Goal: Task Accomplishment & Management: Manage account settings

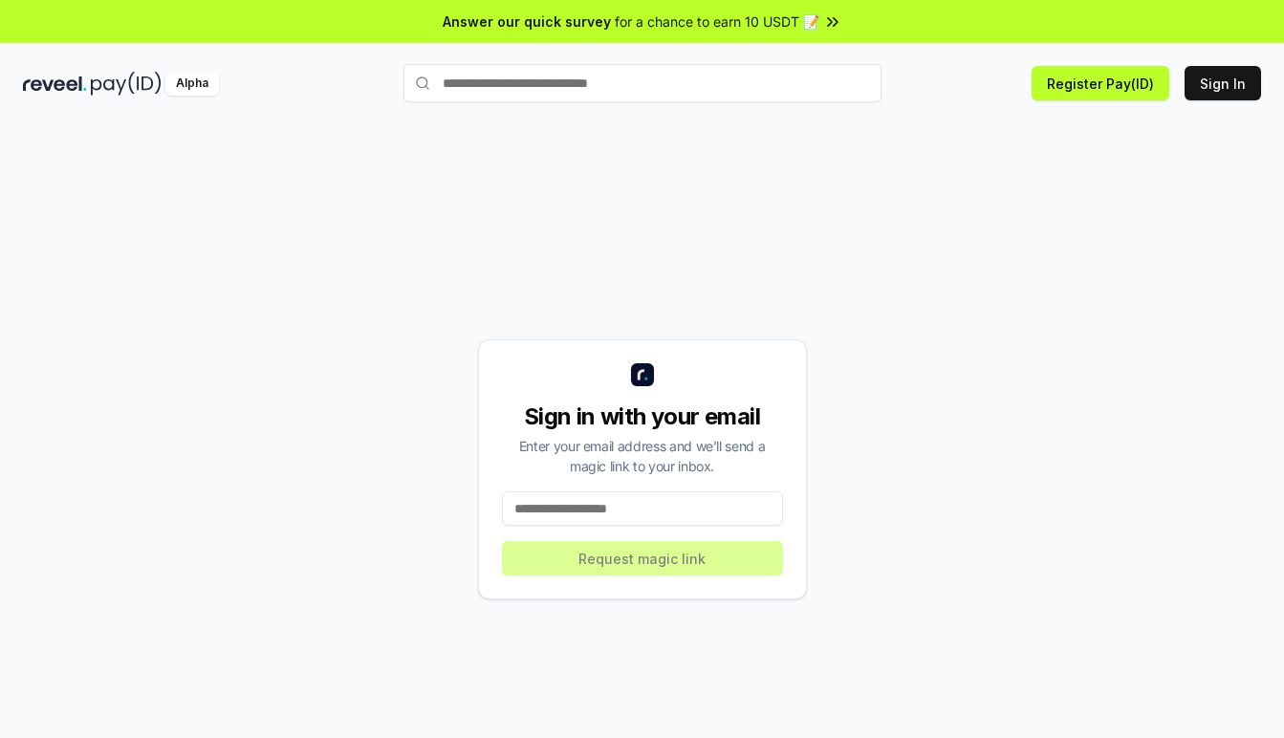
click at [865, 415] on div "Sign in with your email Enter your email address and we’ll send a magic link to…" at bounding box center [642, 469] width 1238 height 646
click at [668, 502] on input at bounding box center [642, 509] width 281 height 34
click at [694, 504] on input at bounding box center [642, 509] width 281 height 34
paste input "**********"
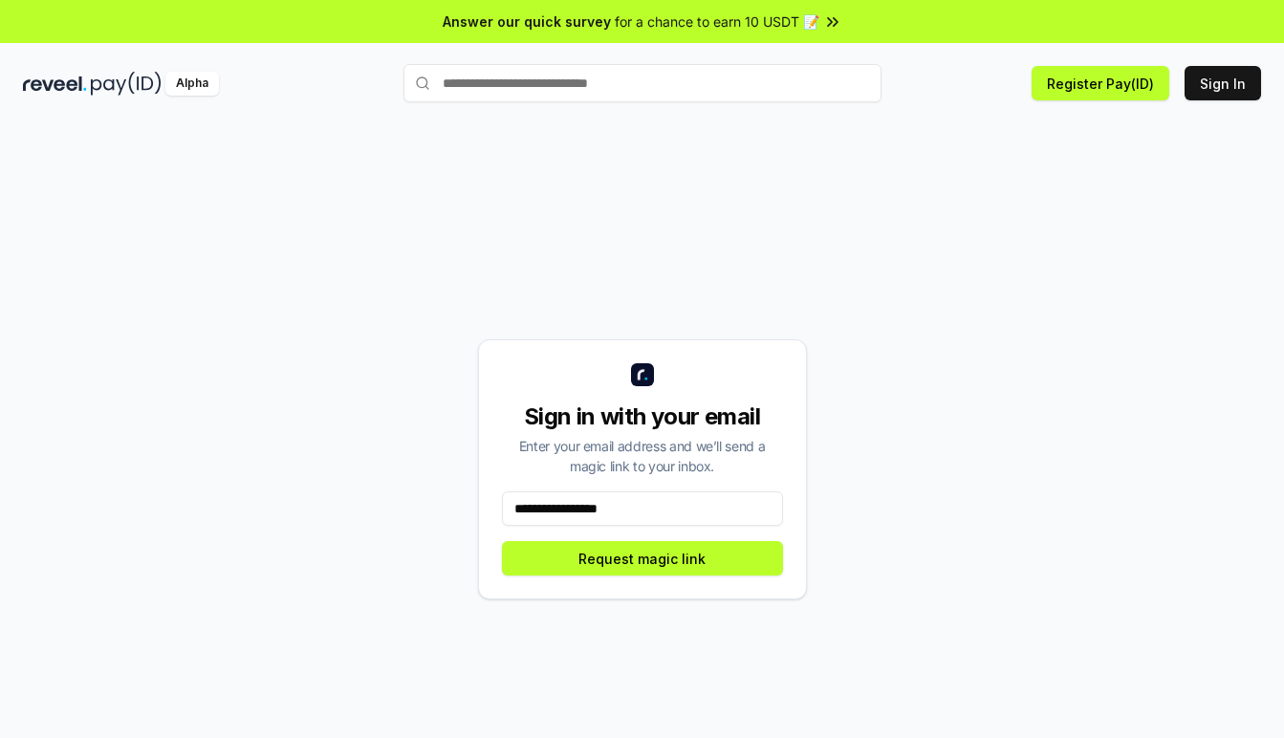
type input "**********"
click at [708, 559] on button "Request magic link" at bounding box center [642, 558] width 281 height 34
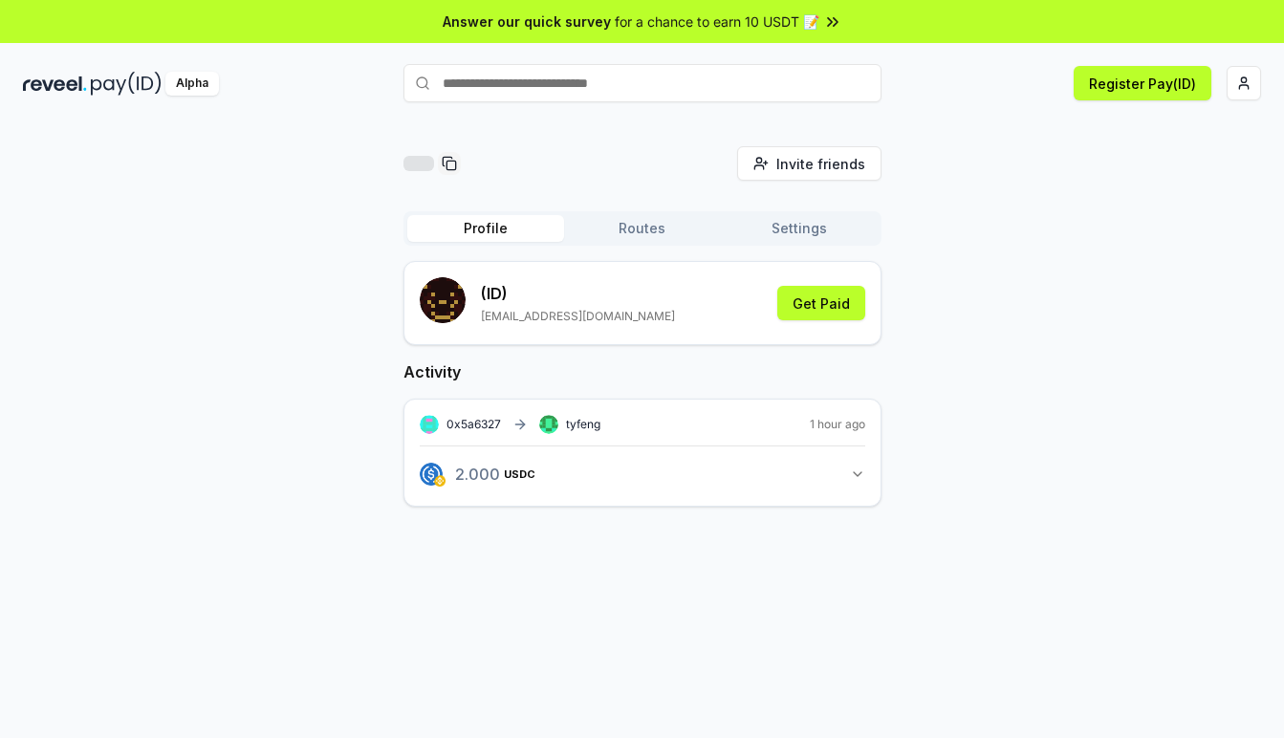
click at [798, 224] on button "Settings" at bounding box center [799, 228] width 157 height 27
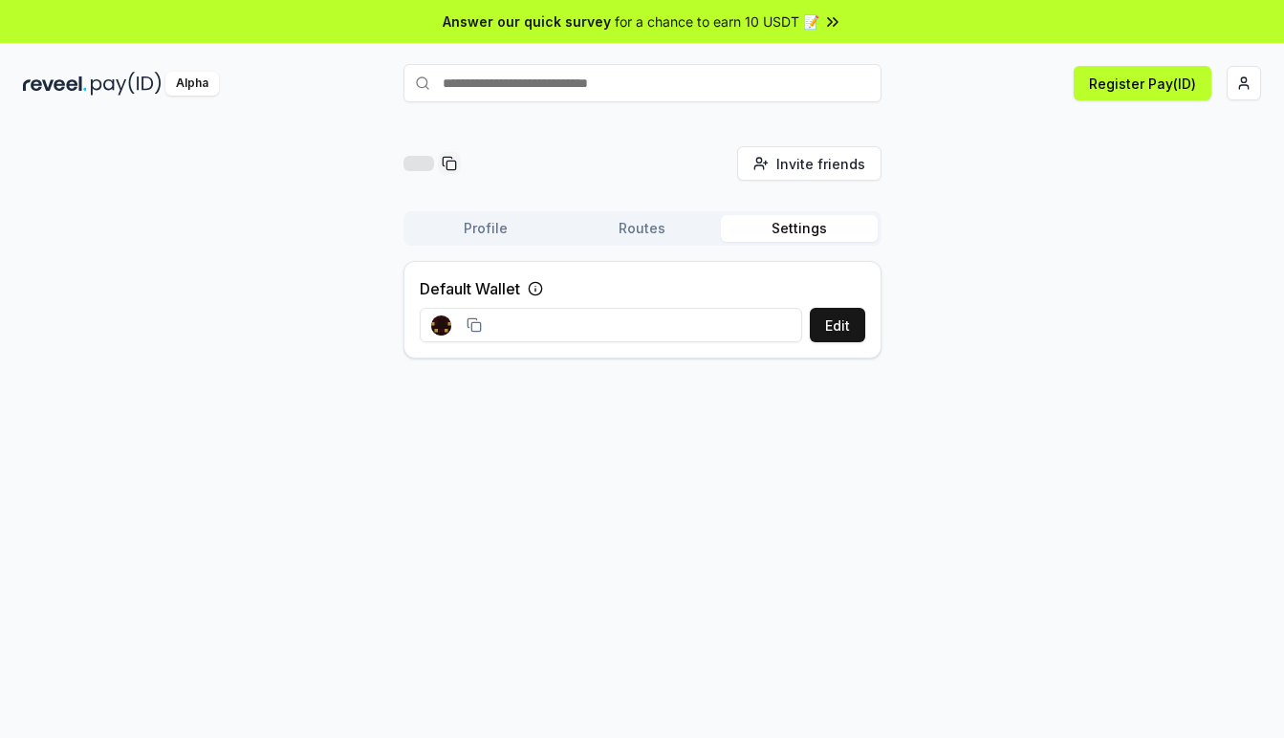
click at [539, 325] on input at bounding box center [611, 325] width 383 height 34
click at [648, 238] on button "Routes" at bounding box center [642, 228] width 157 height 27
click at [483, 228] on button "Profile" at bounding box center [485, 228] width 157 height 27
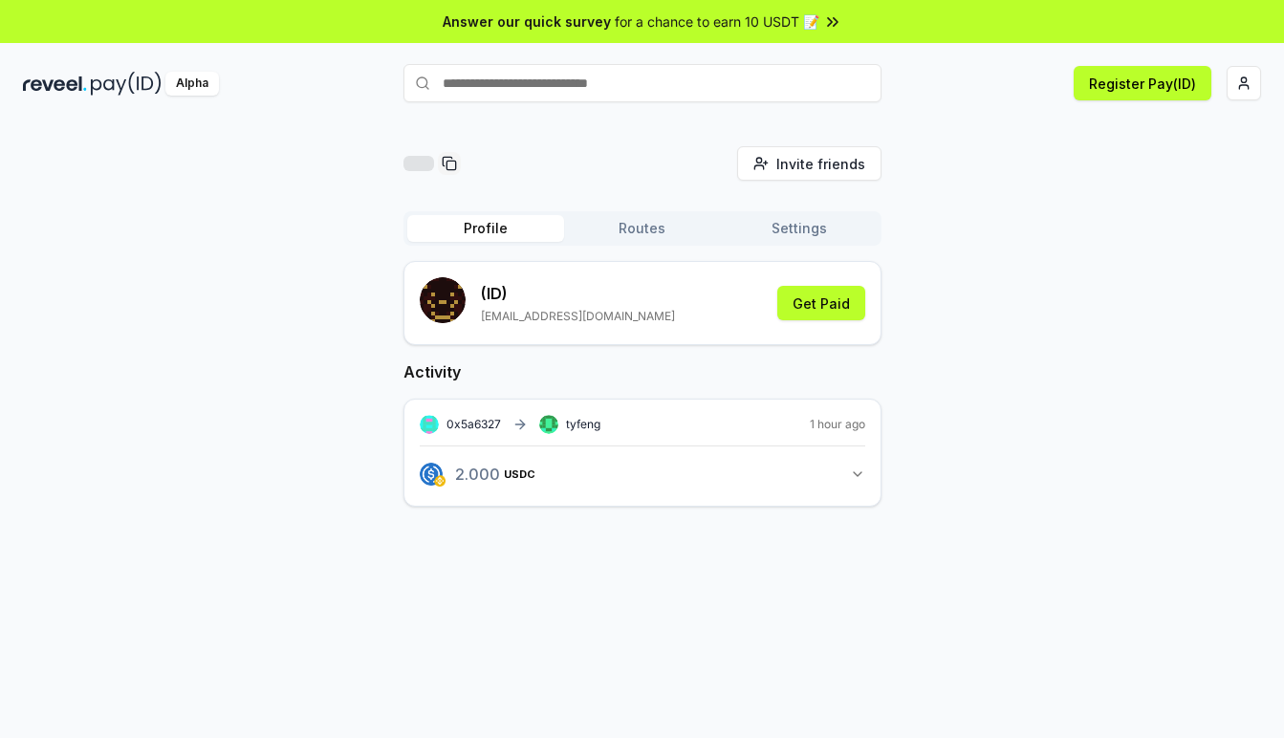
click at [769, 223] on button "Settings" at bounding box center [799, 228] width 157 height 27
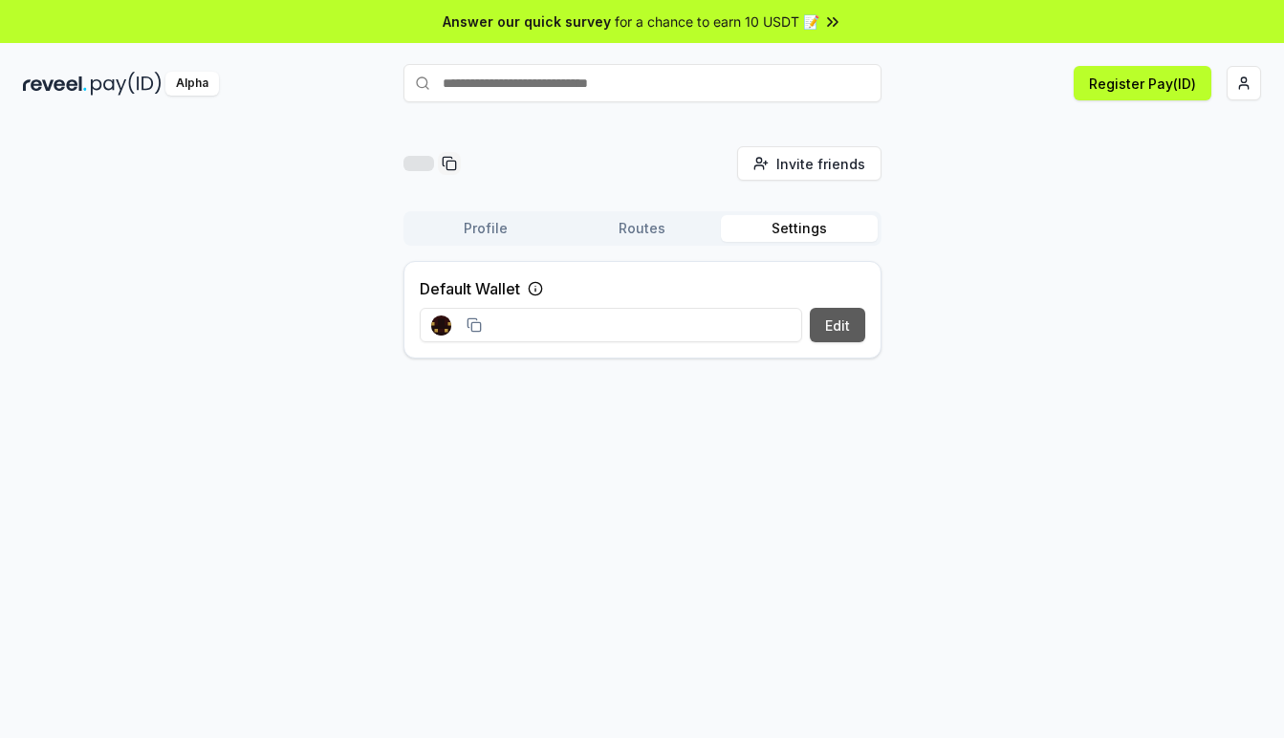
click at [831, 326] on button "Edit" at bounding box center [837, 325] width 55 height 34
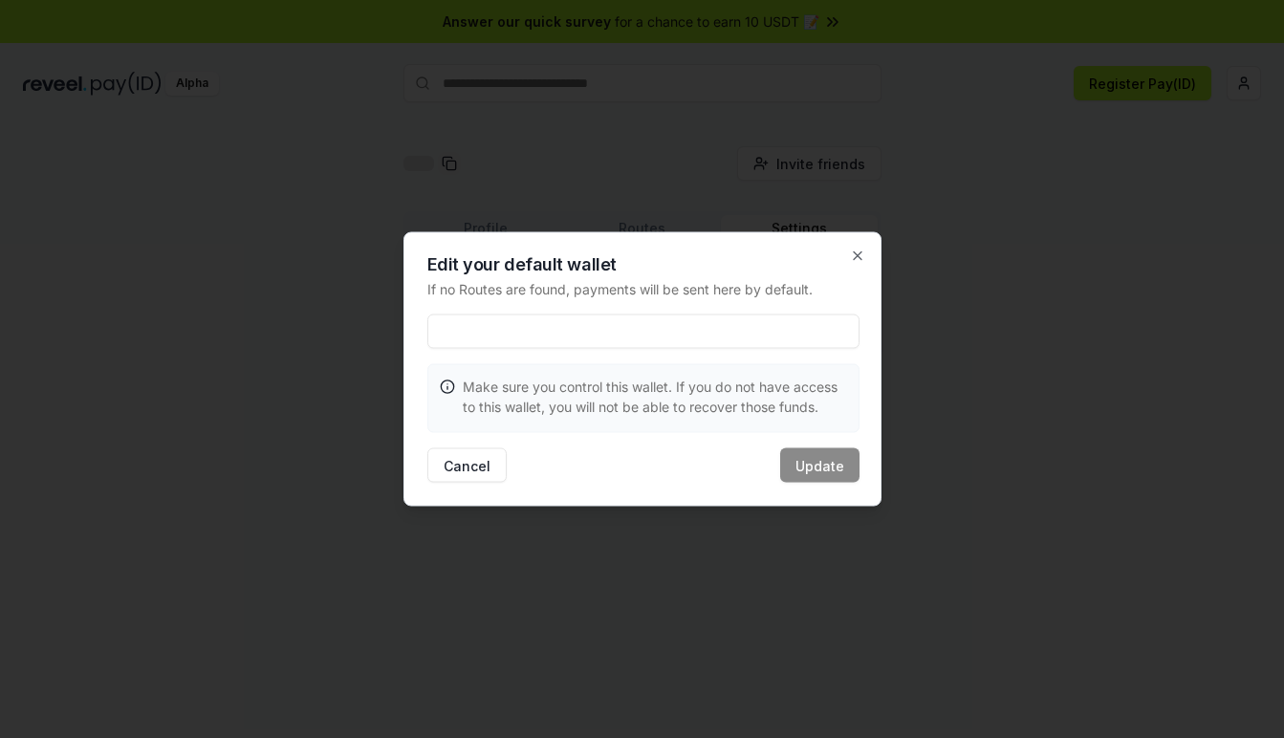
type input "**********"
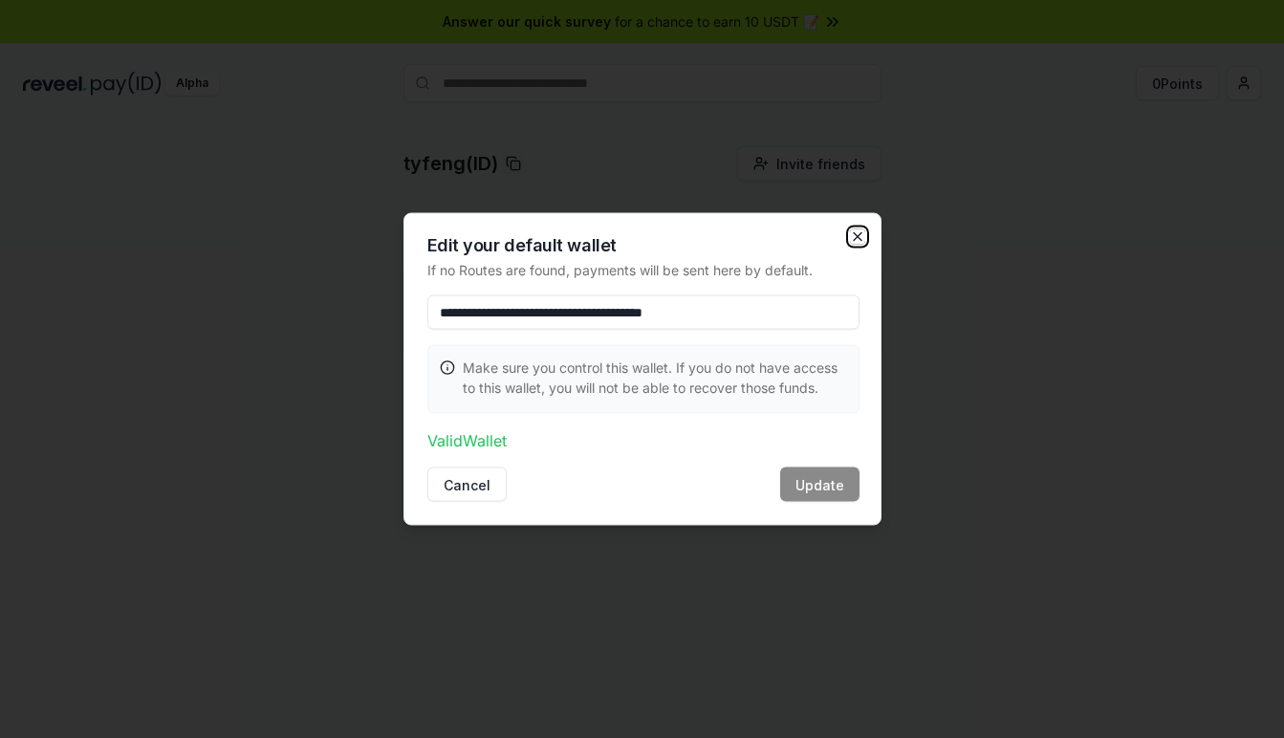
click at [857, 235] on icon "button" at bounding box center [857, 237] width 15 height 15
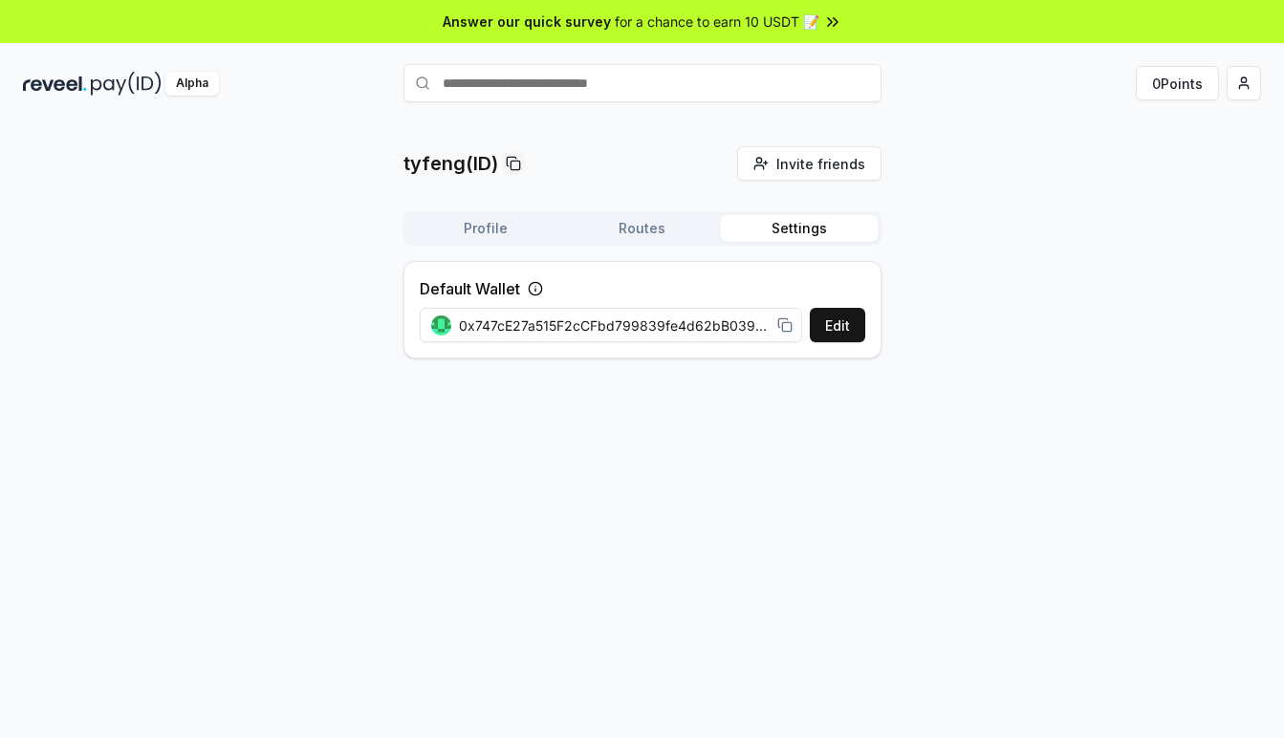
click at [653, 225] on button "Routes" at bounding box center [642, 228] width 157 height 27
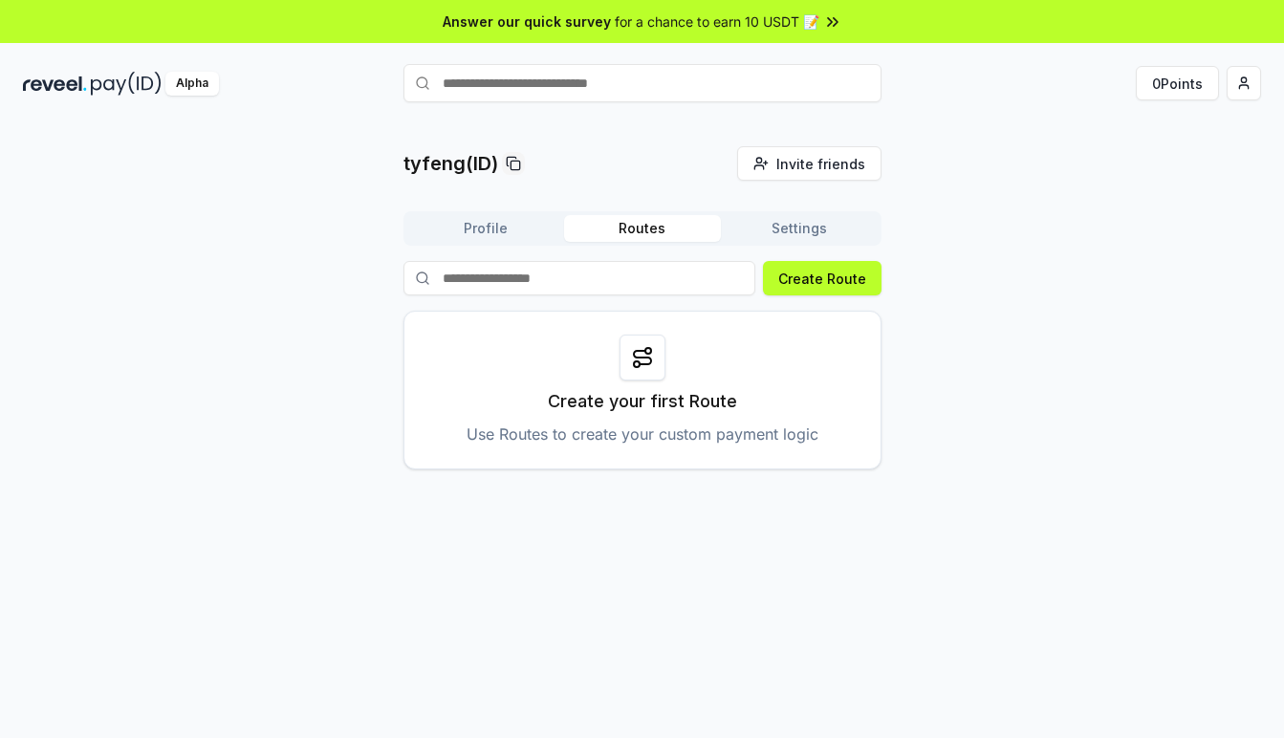
click at [517, 232] on button "Profile" at bounding box center [485, 228] width 157 height 27
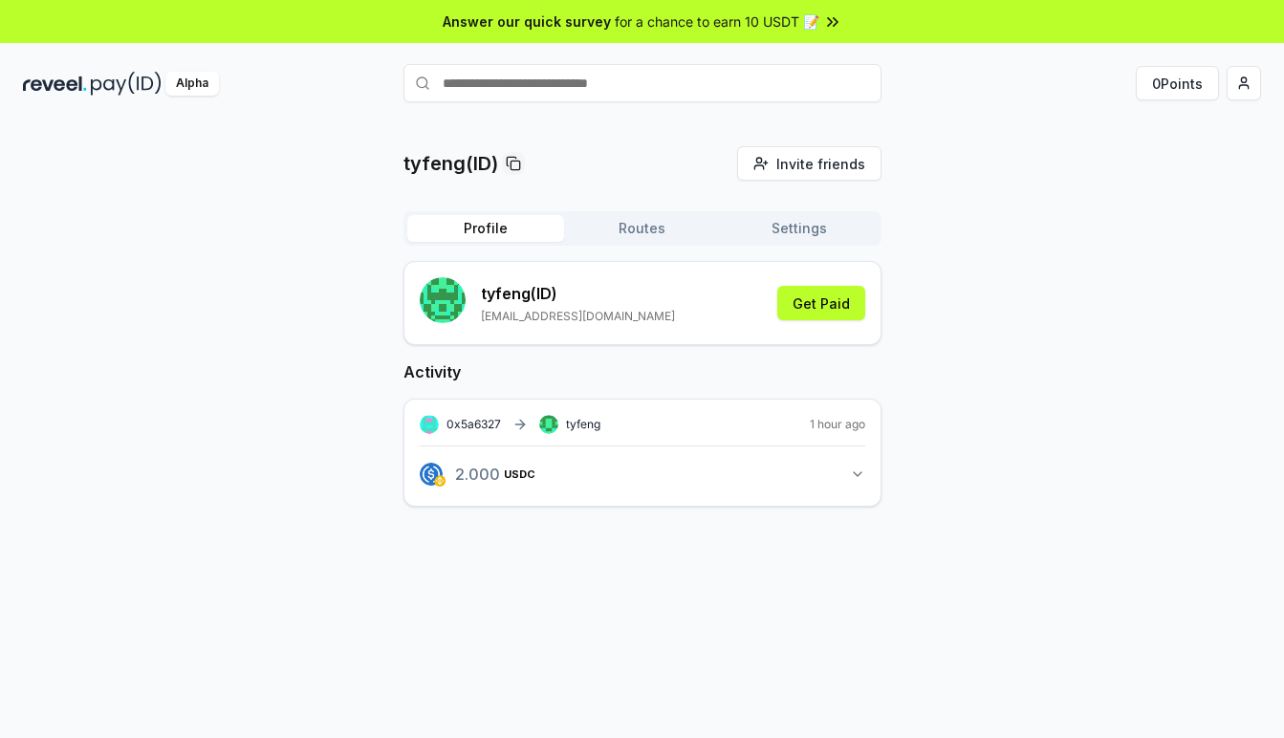
click at [859, 477] on icon "button" at bounding box center [857, 474] width 15 height 15
click at [648, 232] on button "Routes" at bounding box center [642, 228] width 157 height 27
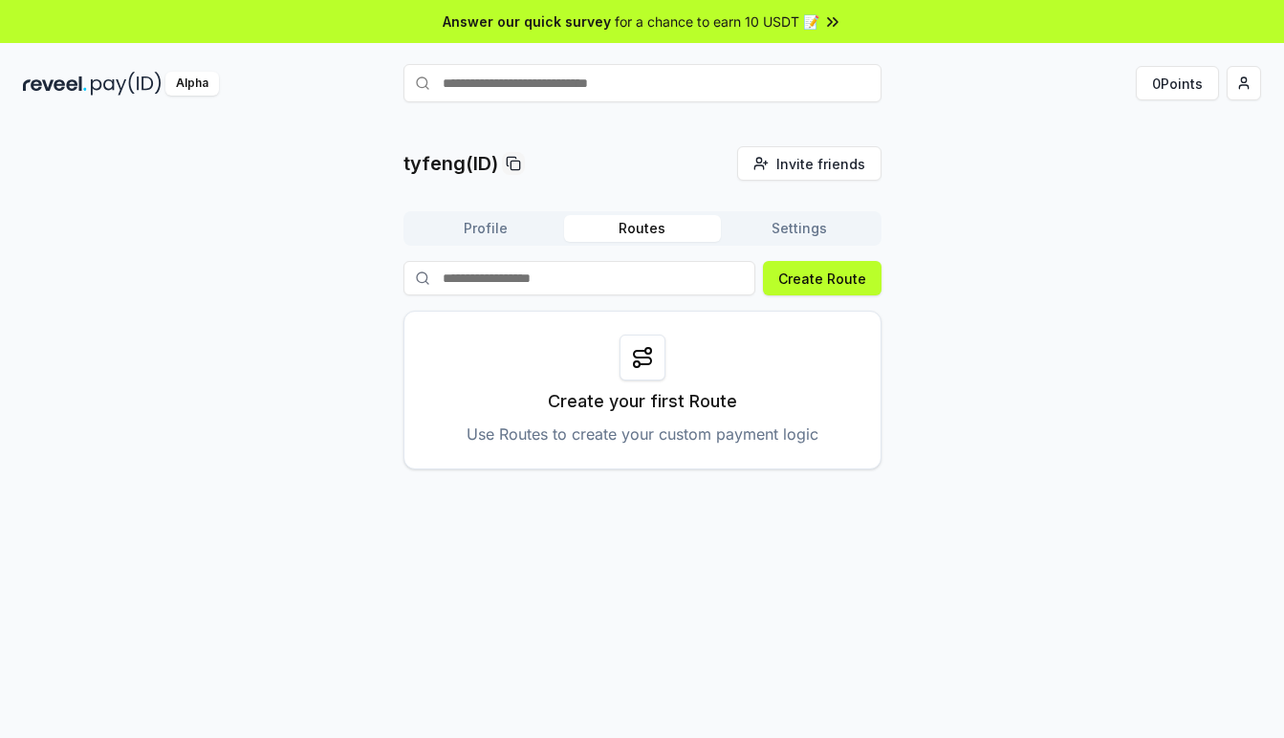
click at [799, 238] on button "Settings" at bounding box center [799, 228] width 157 height 27
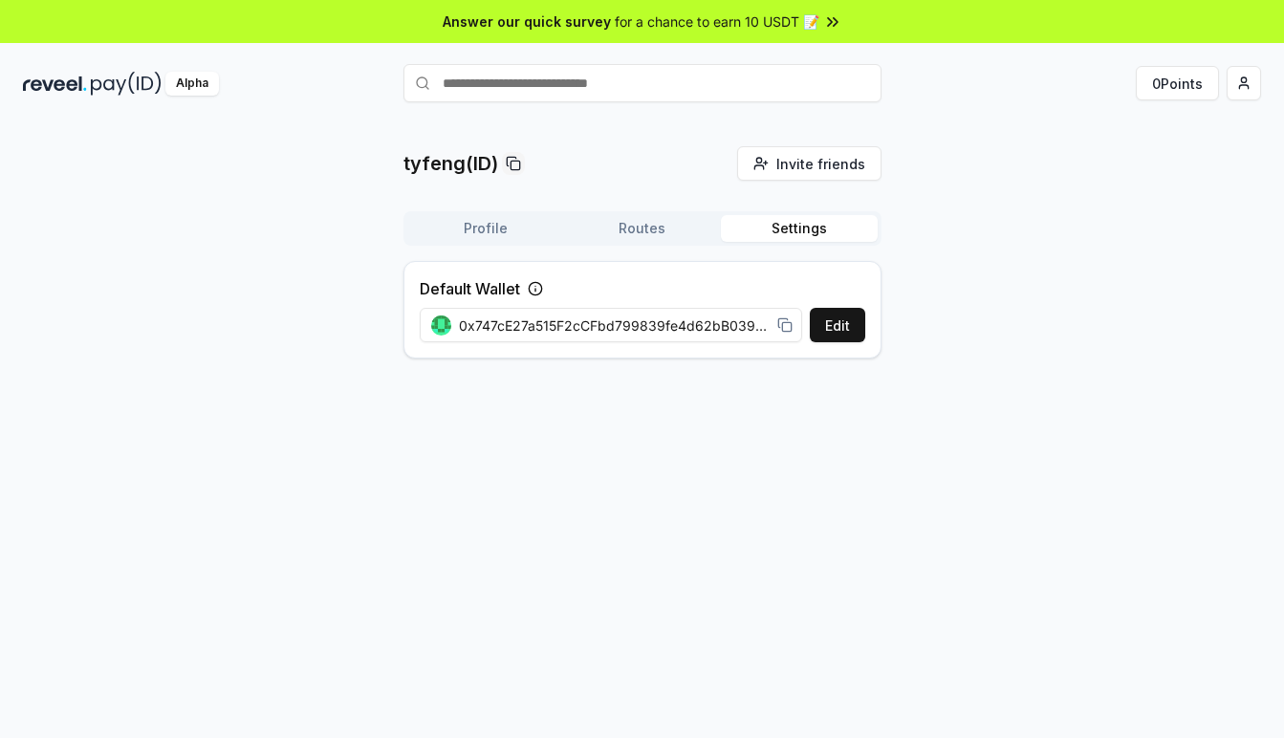
click at [533, 284] on icon at bounding box center [535, 288] width 15 height 15
click at [539, 286] on icon at bounding box center [535, 288] width 15 height 15
click at [853, 331] on button "Edit" at bounding box center [837, 325] width 55 height 34
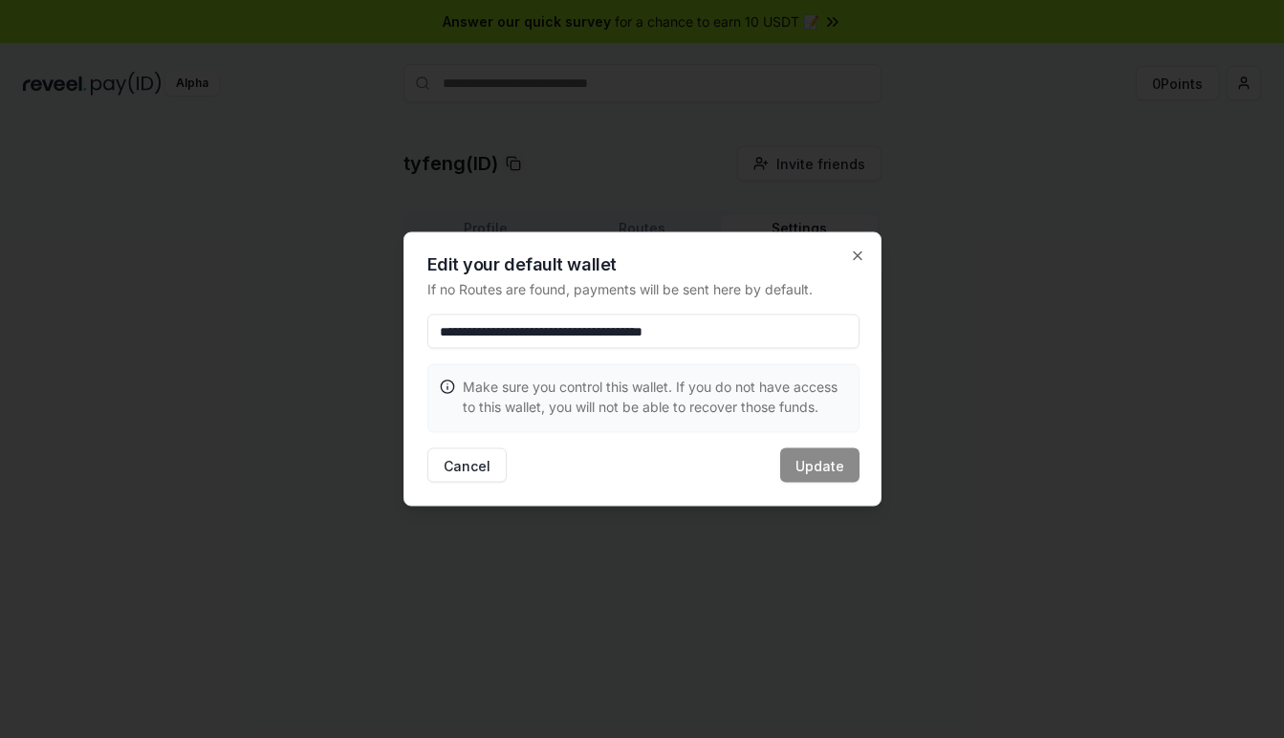
click at [810, 329] on input "**********" at bounding box center [643, 332] width 432 height 34
click at [835, 329] on input "**********" at bounding box center [643, 332] width 432 height 34
click at [857, 247] on div "**********" at bounding box center [643, 369] width 478 height 274
click at [857, 255] on icon "button" at bounding box center [858, 256] width 8 height 8
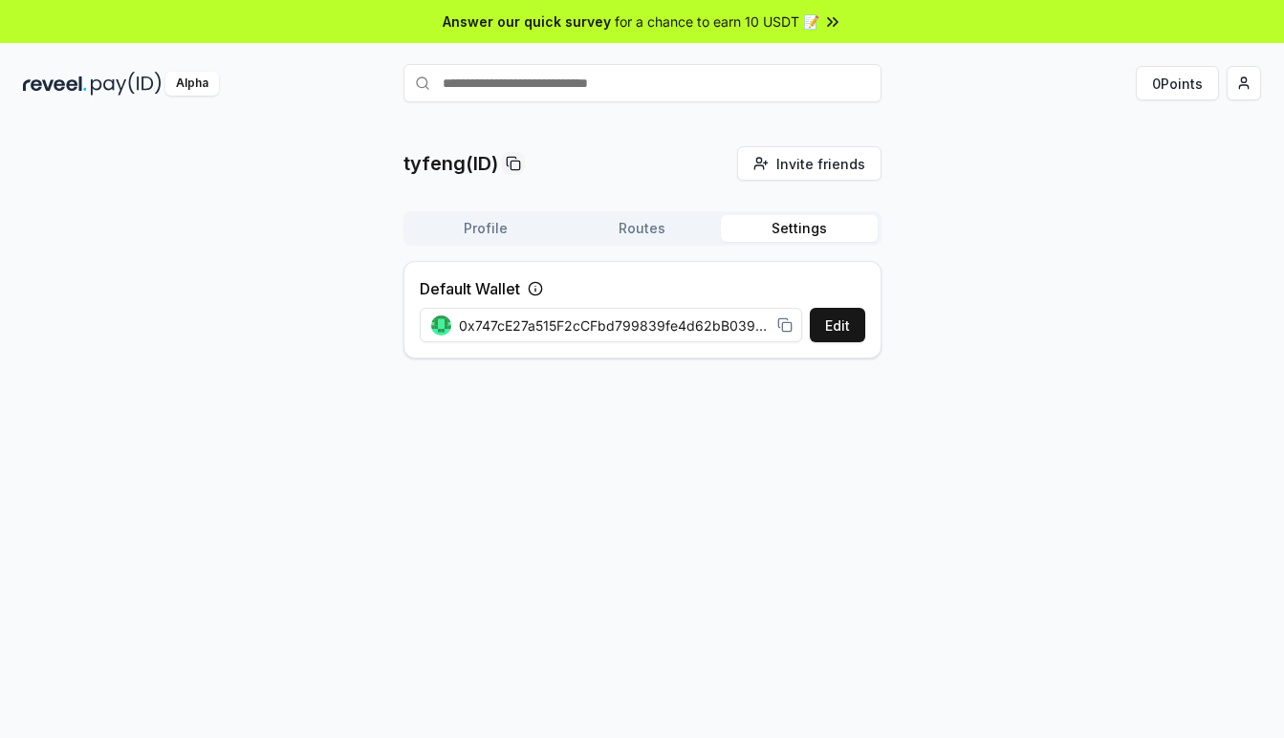
click at [482, 231] on button "Profile" at bounding box center [485, 228] width 157 height 27
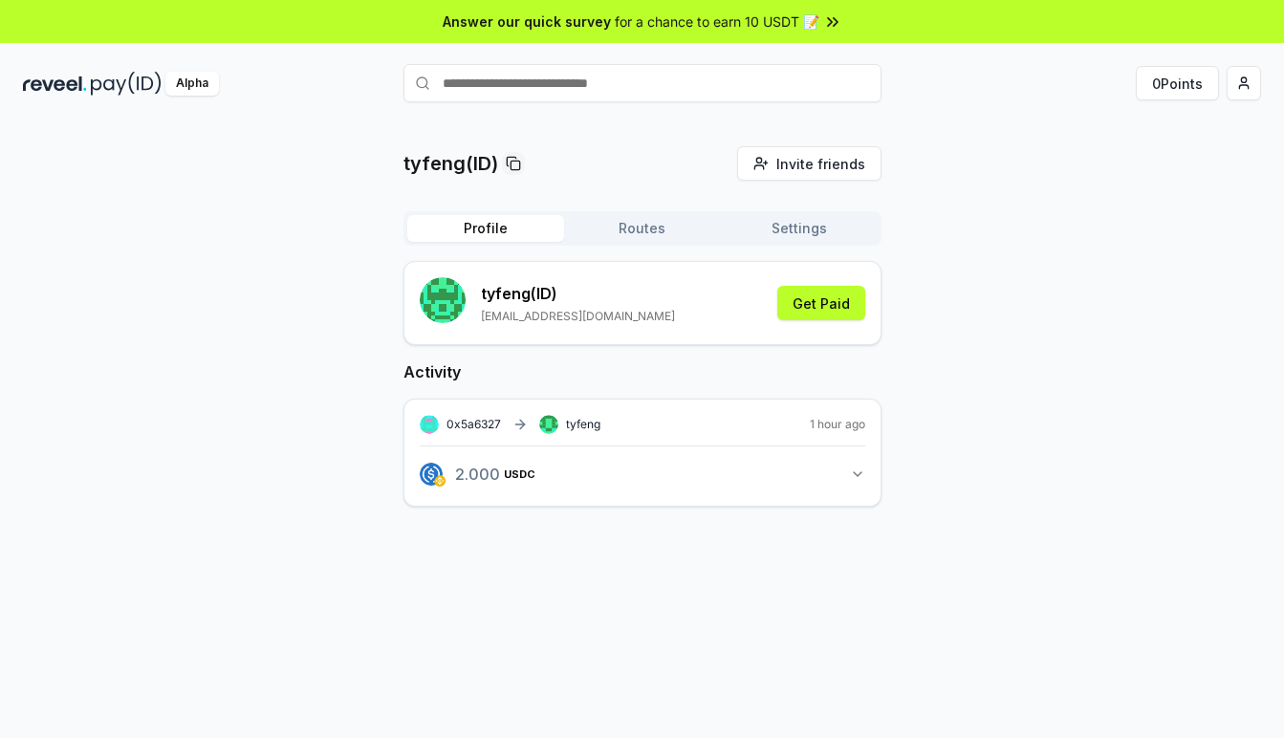
click at [853, 471] on icon "button" at bounding box center [857, 474] width 15 height 15
click at [501, 558] on link "View transaction" at bounding box center [487, 558] width 76 height 11
click at [831, 308] on button "Get Paid" at bounding box center [821, 303] width 88 height 34
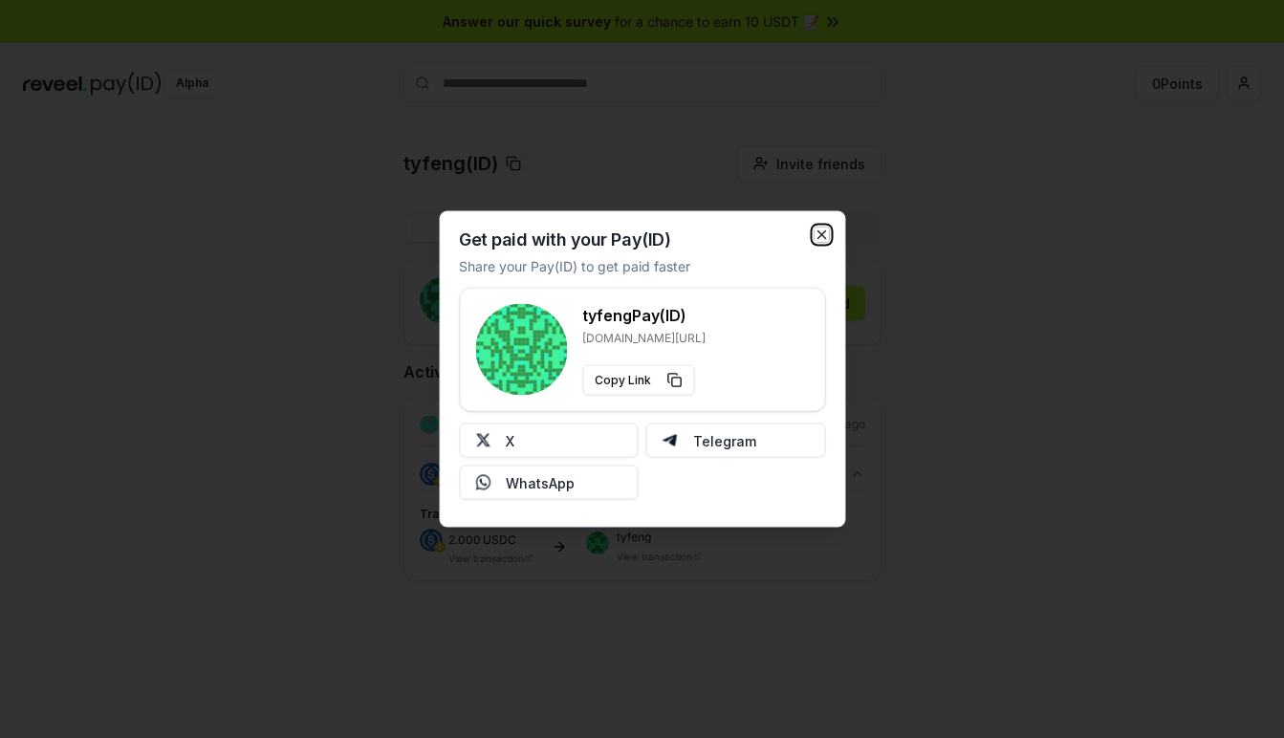
click at [821, 229] on icon "button" at bounding box center [821, 235] width 15 height 15
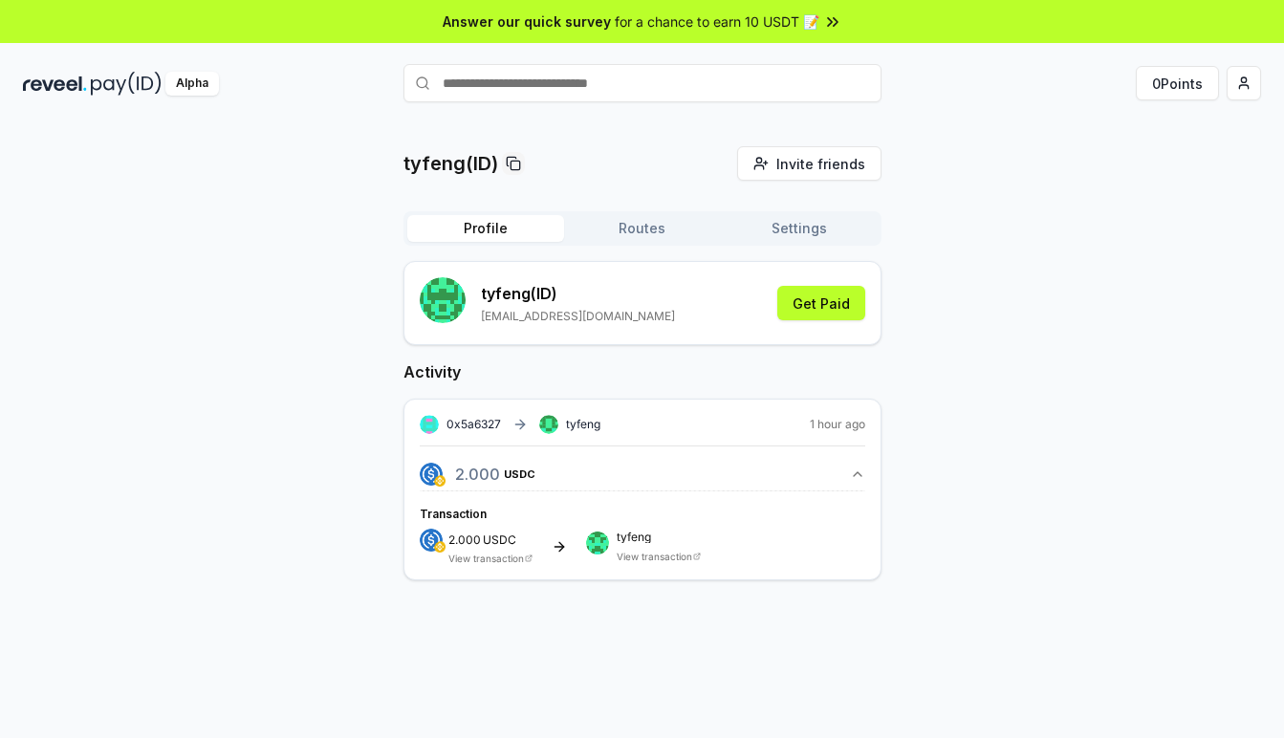
click at [643, 229] on button "Routes" at bounding box center [642, 228] width 157 height 27
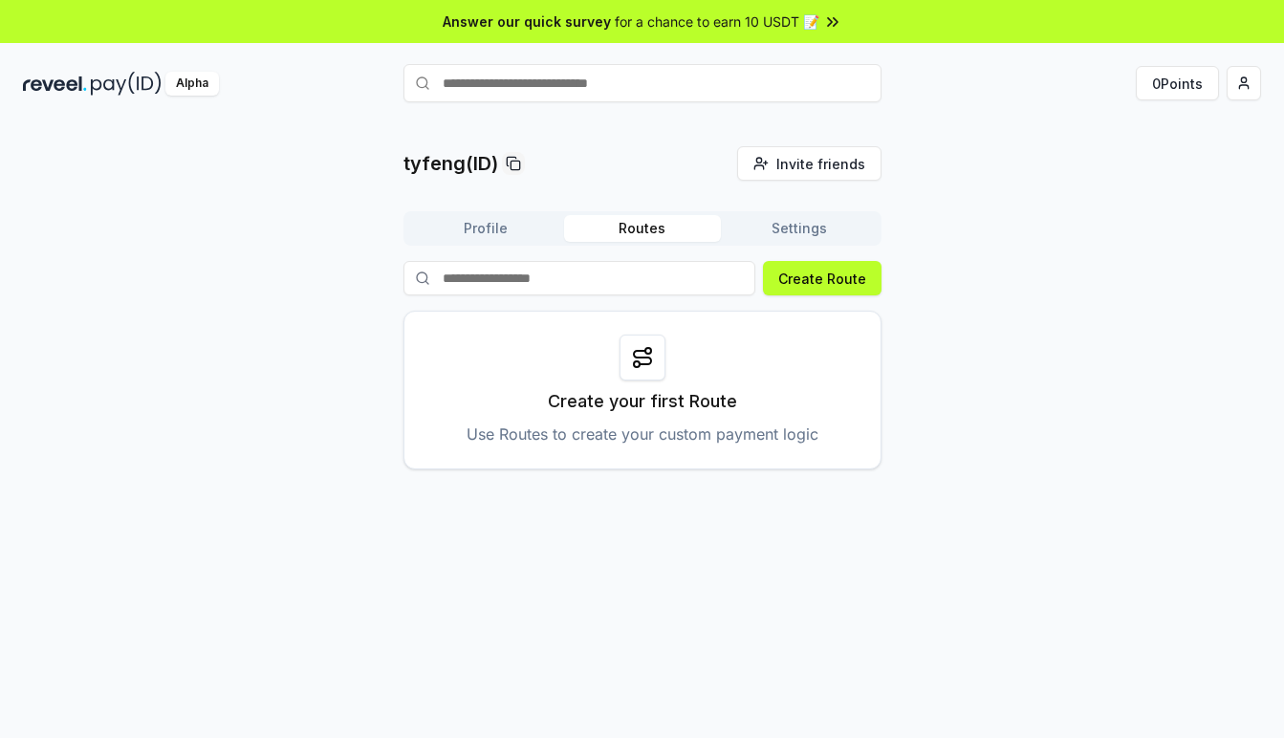
click at [792, 221] on button "Settings" at bounding box center [799, 228] width 157 height 27
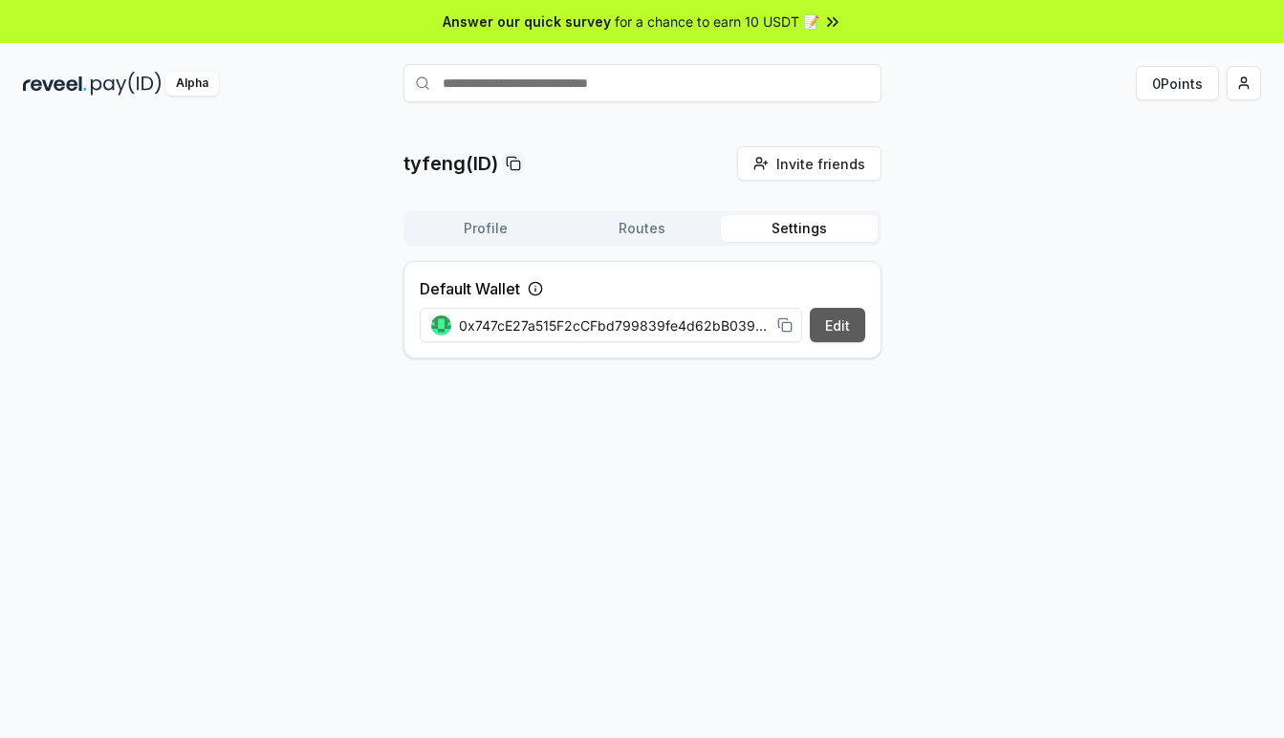
click at [834, 331] on button "Edit" at bounding box center [837, 325] width 55 height 34
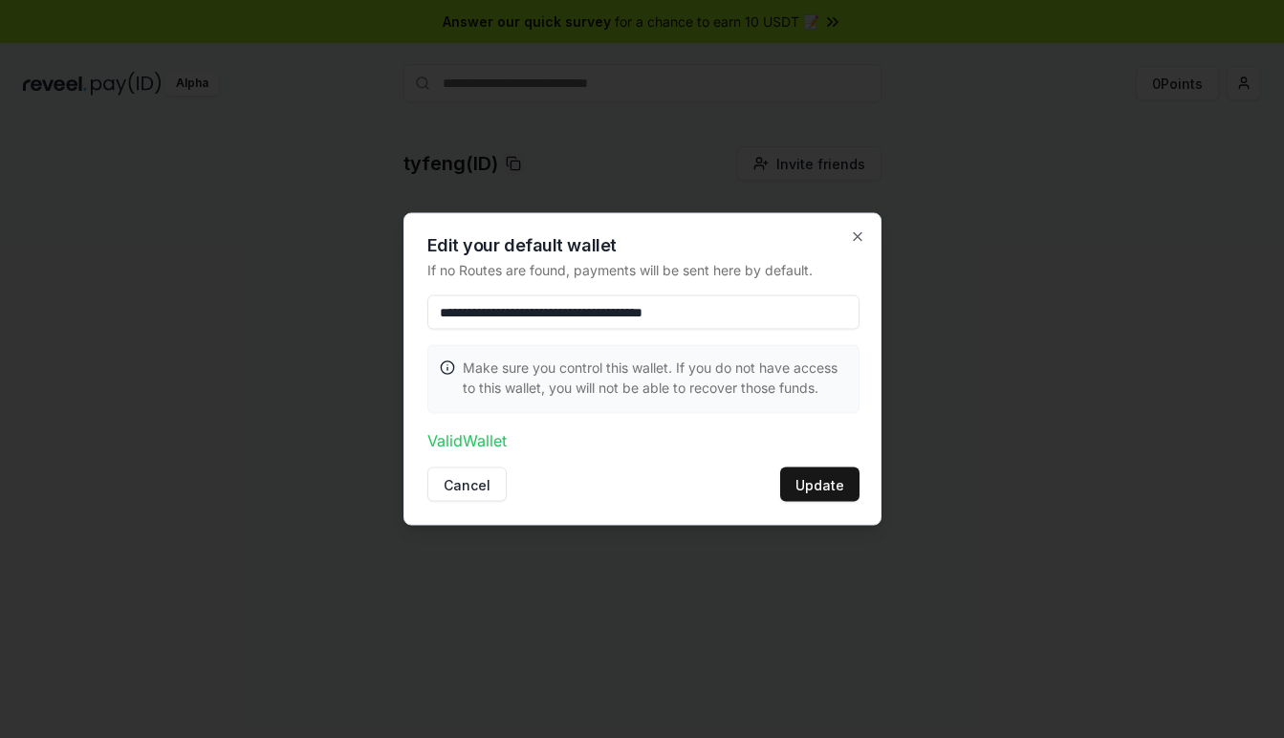
type input "**********"
click at [654, 418] on div "**********" at bounding box center [643, 369] width 478 height 313
click at [801, 298] on input "**********" at bounding box center [643, 313] width 432 height 34
click at [798, 311] on input "**********" at bounding box center [643, 313] width 432 height 34
click at [701, 435] on p "Valid Wallet" at bounding box center [643, 440] width 432 height 23
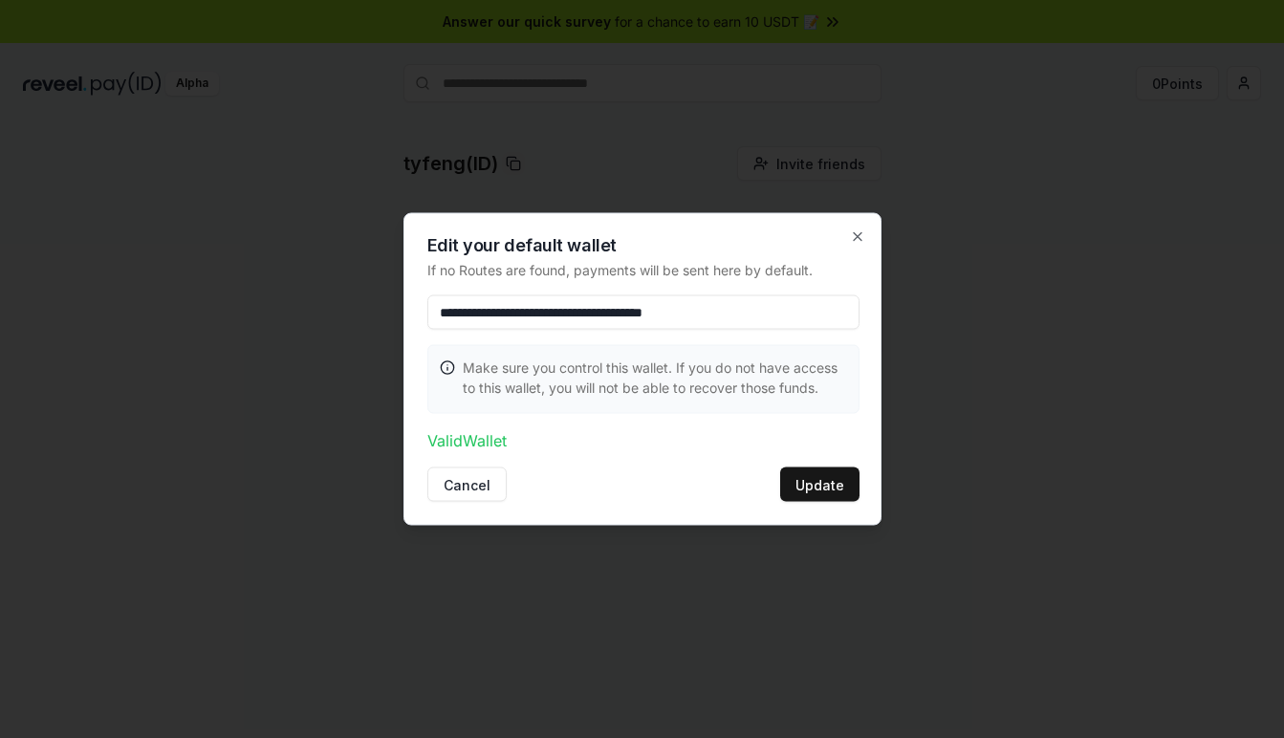
click at [814, 304] on input "**********" at bounding box center [643, 313] width 432 height 34
click at [702, 435] on p "Valid Wallet" at bounding box center [643, 440] width 432 height 23
click at [817, 466] on div "**********" at bounding box center [643, 369] width 478 height 313
click at [814, 482] on button "Update" at bounding box center [819, 485] width 79 height 34
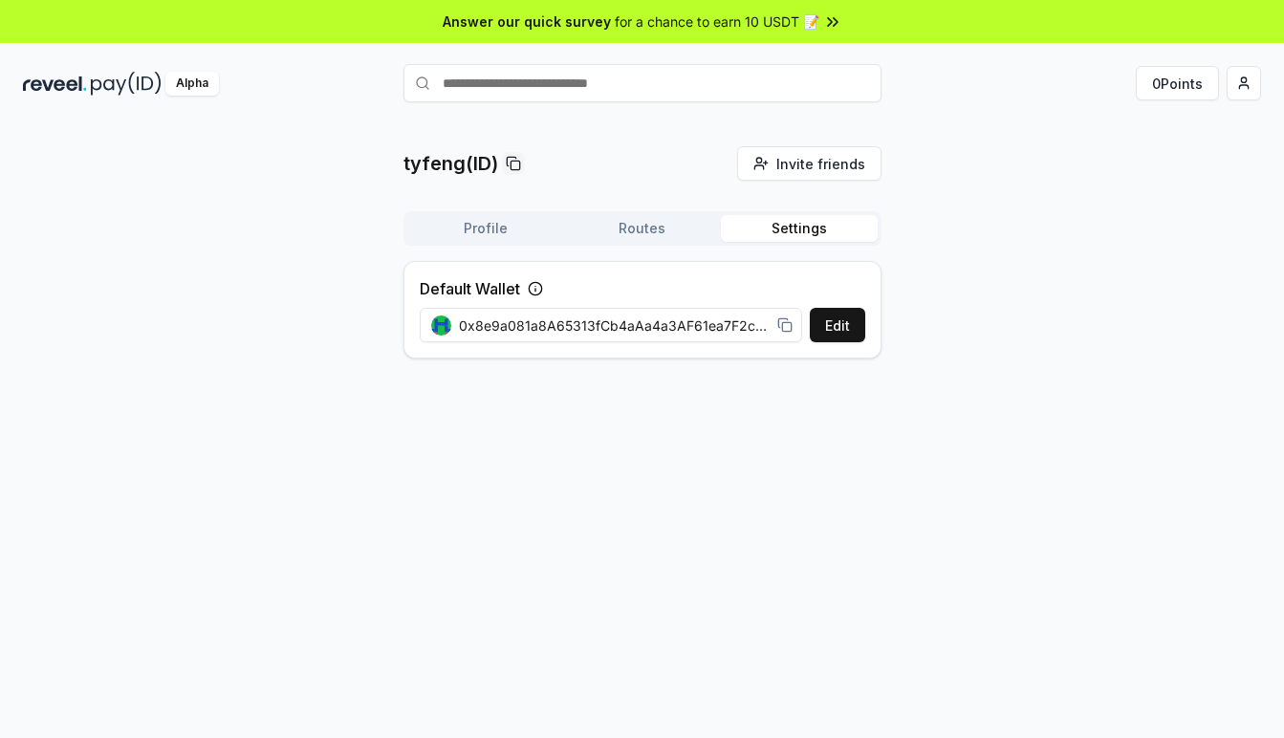
click at [634, 220] on button "Routes" at bounding box center [642, 228] width 157 height 27
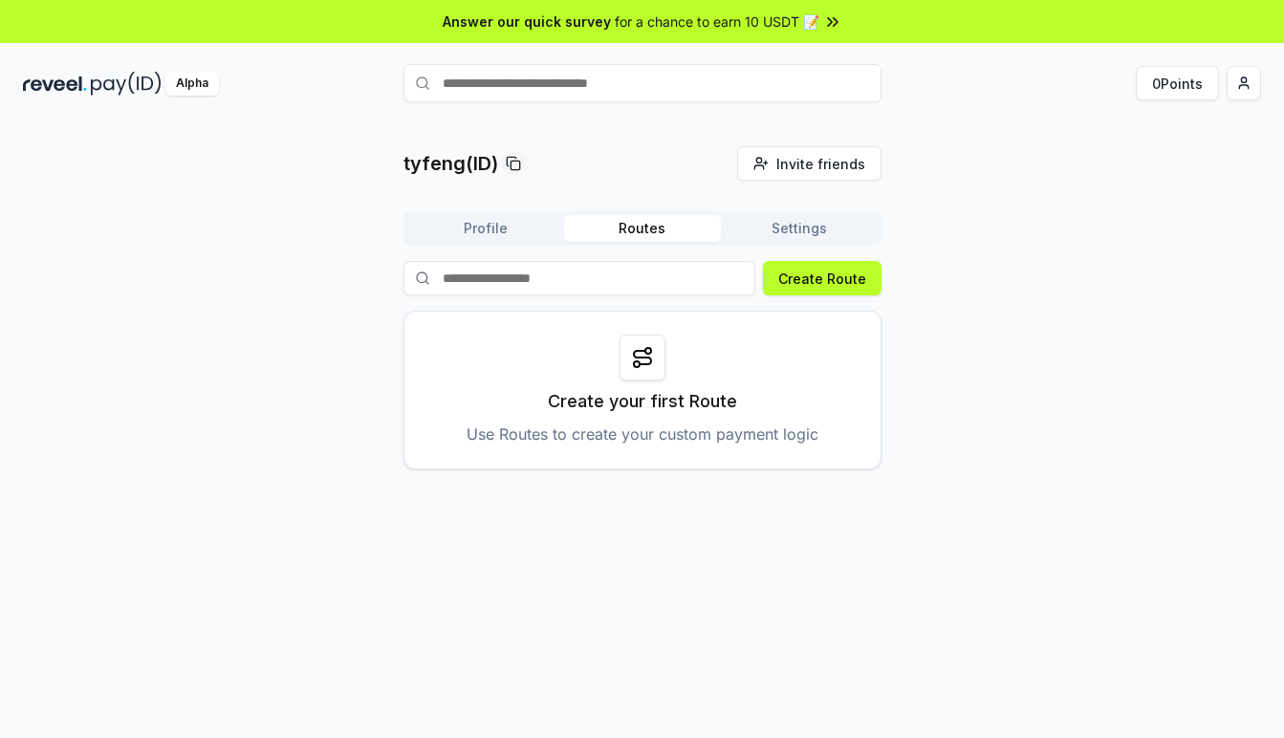
click at [503, 224] on button "Profile" at bounding box center [485, 228] width 157 height 27
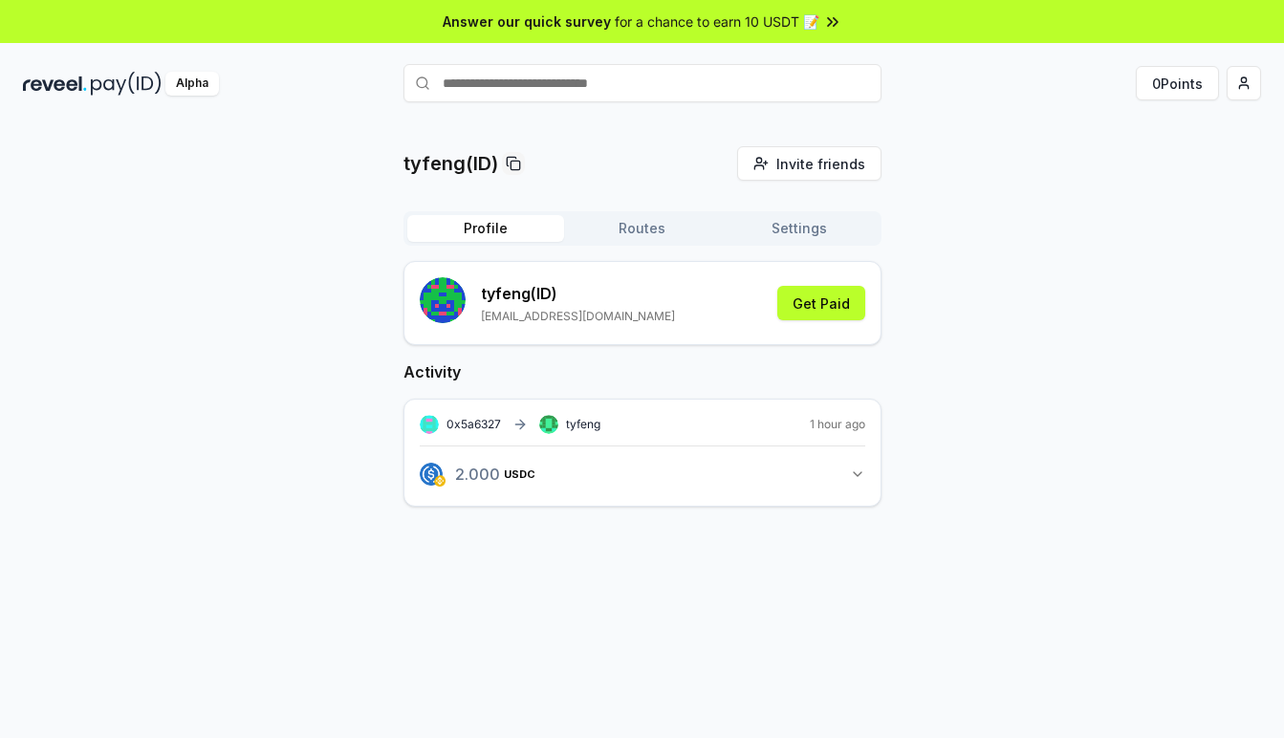
click at [1064, 217] on div "tyfeng(ID) Invite friends Invite Profile Routes Settings tyfeng (ID) 1030502756…" at bounding box center [642, 341] width 1238 height 391
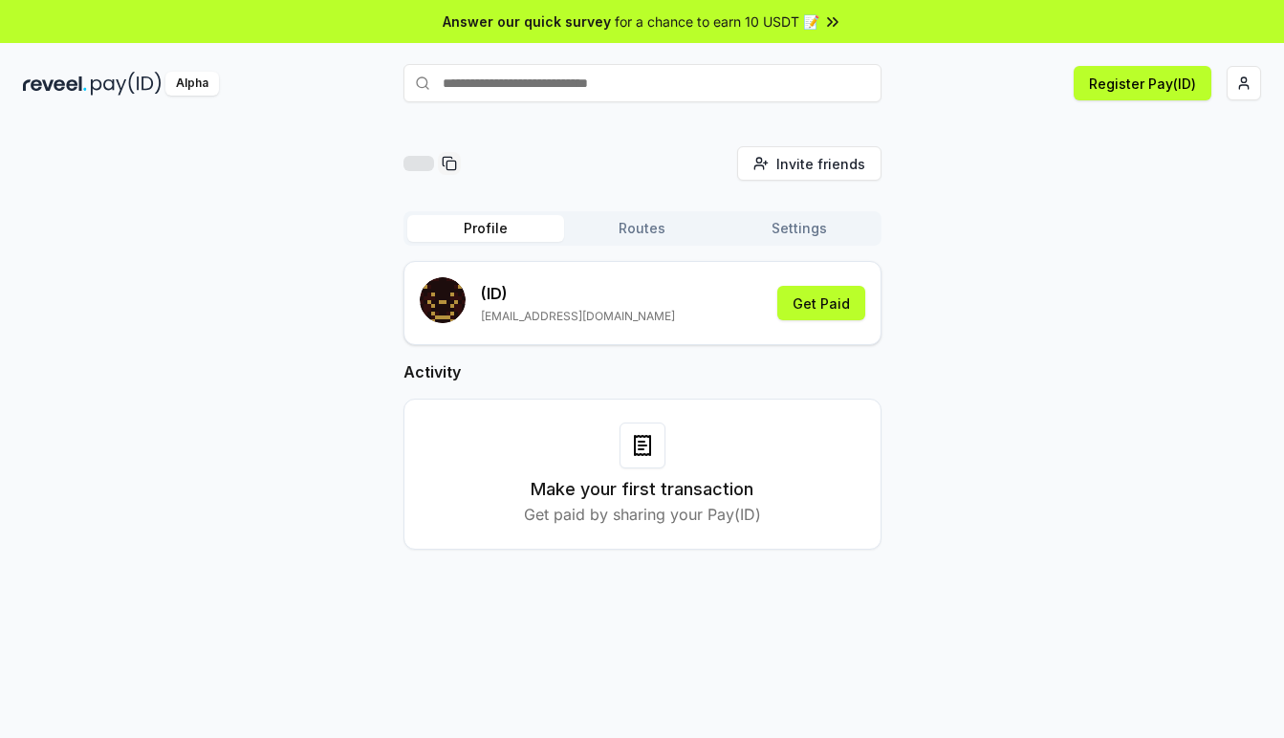
click at [858, 222] on button "Settings" at bounding box center [799, 228] width 157 height 27
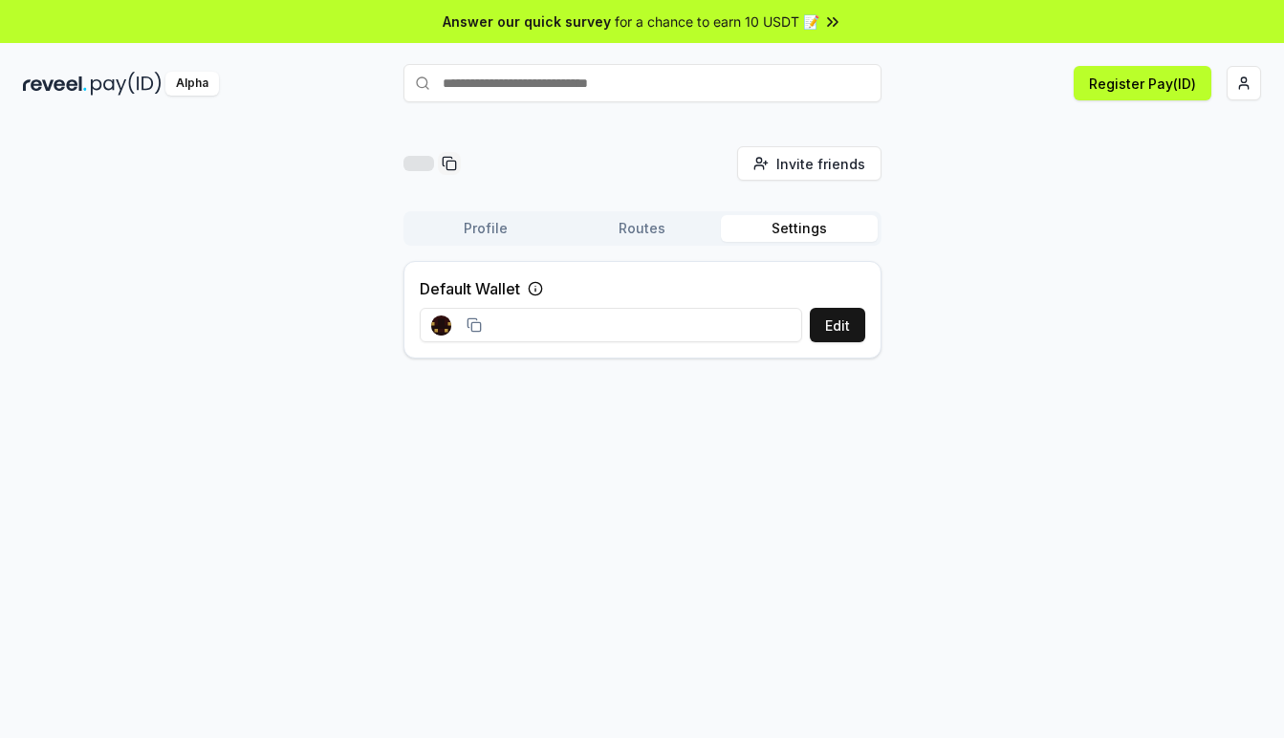
click at [483, 236] on button "Profile" at bounding box center [485, 228] width 157 height 27
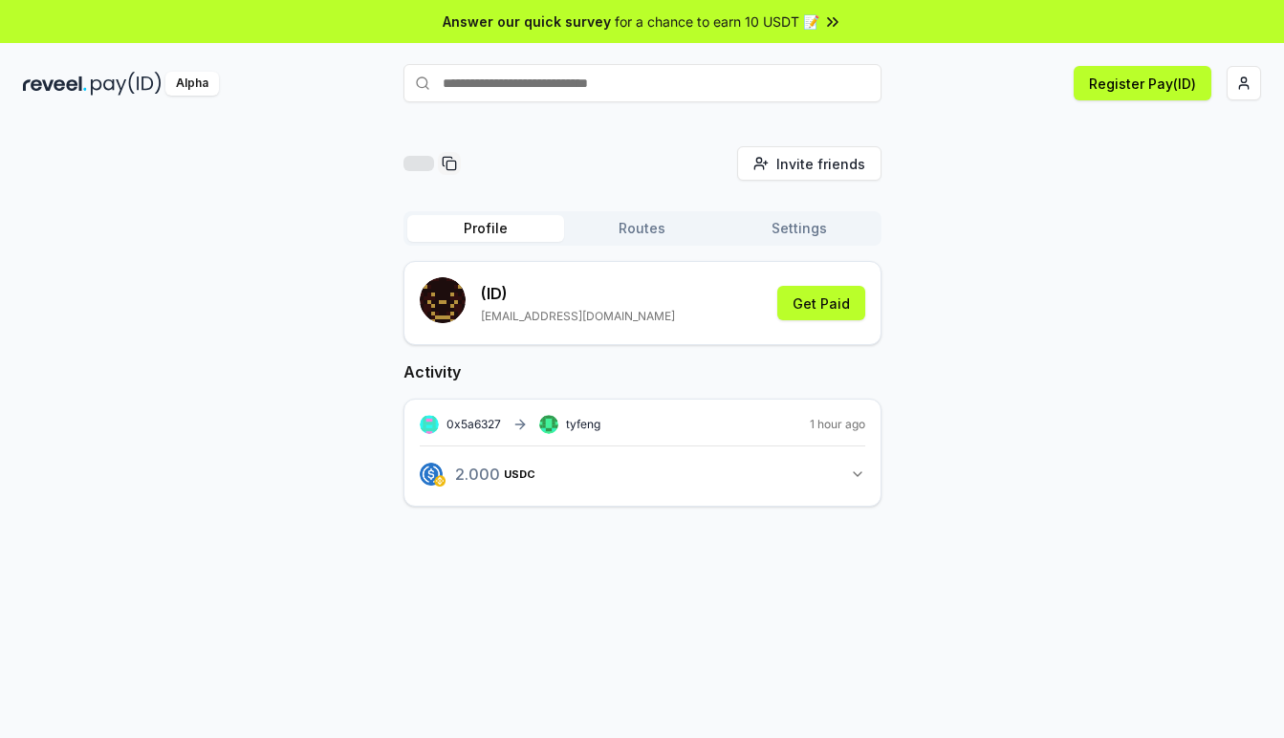
click at [861, 472] on icon "button" at bounding box center [858, 474] width 8 height 4
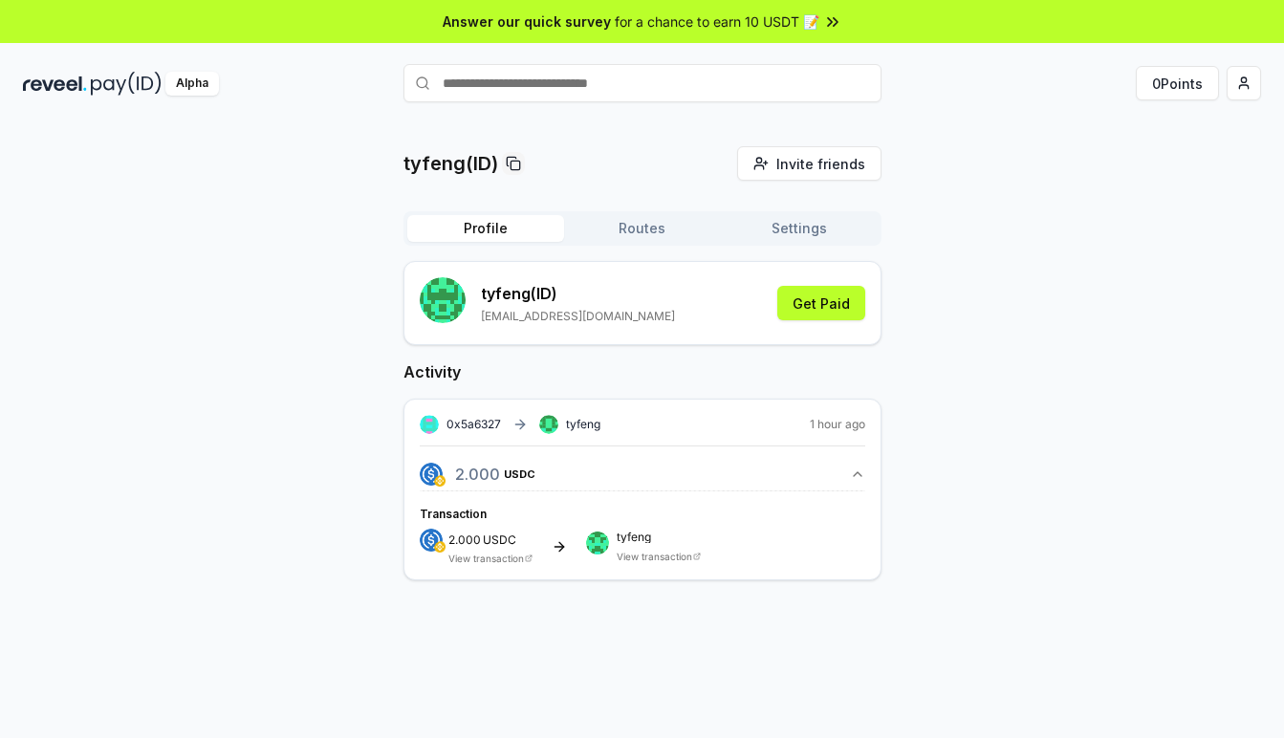
click at [547, 425] on rect at bounding box center [548, 425] width 19 height 19
click at [577, 425] on span "tyfeng" at bounding box center [583, 424] width 34 height 15
click at [625, 373] on h2 "Activity" at bounding box center [643, 372] width 478 height 23
click at [1061, 408] on div "tyfeng(ID) Invite friends Invite Profile Routes Settings tyfeng (ID) 1030502756…" at bounding box center [642, 378] width 1238 height 465
click at [663, 556] on link "View transaction" at bounding box center [655, 556] width 76 height 11
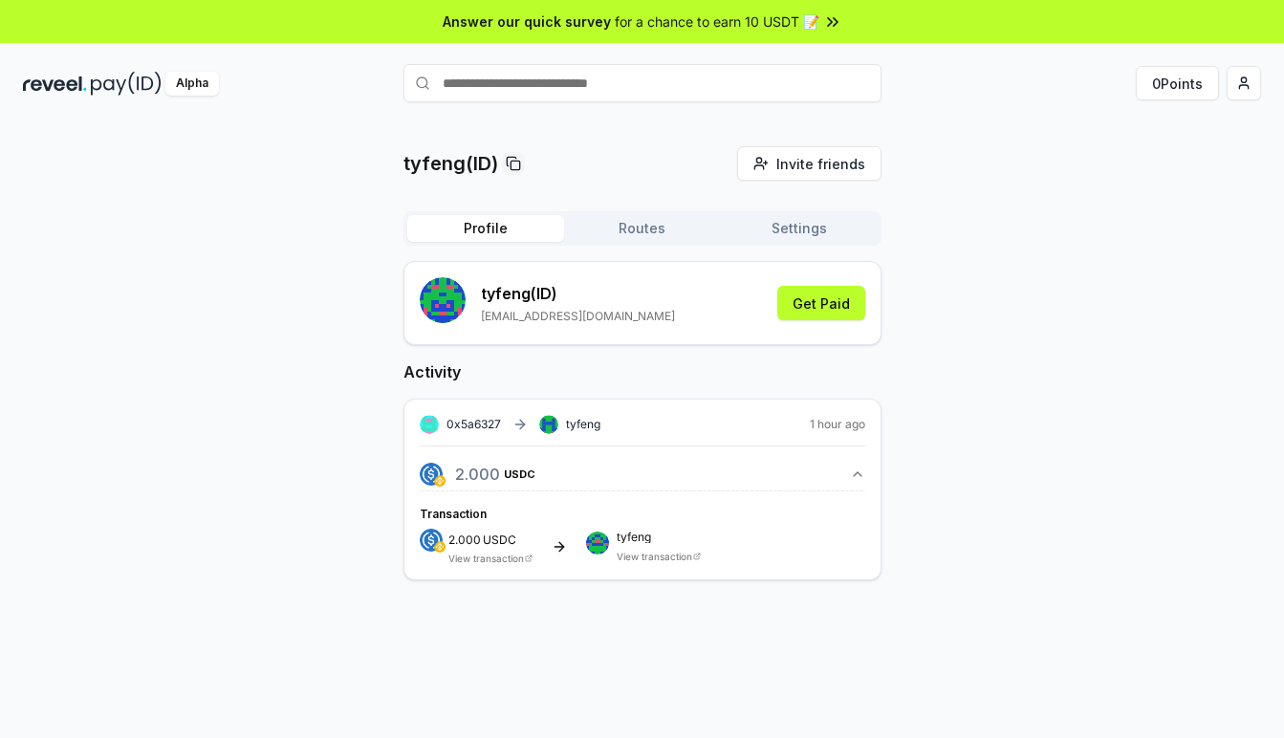
click at [1024, 321] on div "tyfeng(ID) Invite friends Invite Profile Routes Settings tyfeng (ID) 1030502756…" at bounding box center [642, 378] width 1238 height 465
click at [817, 225] on button "Settings" at bounding box center [799, 228] width 157 height 27
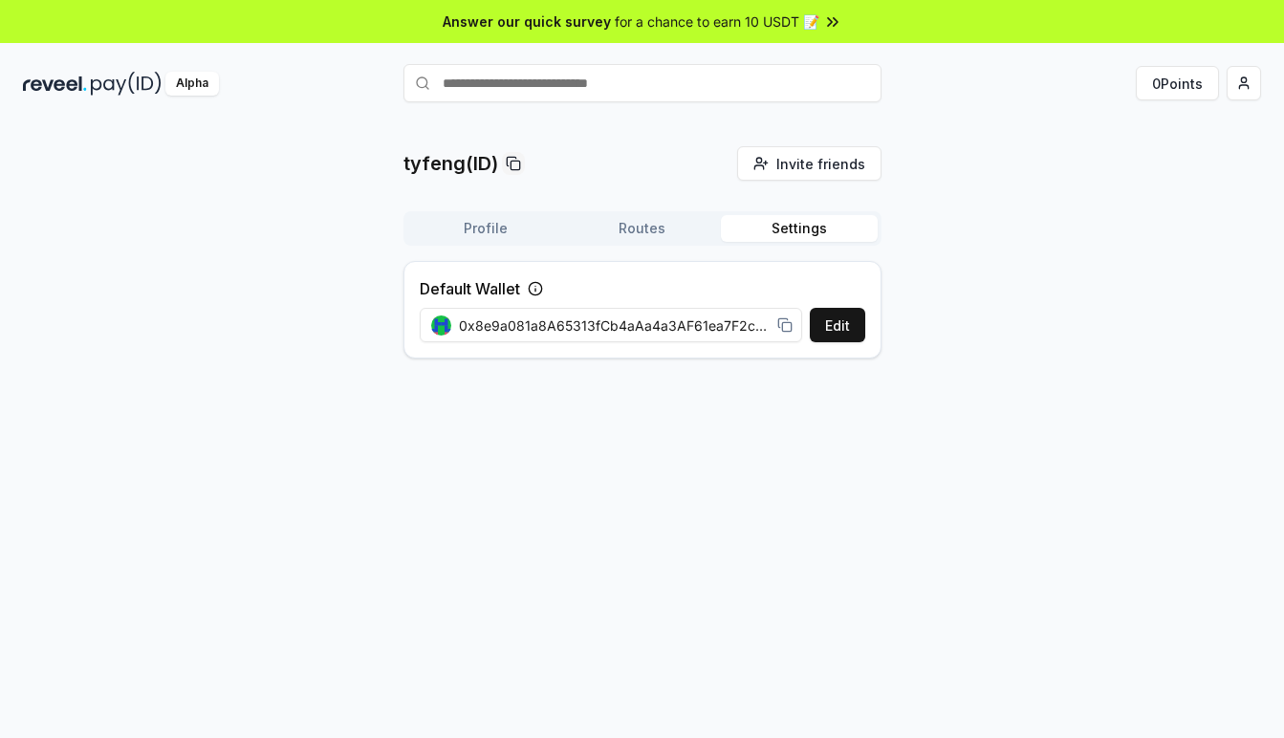
click at [538, 283] on icon at bounding box center [535, 288] width 15 height 15
click at [605, 242] on div "Profile Routes Settings" at bounding box center [643, 228] width 478 height 34
click at [649, 225] on button "Routes" at bounding box center [642, 228] width 157 height 27
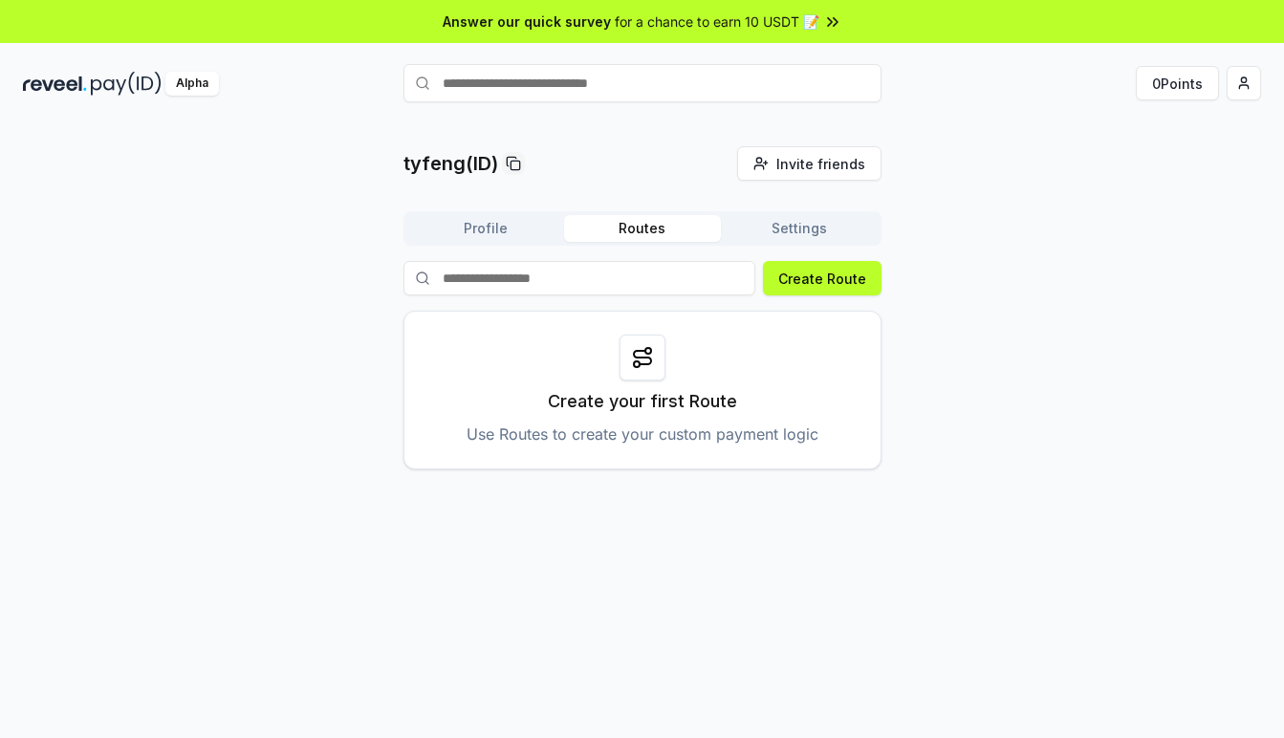
click at [487, 228] on button "Profile" at bounding box center [485, 228] width 157 height 27
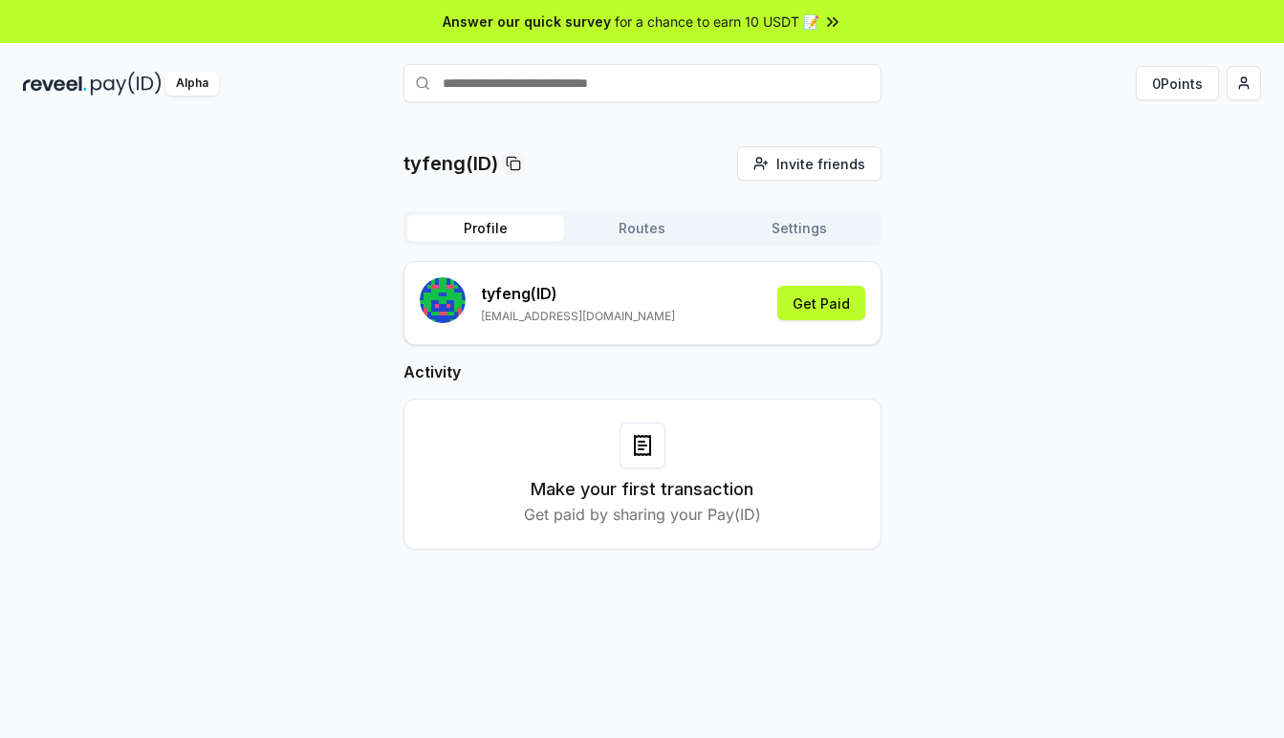
click at [1080, 247] on div "tyfeng(ID) Invite friends Invite Profile Routes Settings tyfeng (ID) 1030502756…" at bounding box center [642, 363] width 1238 height 434
click at [1191, 90] on button "0 Points" at bounding box center [1177, 83] width 83 height 34
click at [646, 229] on button "Routes" at bounding box center [642, 228] width 157 height 27
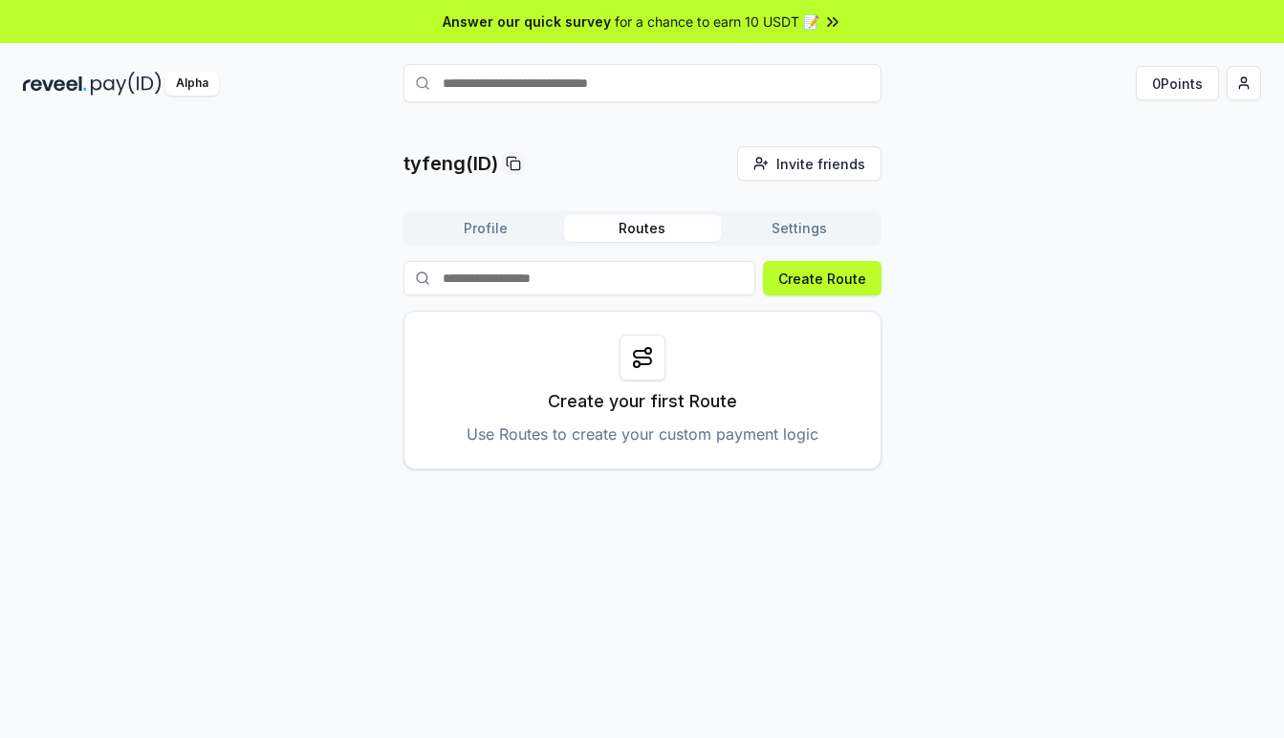
click at [519, 241] on button "Profile" at bounding box center [485, 228] width 157 height 27
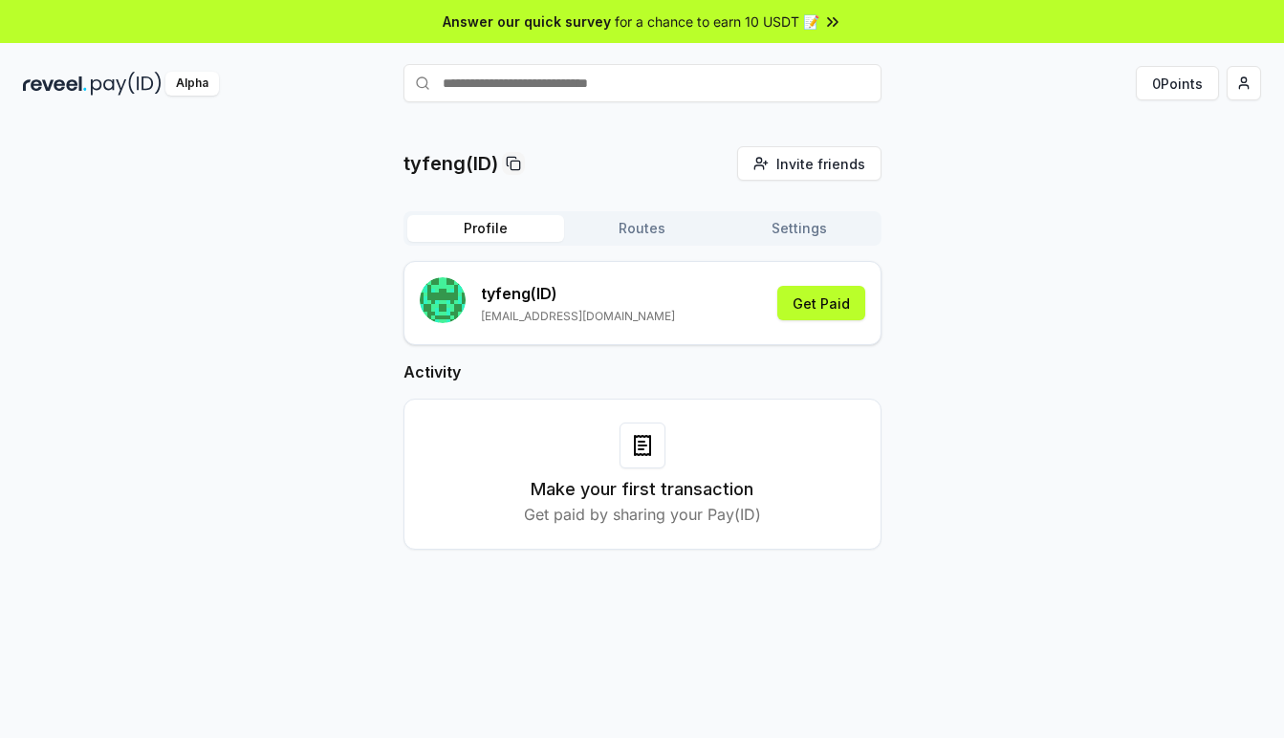
click at [795, 234] on button "Settings" at bounding box center [799, 228] width 157 height 27
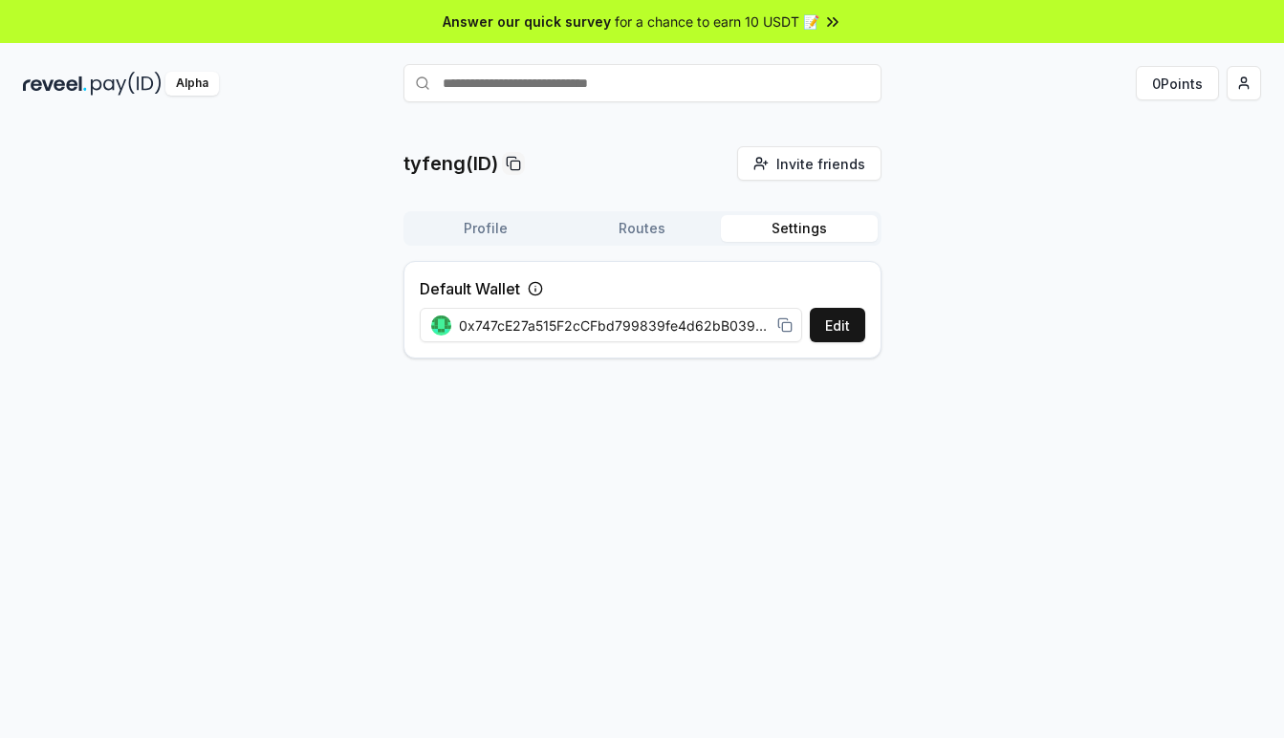
click at [481, 224] on button "Profile" at bounding box center [485, 228] width 157 height 27
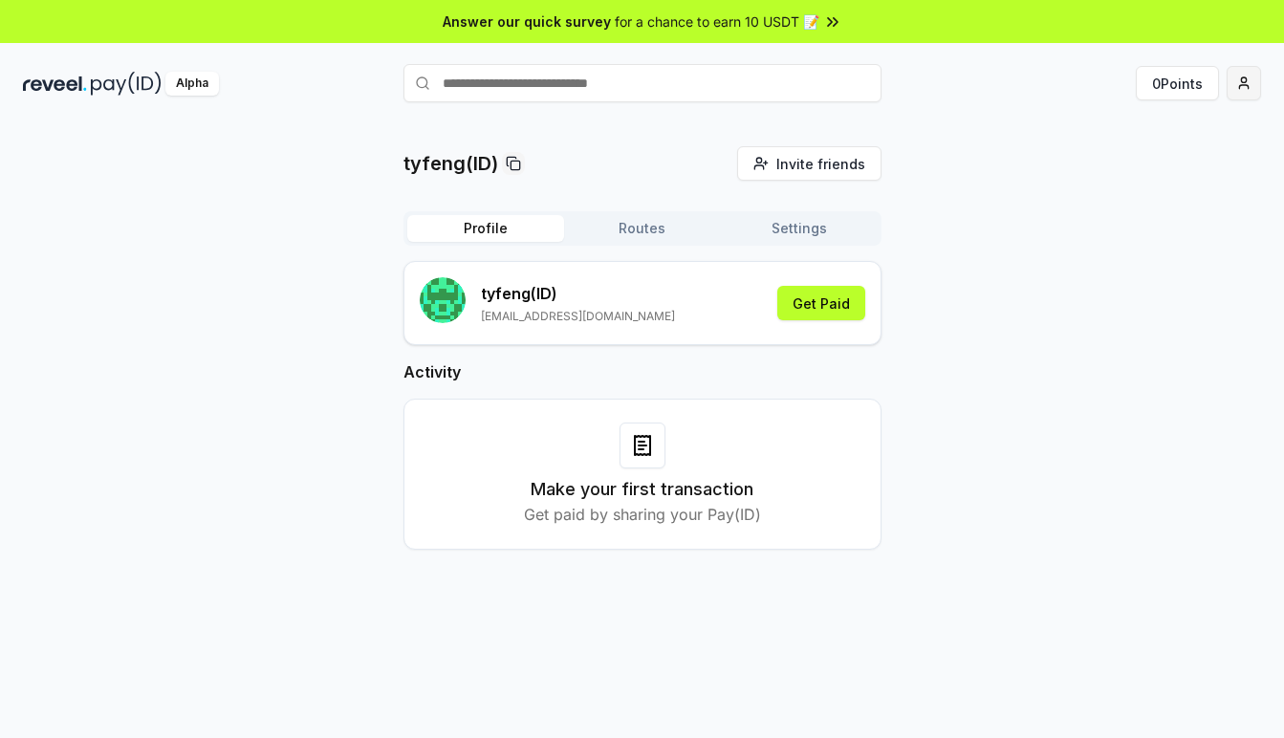
click at [1251, 86] on html "Answer our quick survey for a chance to earn 10 USDT 📝 Alpha 0 Points tyfeng(ID…" at bounding box center [642, 369] width 1284 height 738
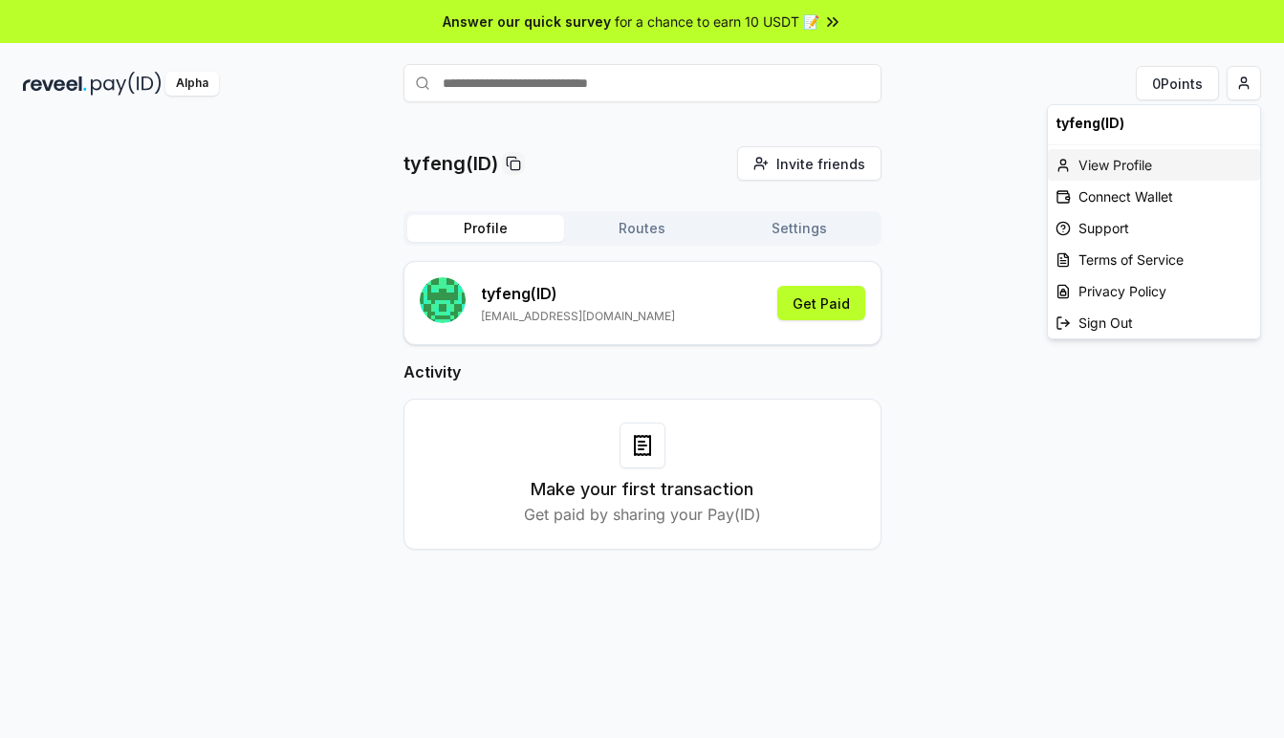
click at [1138, 167] on div "View Profile" at bounding box center [1154, 165] width 212 height 32
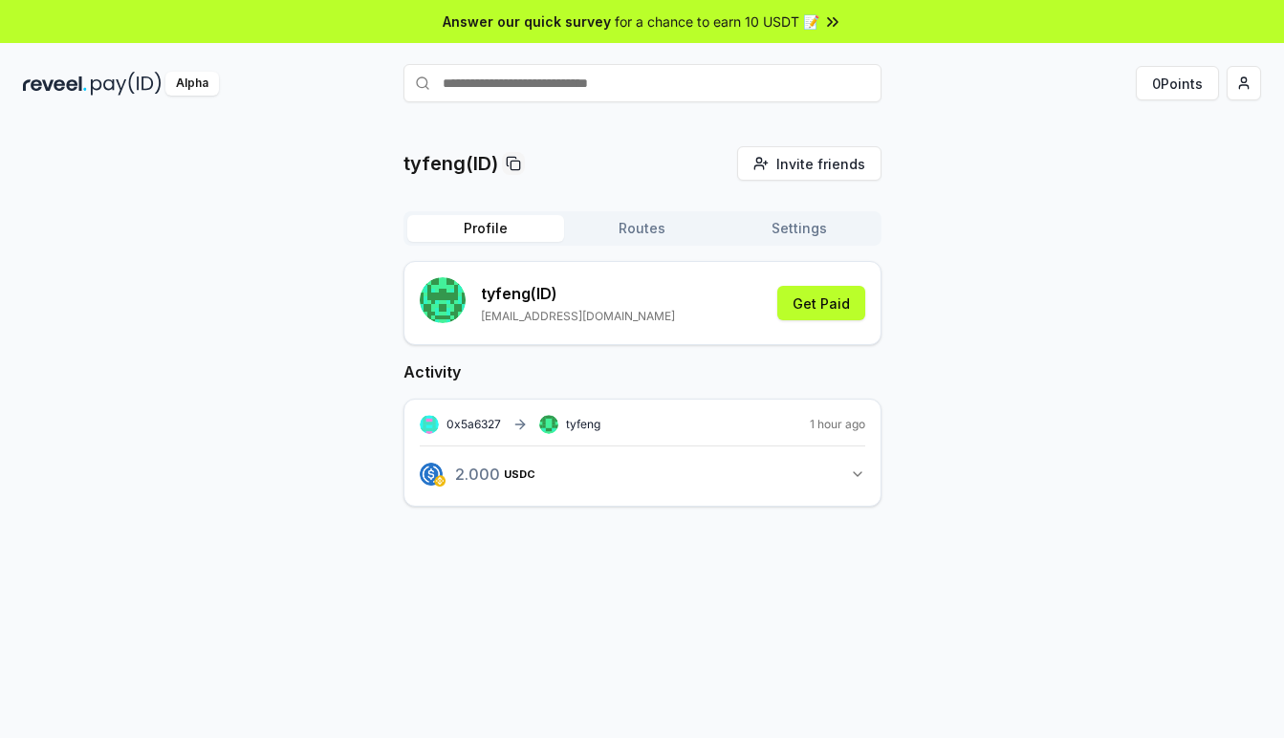
click at [790, 216] on button "Settings" at bounding box center [799, 228] width 157 height 27
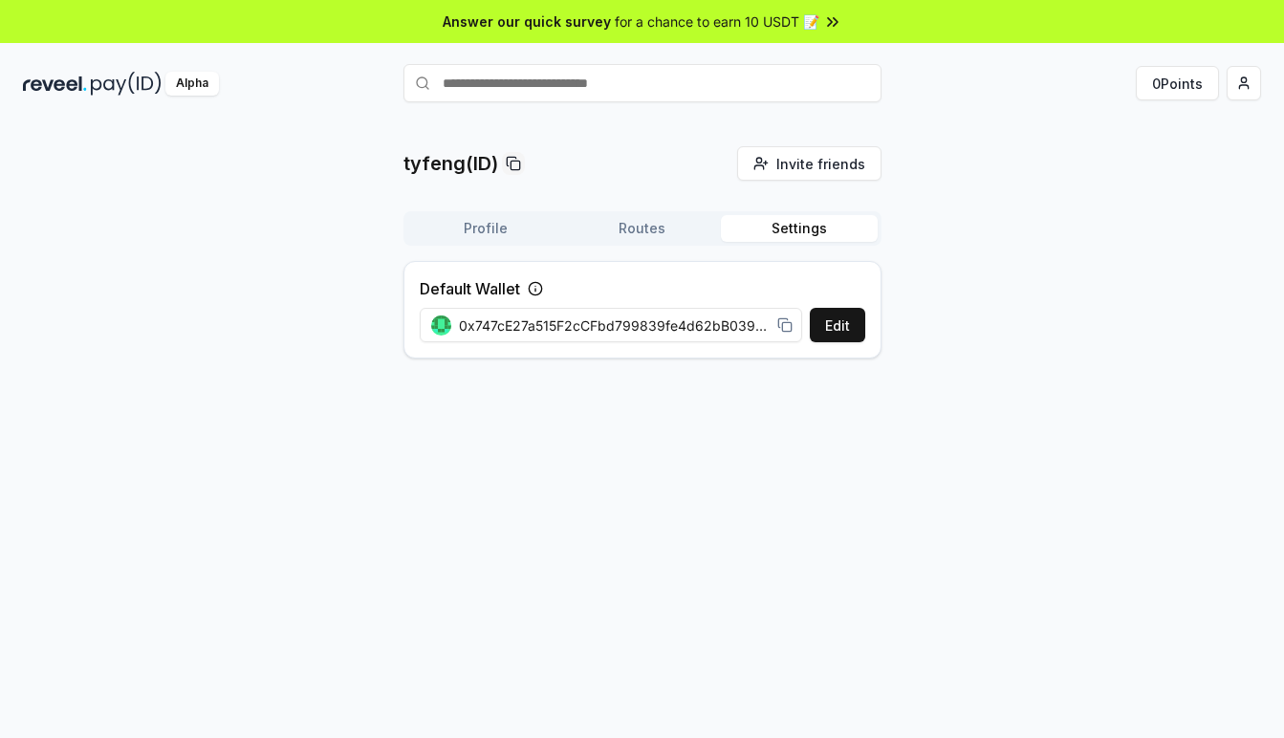
click at [796, 227] on button "Settings" at bounding box center [799, 228] width 157 height 27
click at [643, 225] on button "Routes" at bounding box center [642, 228] width 157 height 27
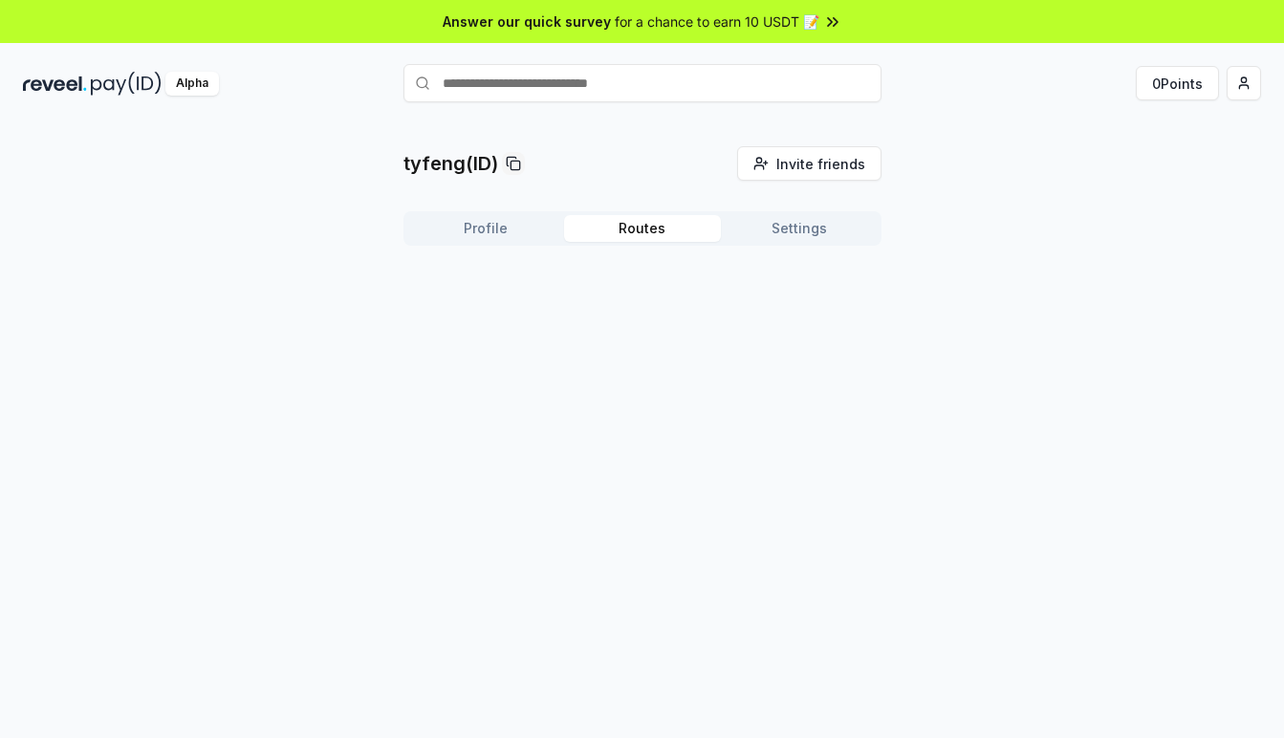
click at [513, 226] on button "Profile" at bounding box center [485, 228] width 157 height 27
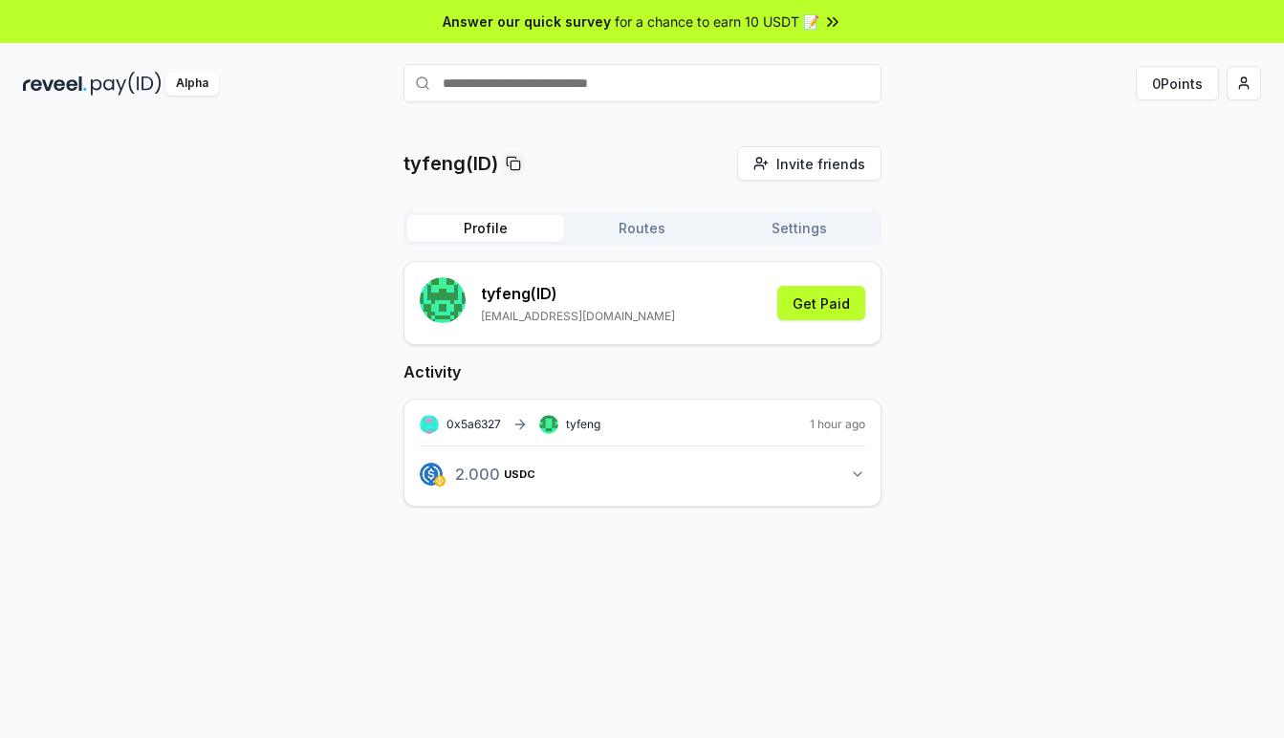
click at [807, 236] on button "Settings" at bounding box center [799, 228] width 157 height 27
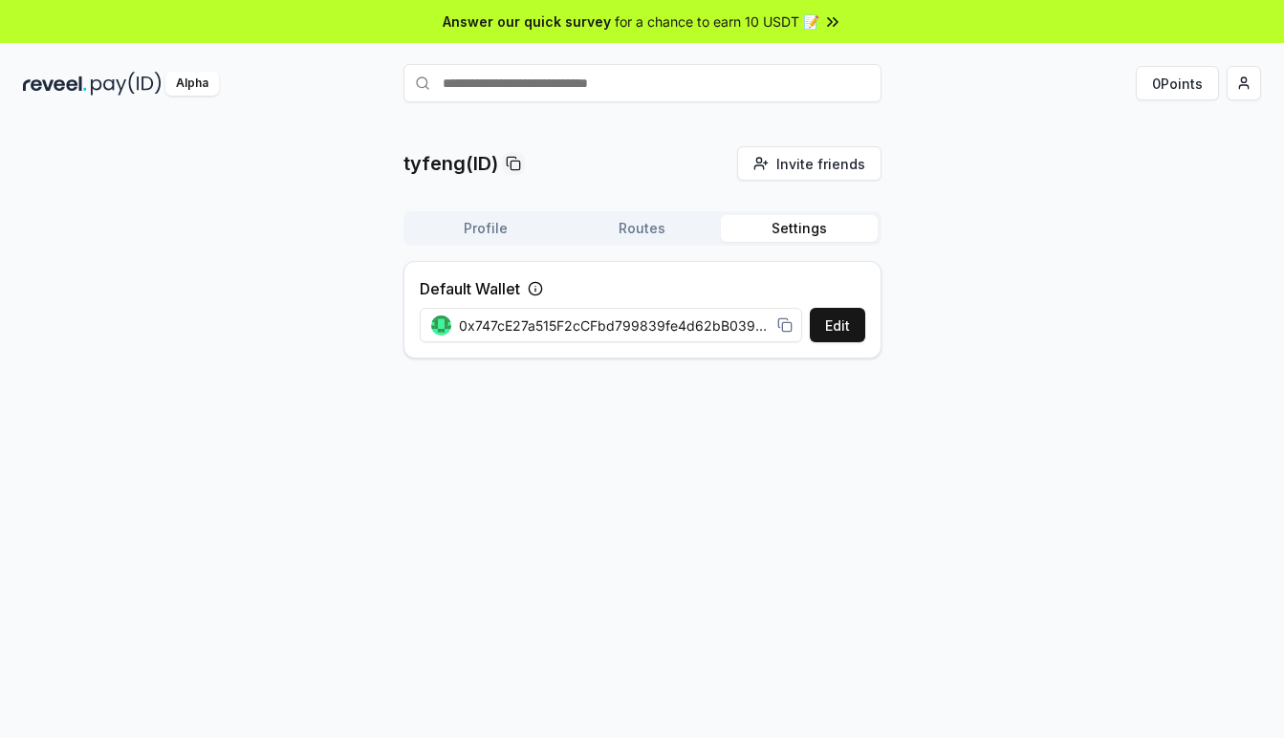
click at [970, 273] on div "tyfeng(ID) Invite friends Invite Profile Routes Settings Default Wallet Edit 0x…" at bounding box center [642, 260] width 1238 height 228
click at [830, 320] on button "Edit" at bounding box center [837, 325] width 55 height 34
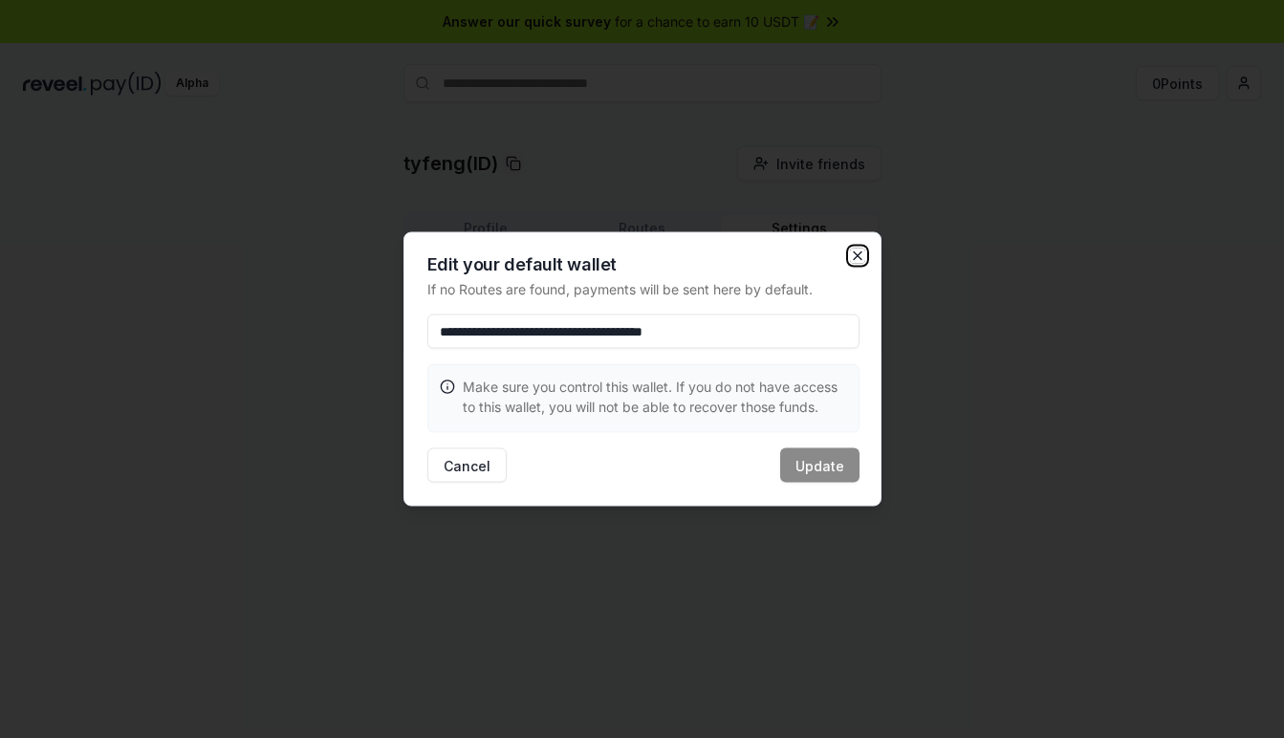
click at [860, 262] on icon "button" at bounding box center [857, 256] width 15 height 15
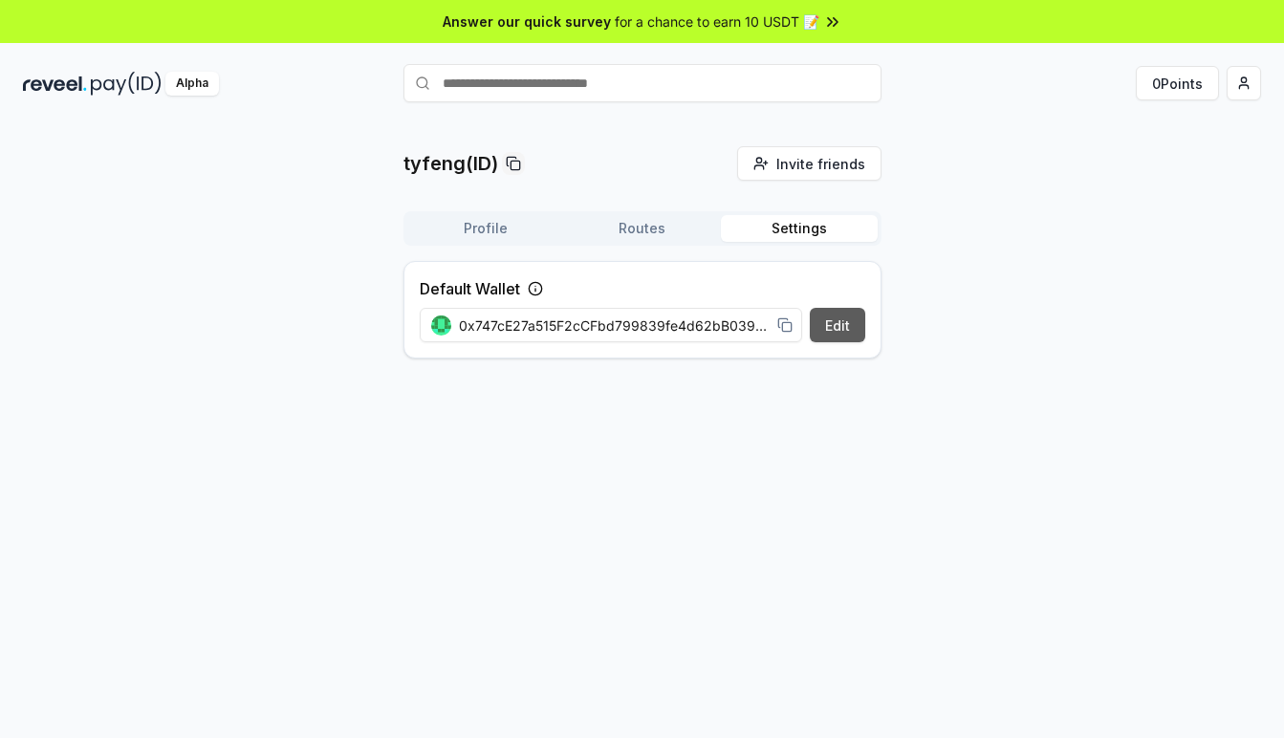
click at [835, 334] on button "Edit" at bounding box center [837, 325] width 55 height 34
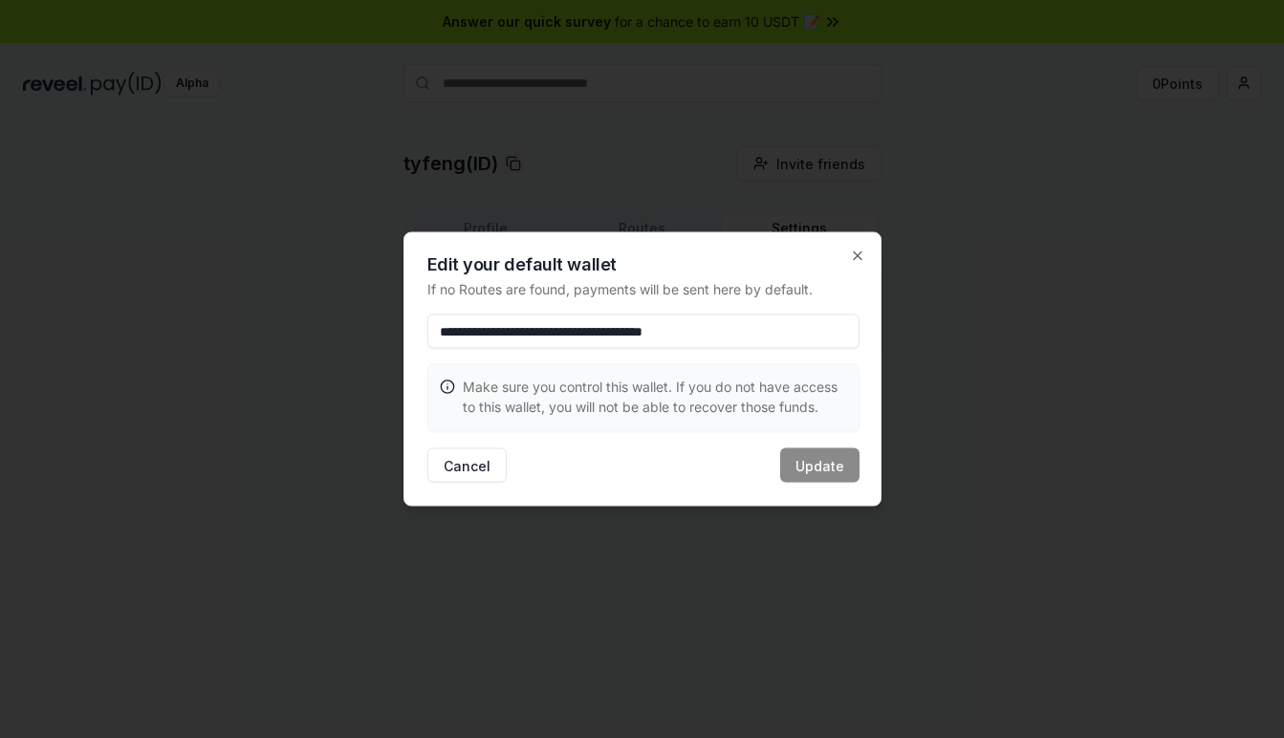
click at [852, 245] on div "**********" at bounding box center [643, 369] width 478 height 274
click at [856, 254] on icon "button" at bounding box center [858, 256] width 8 height 8
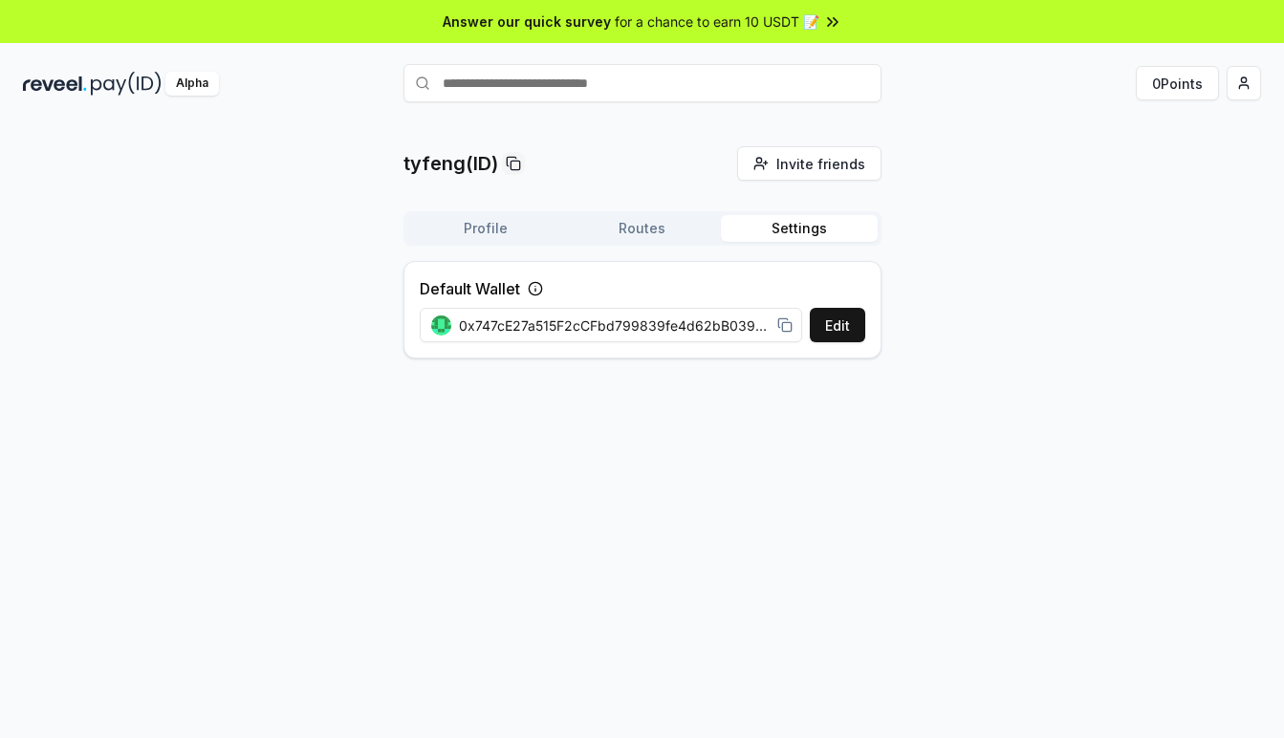
click at [900, 315] on div "tyfeng(ID) Invite friends Invite Profile Routes Settings Default Wallet Edit 0x…" at bounding box center [642, 260] width 1238 height 228
click at [644, 230] on button "Routes" at bounding box center [642, 228] width 157 height 27
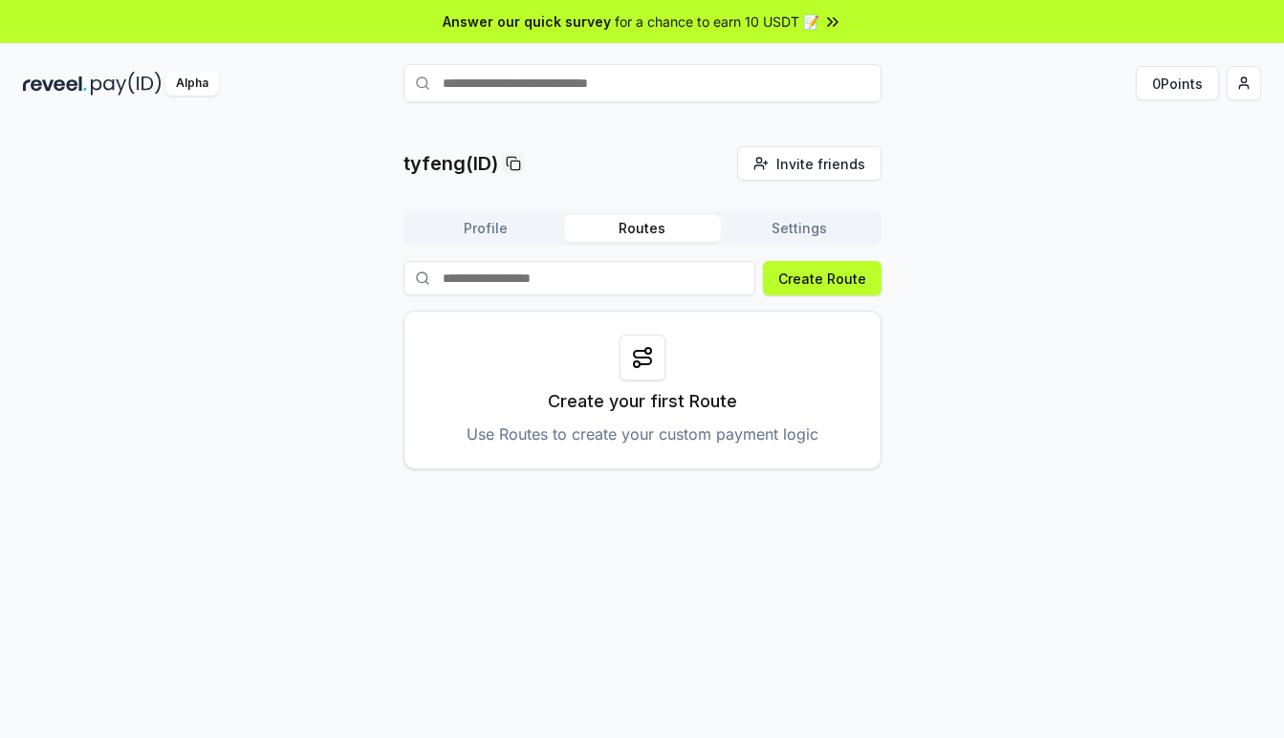
click at [506, 238] on button "Profile" at bounding box center [485, 228] width 157 height 27
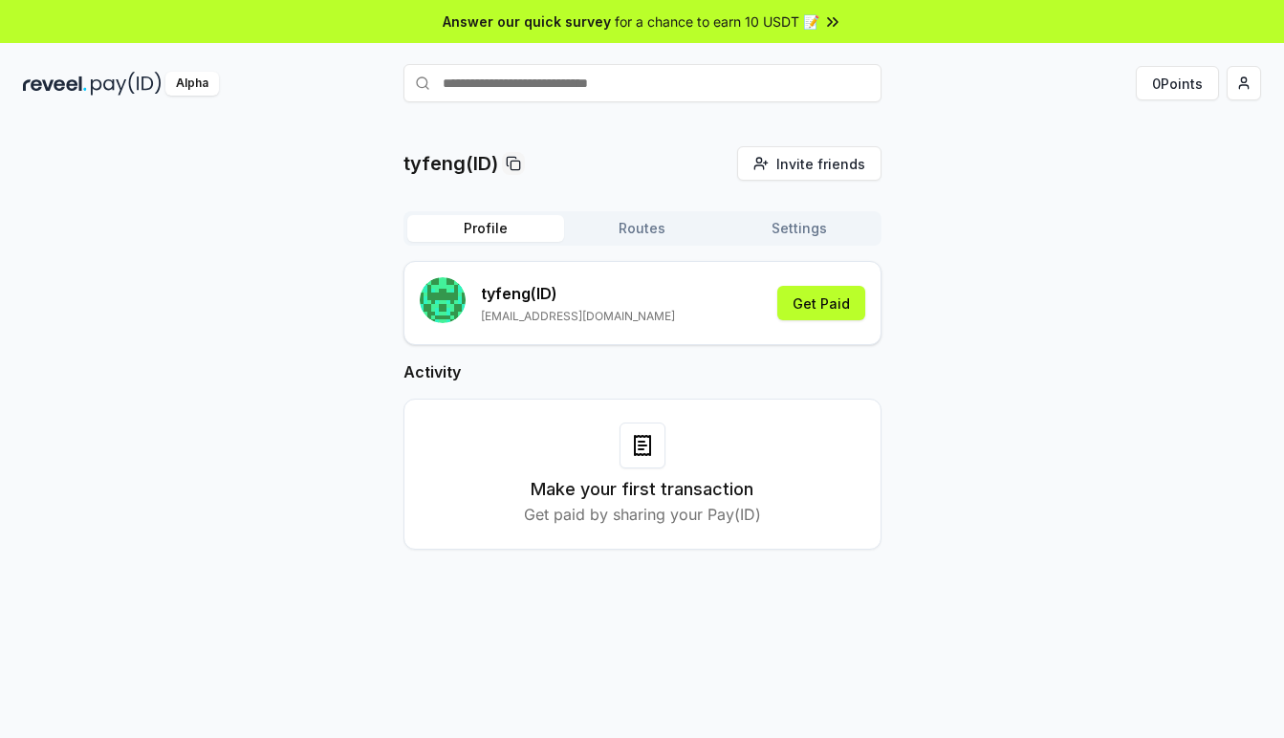
click at [531, 233] on button "Profile" at bounding box center [485, 228] width 157 height 27
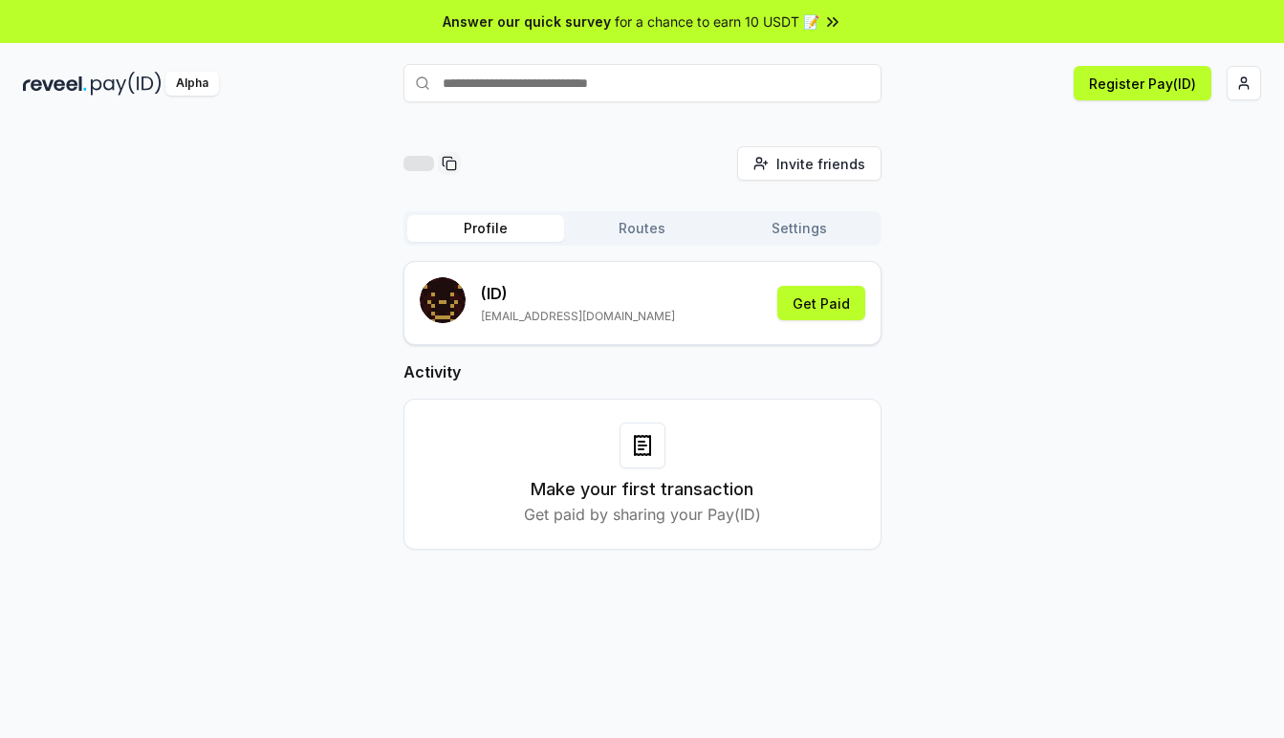
click at [799, 227] on button "Settings" at bounding box center [799, 228] width 157 height 27
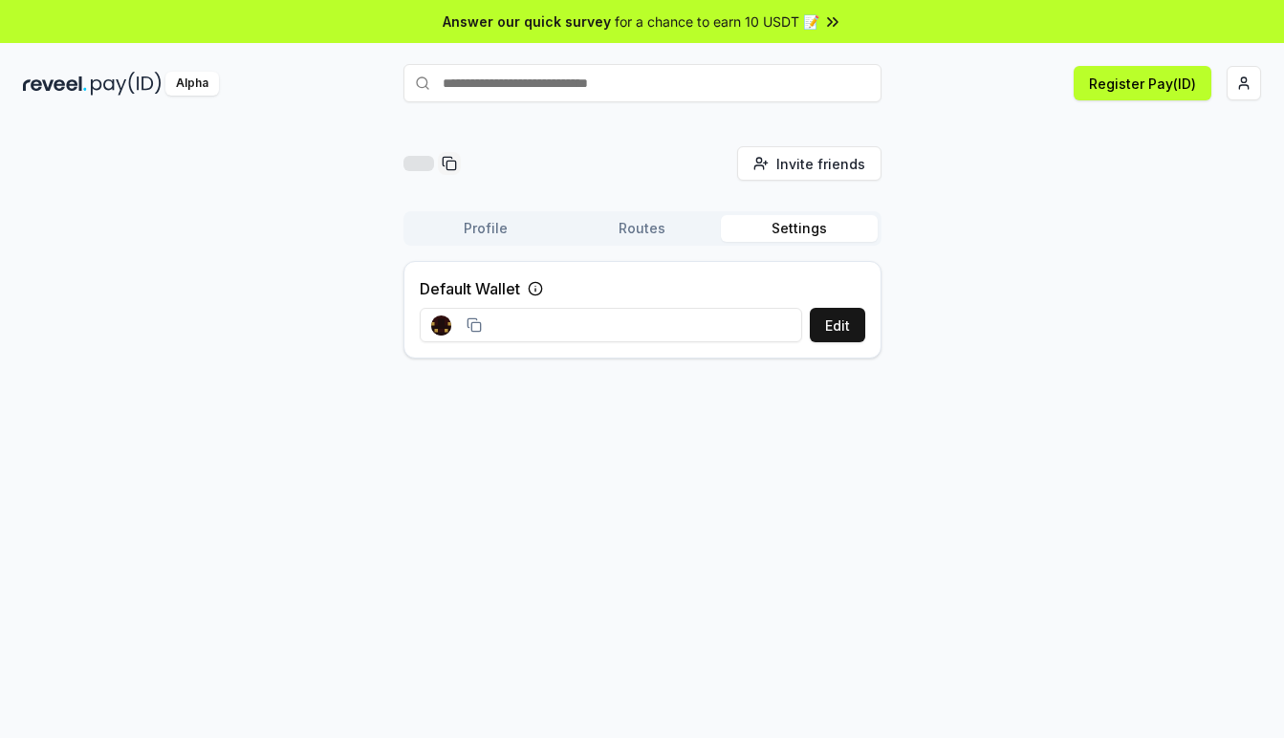
click at [670, 226] on button "Routes" at bounding box center [642, 228] width 157 height 27
click at [464, 226] on button "Profile" at bounding box center [485, 228] width 157 height 27
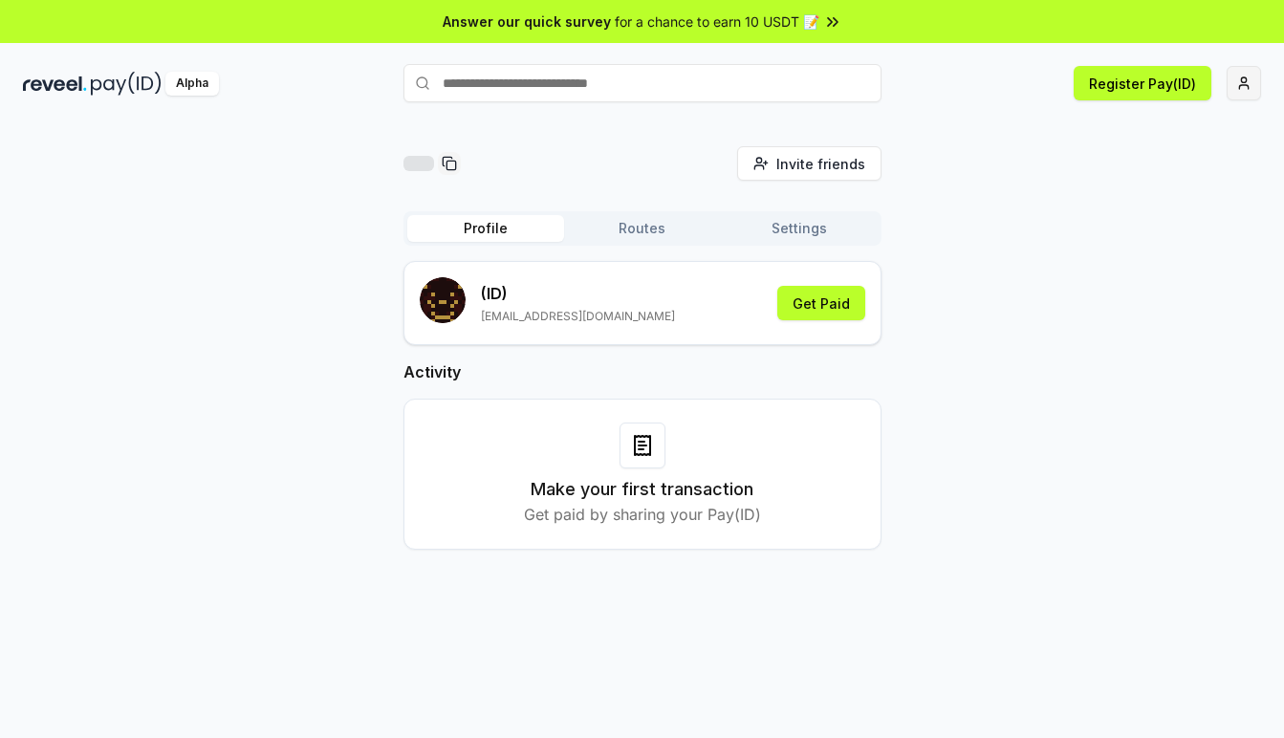
click at [1233, 82] on html "Answer our quick survey for a chance to earn 10 USDT 📝 Alpha Register Pay(ID) I…" at bounding box center [642, 369] width 1284 height 738
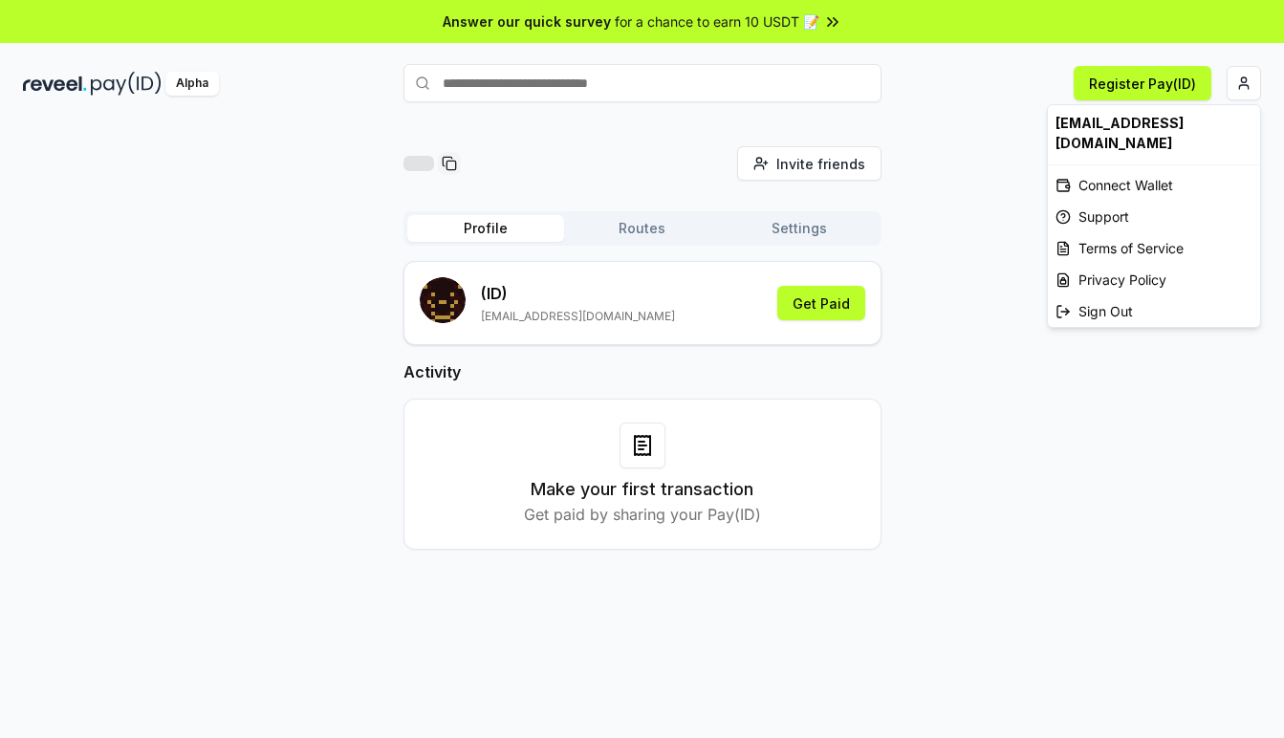
click at [963, 201] on html "Answer our quick survey for a chance to earn 10 USDT 📝 Alpha Register Pay(ID) I…" at bounding box center [642, 369] width 1284 height 738
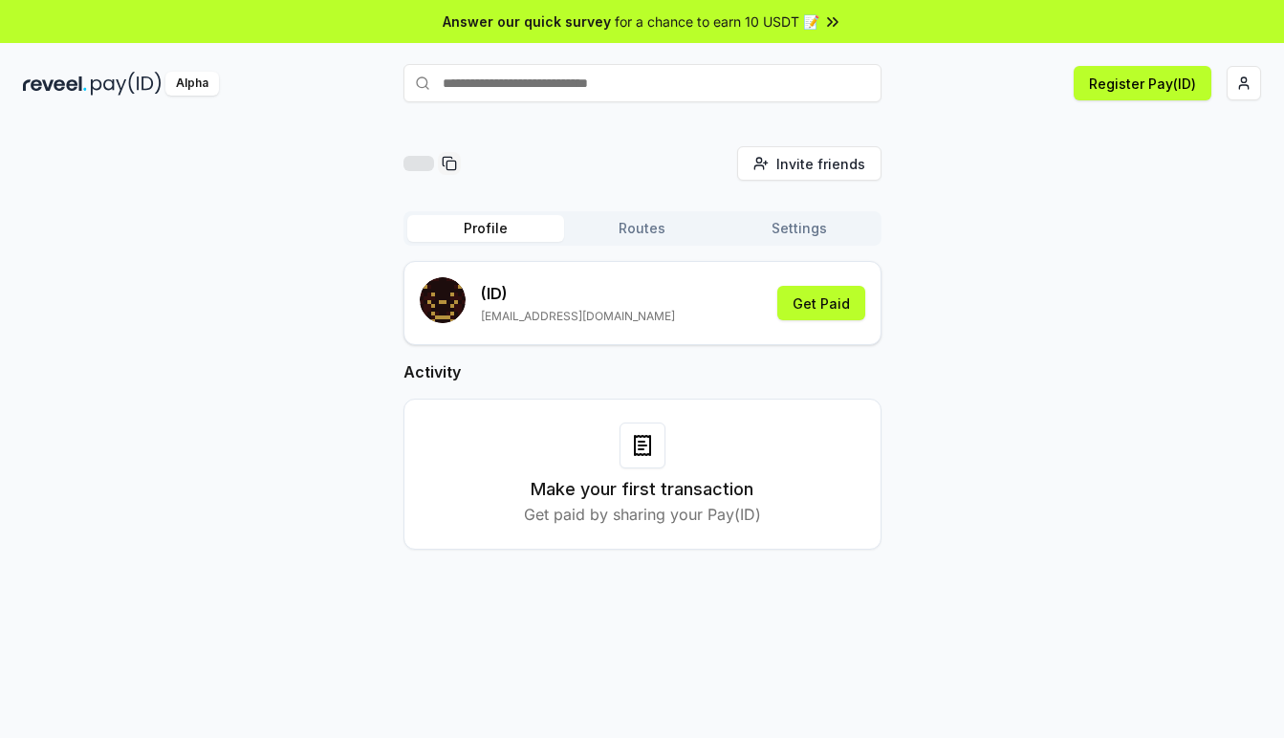
click at [618, 239] on button "Routes" at bounding box center [642, 228] width 157 height 27
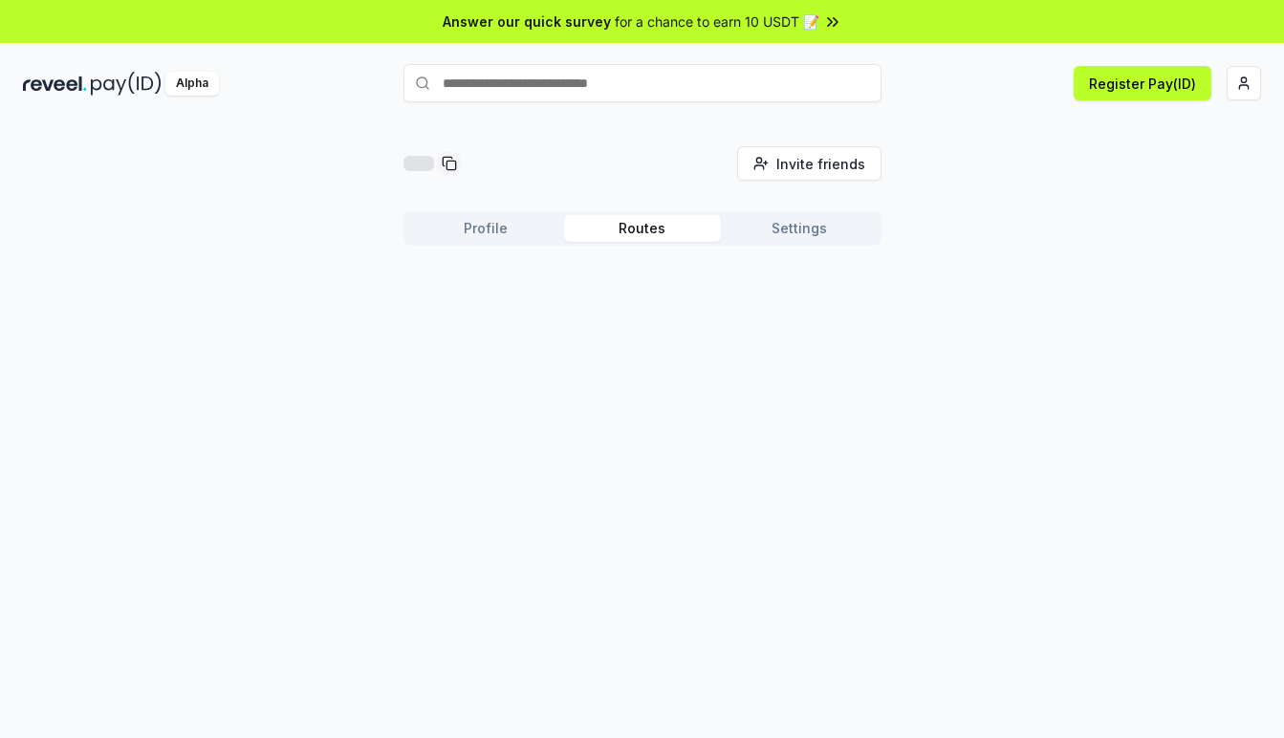
click at [479, 233] on button "Profile" at bounding box center [485, 228] width 157 height 27
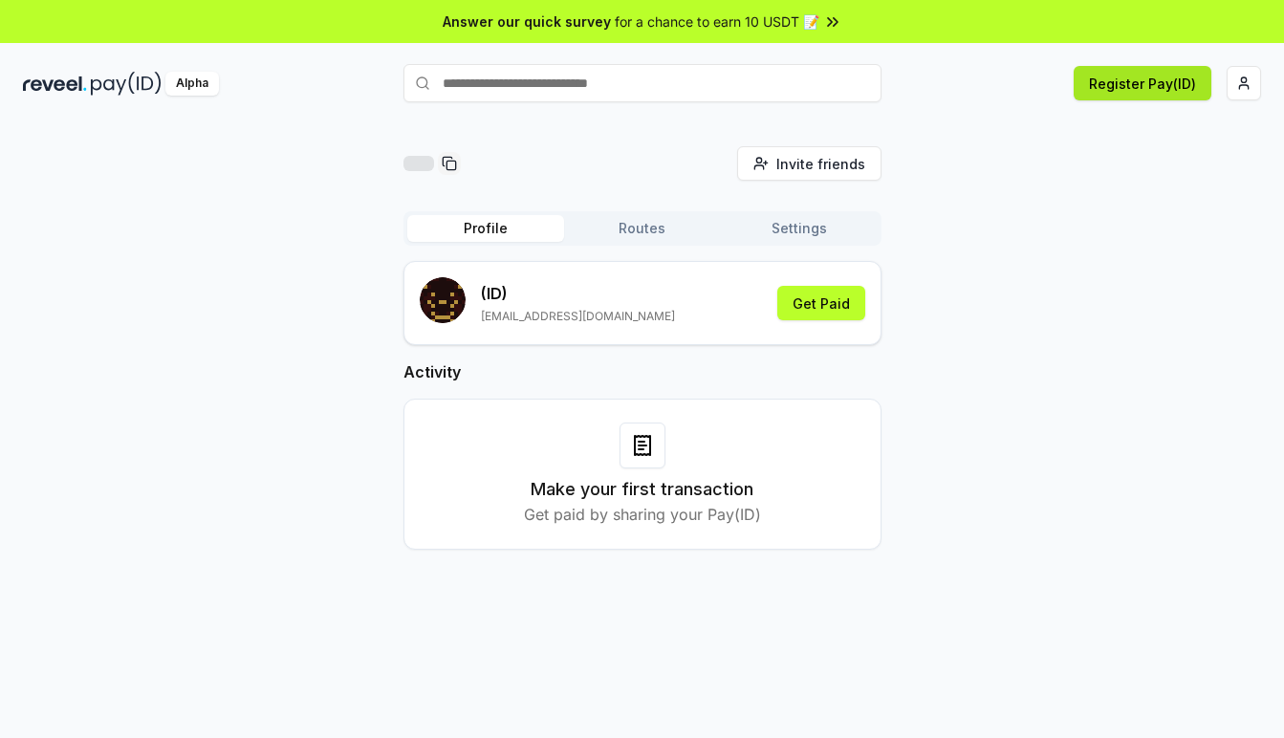
click at [1162, 69] on button "Register Pay(ID)" at bounding box center [1143, 83] width 138 height 34
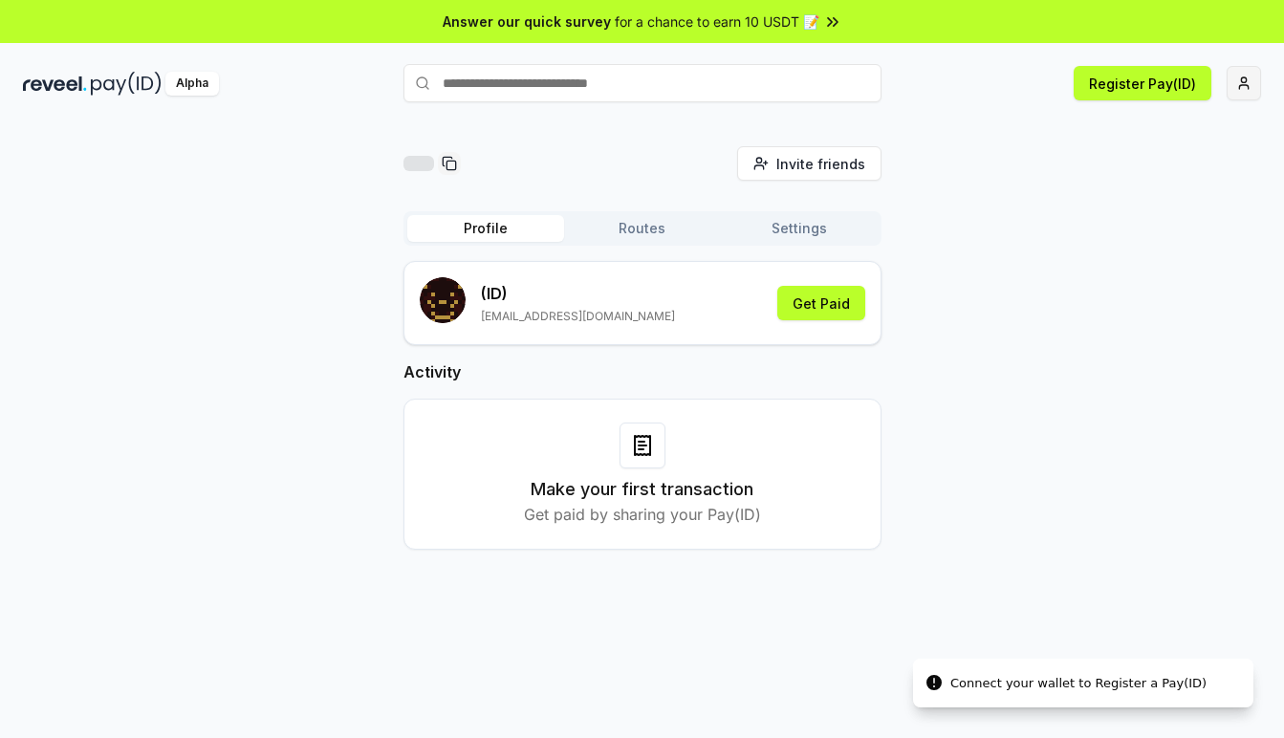
click at [1241, 81] on html "Answer our quick survey for a chance to earn 10 USDT 📝 Alpha Register Pay(ID) C…" at bounding box center [642, 369] width 1284 height 738
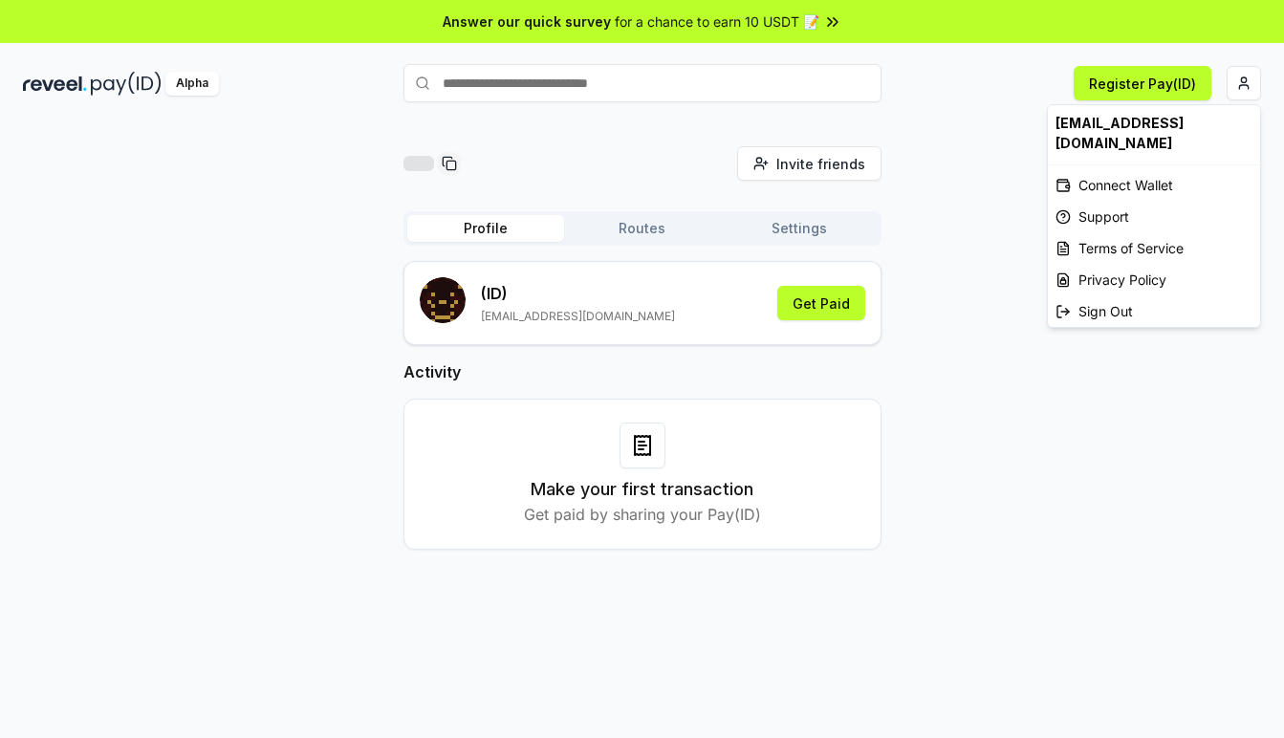
click at [959, 290] on html "Answer our quick survey for a chance to earn 10 USDT 📝 Alpha Register Pay(ID) I…" at bounding box center [642, 369] width 1284 height 738
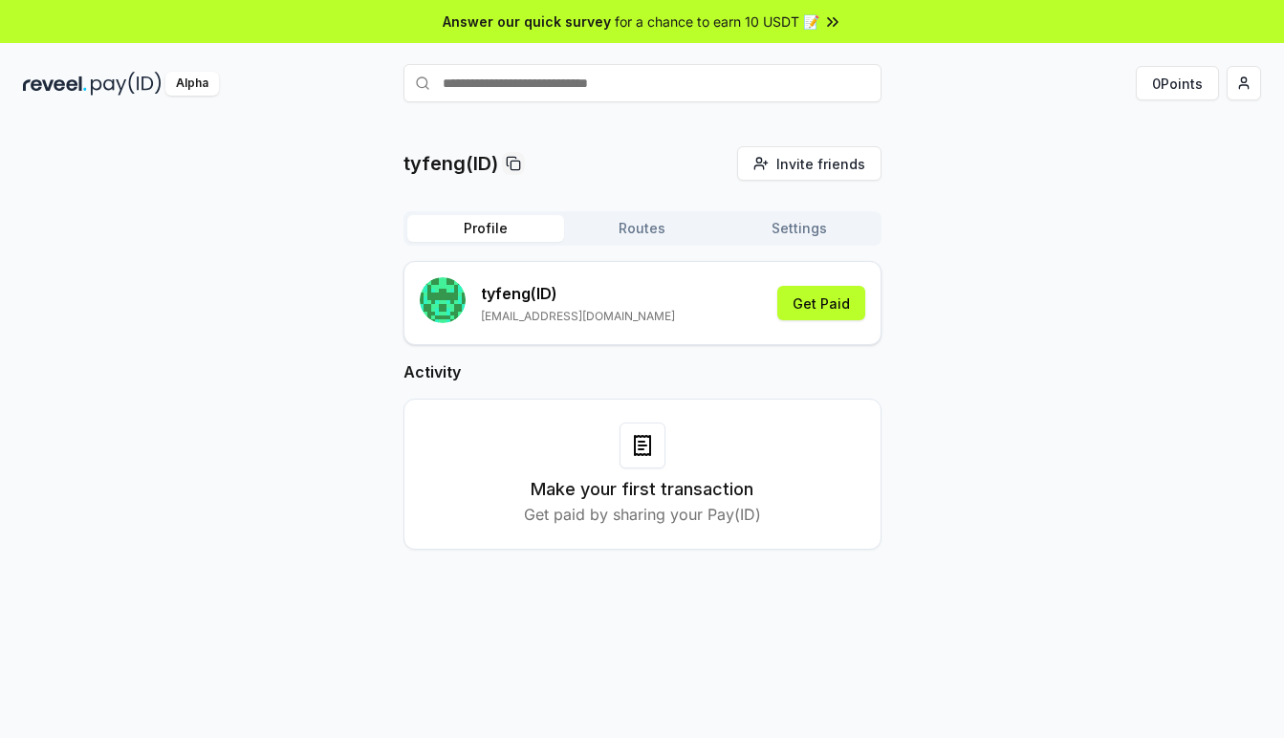
click at [1062, 241] on div "tyfeng(ID) Invite friends Invite Profile Routes Settings tyfeng (ID) 1030502756…" at bounding box center [642, 363] width 1238 height 434
click at [1013, 211] on div "tyfeng(ID) Invite friends Invite Profile Routes Settings tyfeng (ID) 1030502756…" at bounding box center [642, 363] width 1238 height 434
click at [1231, 93] on html "Answer our quick survey for a chance to earn 10 USDT 📝 Alpha 0 Points tyfeng(ID…" at bounding box center [642, 369] width 1284 height 738
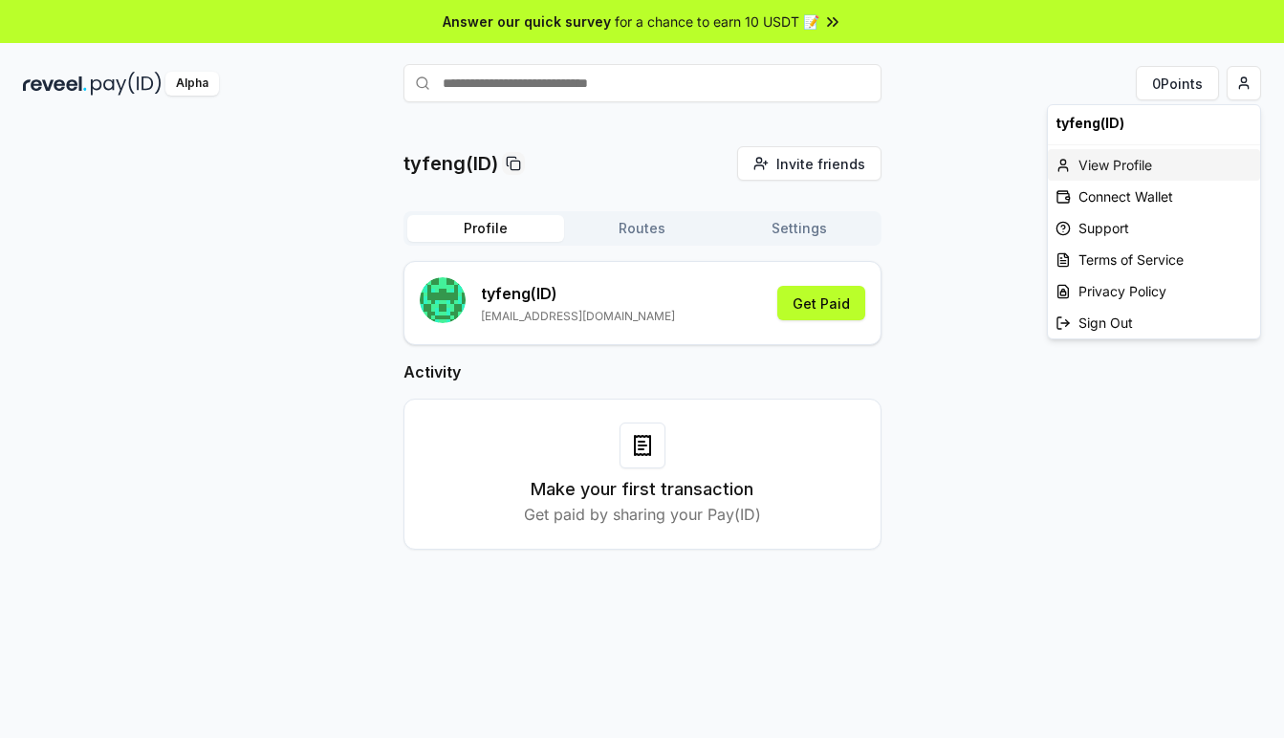
click at [1156, 167] on div "View Profile" at bounding box center [1154, 165] width 212 height 32
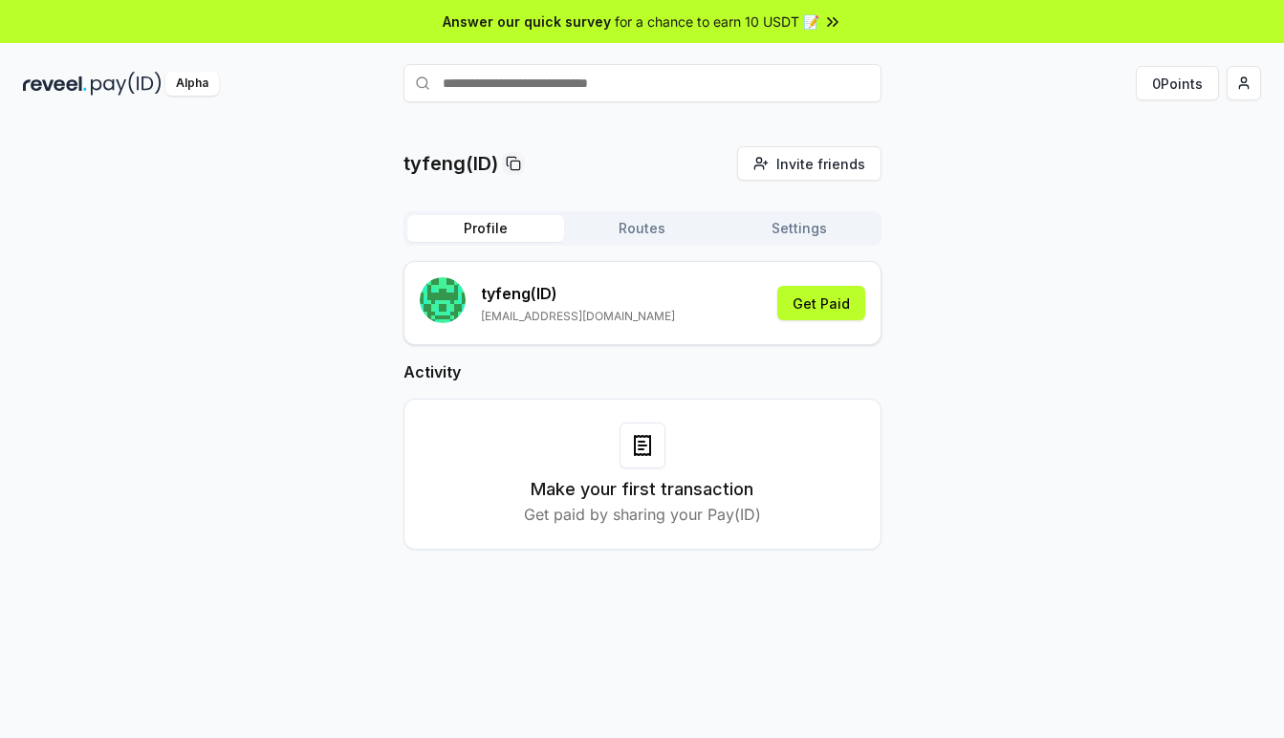
click at [622, 224] on button "Routes" at bounding box center [642, 228] width 157 height 27
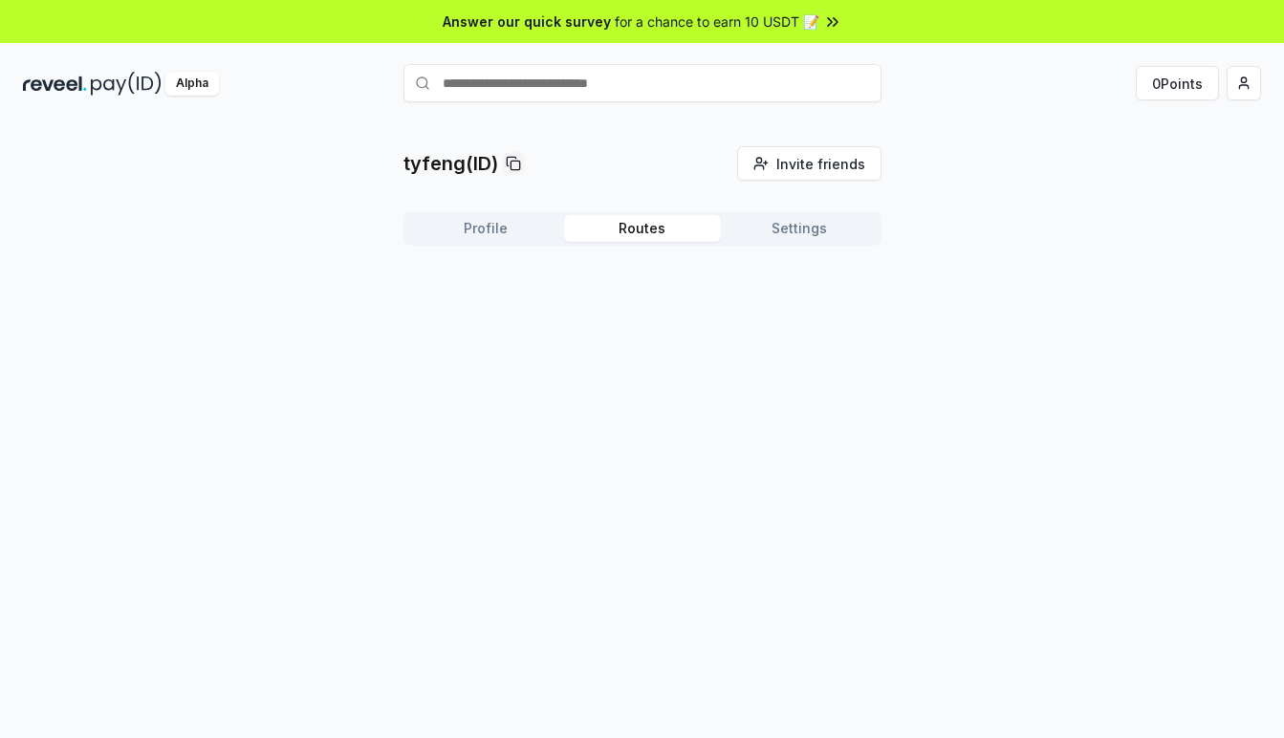
click at [799, 234] on button "Settings" at bounding box center [799, 228] width 157 height 27
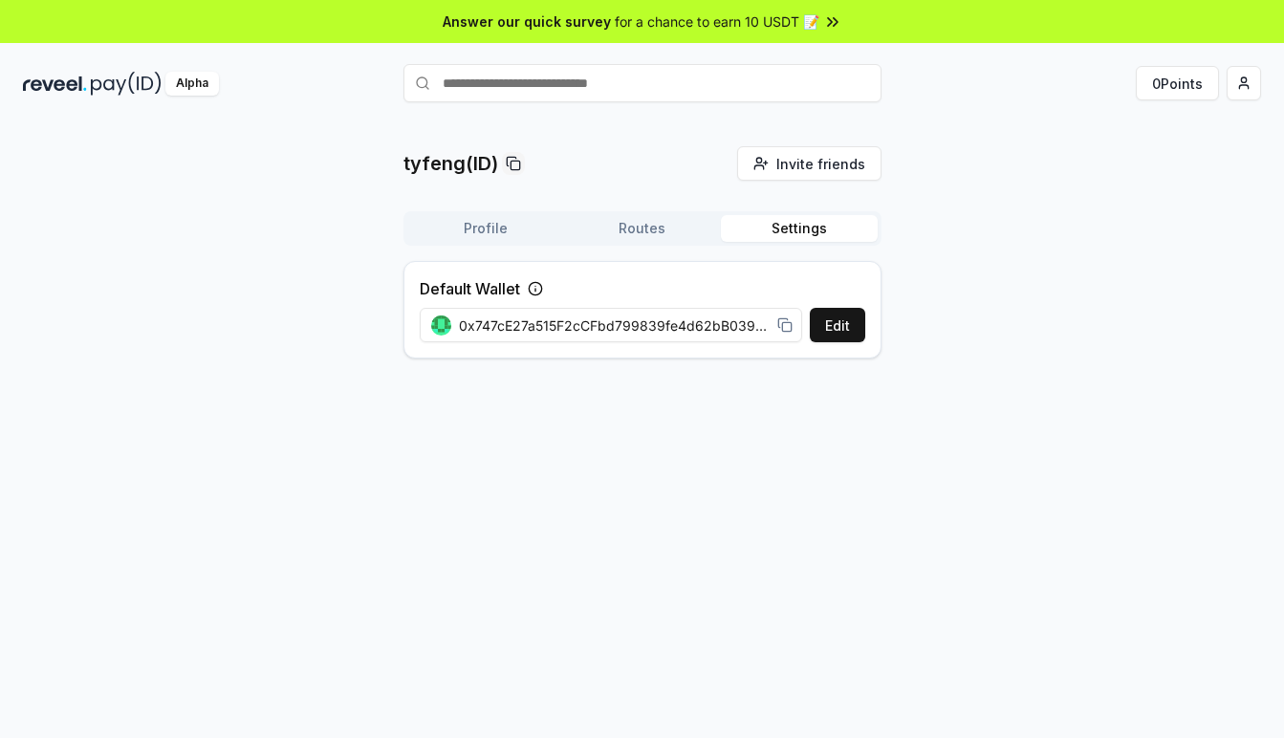
click at [481, 223] on button "Profile" at bounding box center [485, 228] width 157 height 27
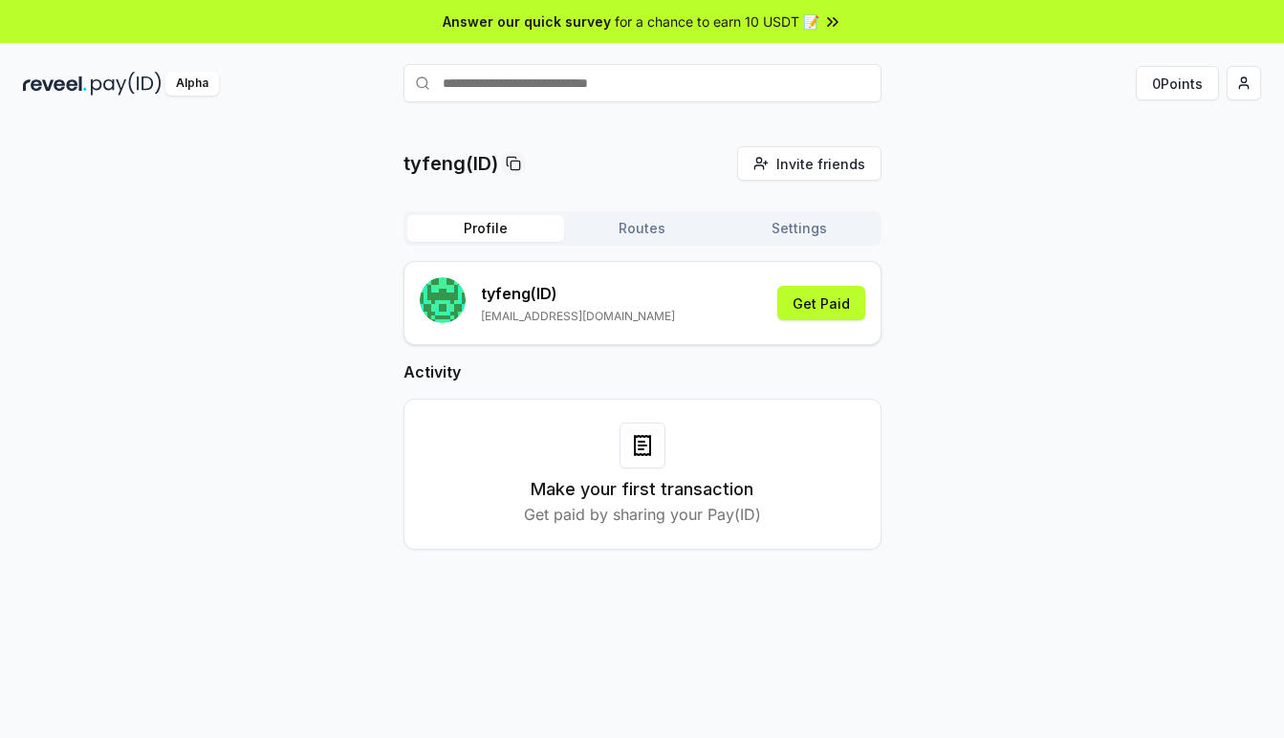
click at [481, 223] on button "Profile" at bounding box center [485, 228] width 157 height 27
click at [521, 223] on button "Profile" at bounding box center [485, 228] width 157 height 27
click at [1237, 79] on html "Answer our quick survey for a chance to earn 10 USDT 📝 Alpha 0 Points tyfeng(ID…" at bounding box center [642, 369] width 1284 height 738
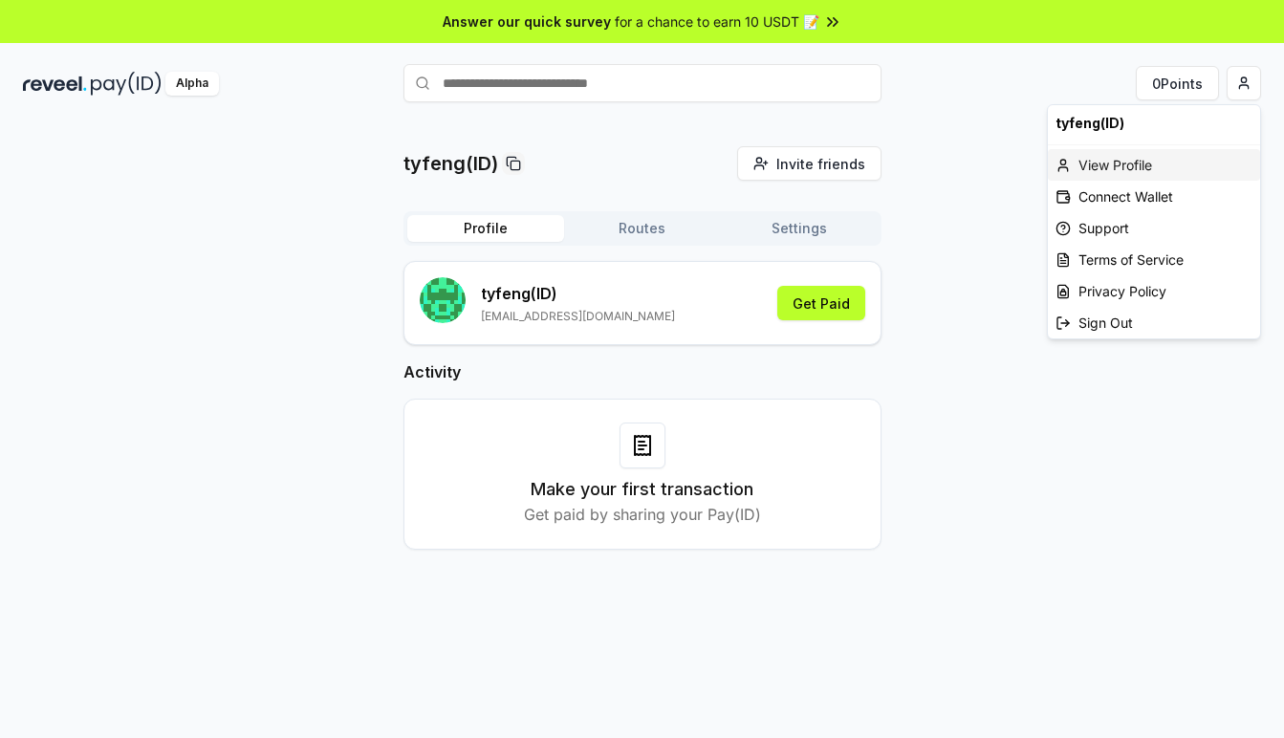
click at [1132, 160] on div "View Profile" at bounding box center [1154, 165] width 212 height 32
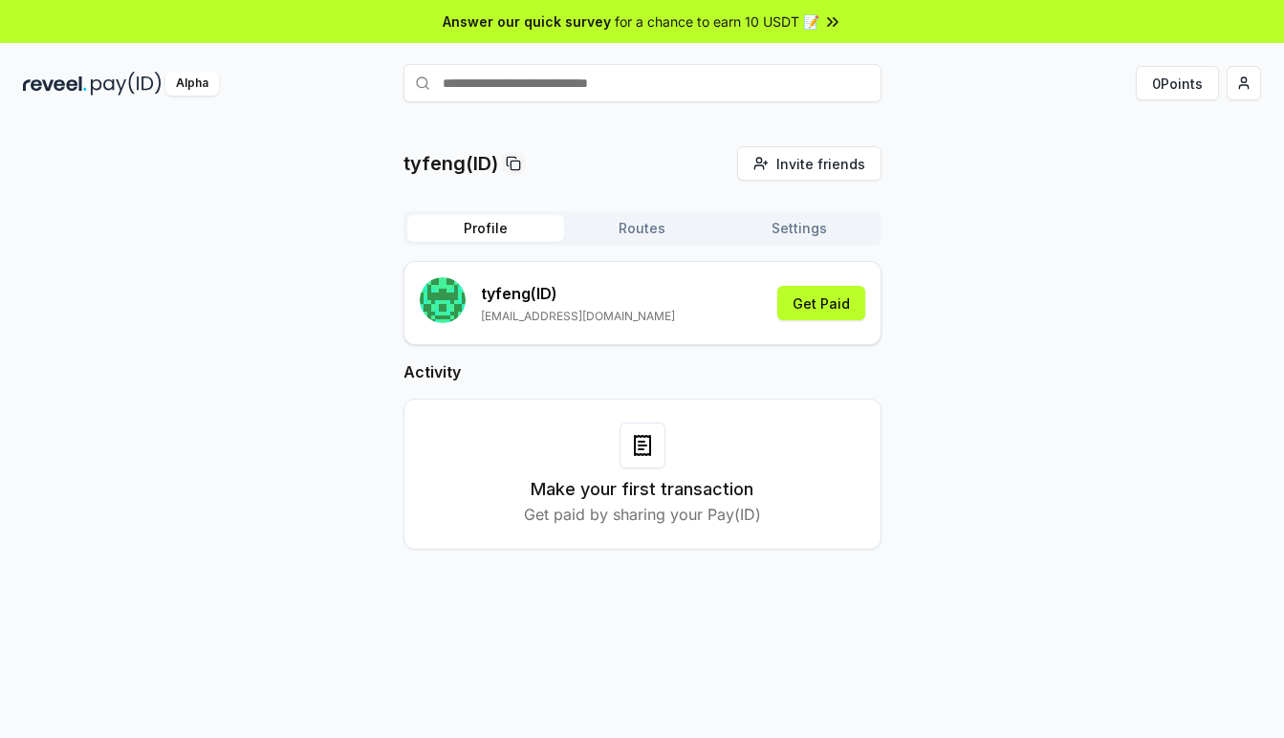
click at [609, 473] on div "Make your first transaction Get paid by sharing your Pay(ID)" at bounding box center [642, 474] width 430 height 103
click at [639, 220] on button "Routes" at bounding box center [642, 228] width 157 height 27
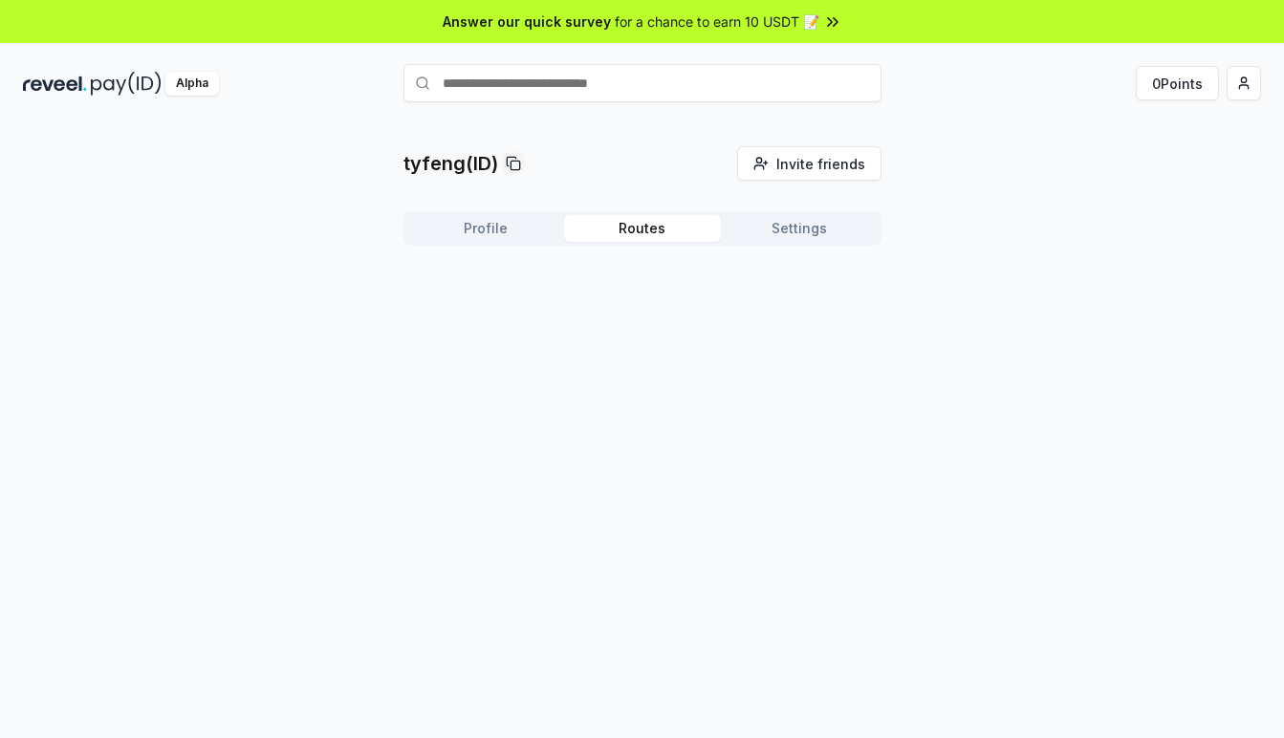
click at [514, 227] on button "Profile" at bounding box center [485, 228] width 157 height 27
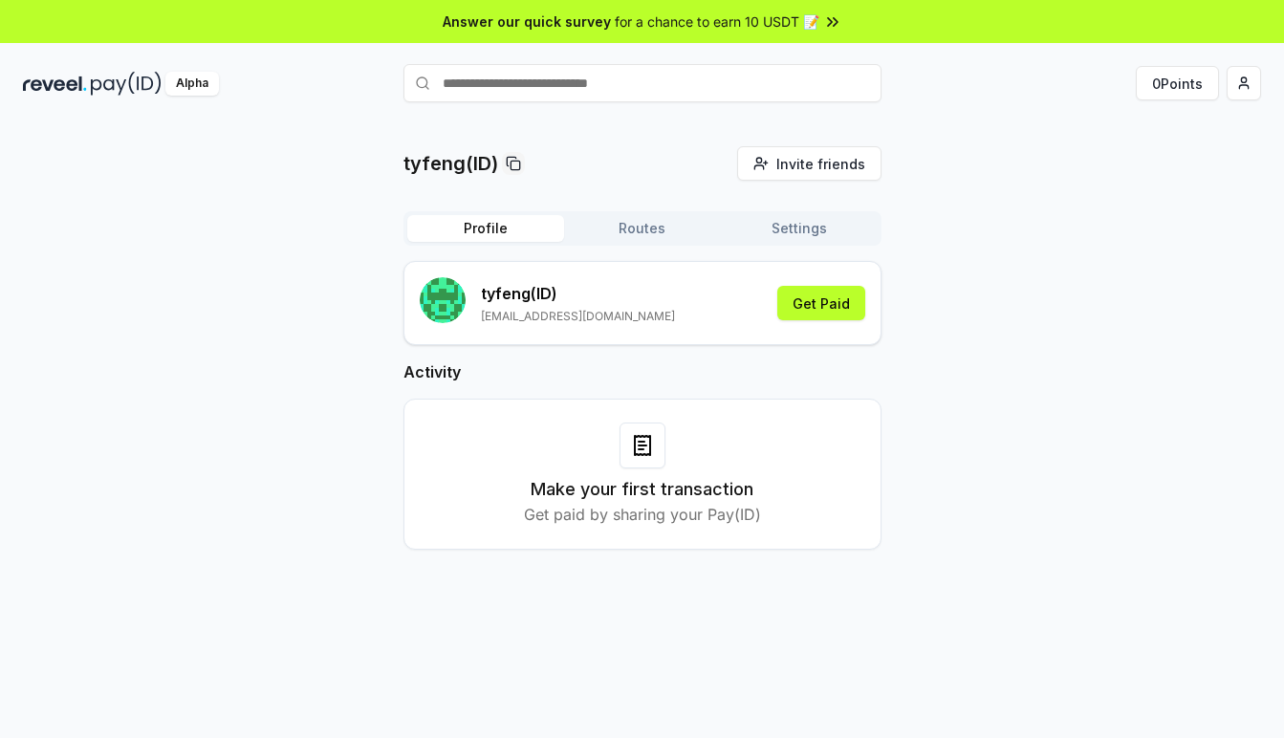
click at [514, 227] on button "Profile" at bounding box center [485, 228] width 157 height 27
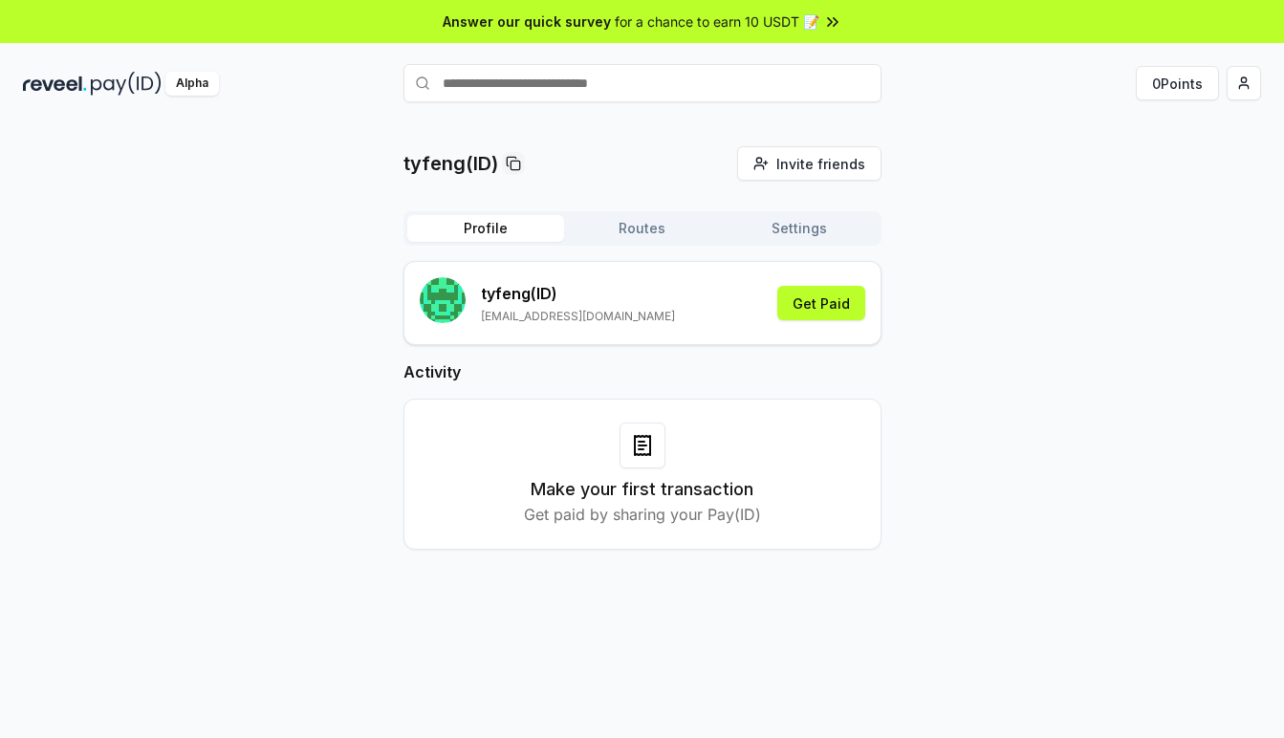
click at [777, 233] on button "Settings" at bounding box center [799, 228] width 157 height 27
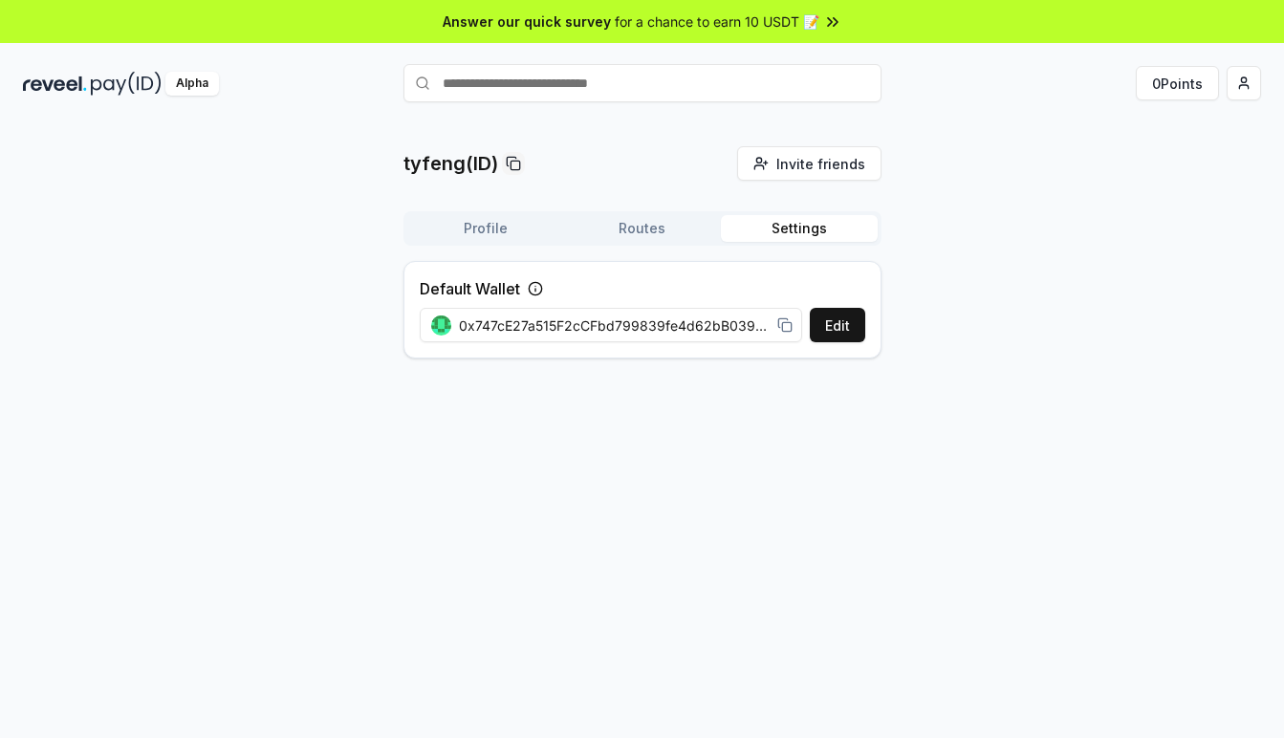
click at [598, 212] on div "Profile Routes Settings" at bounding box center [643, 228] width 478 height 34
click at [624, 220] on button "Routes" at bounding box center [642, 228] width 157 height 27
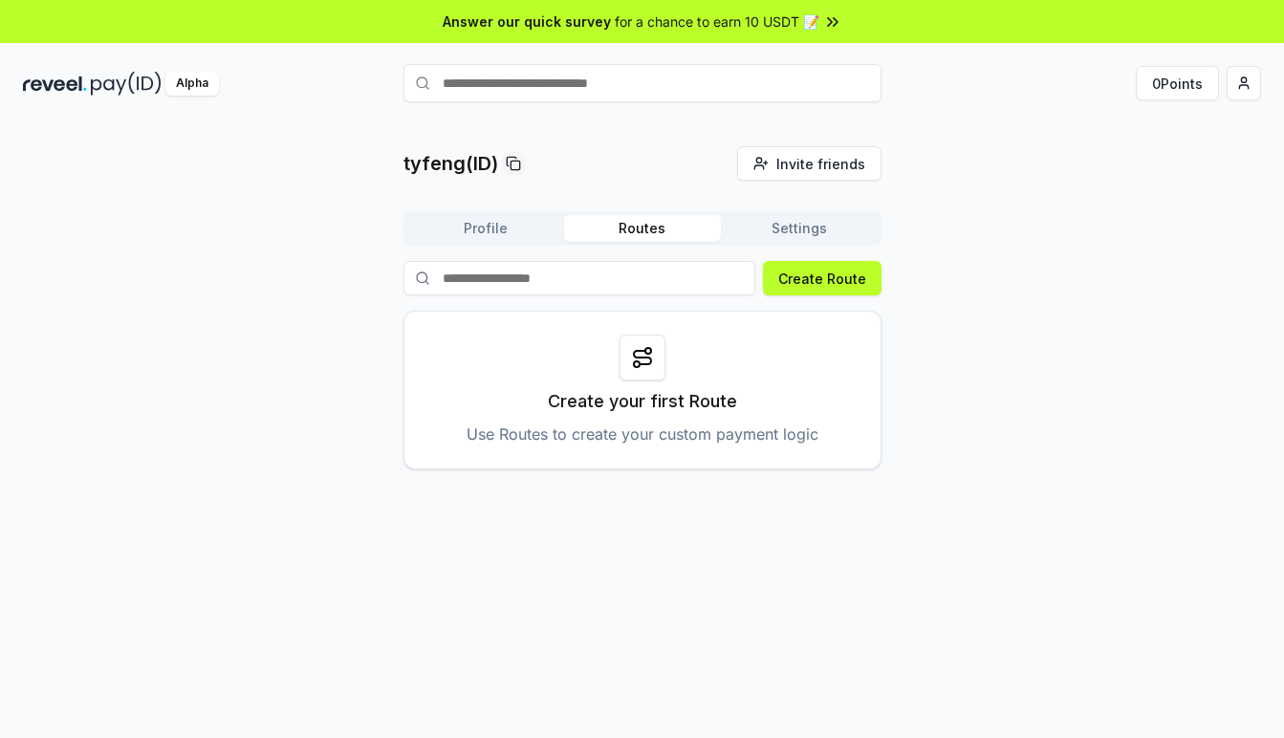
click at [473, 227] on button "Profile" at bounding box center [485, 228] width 157 height 27
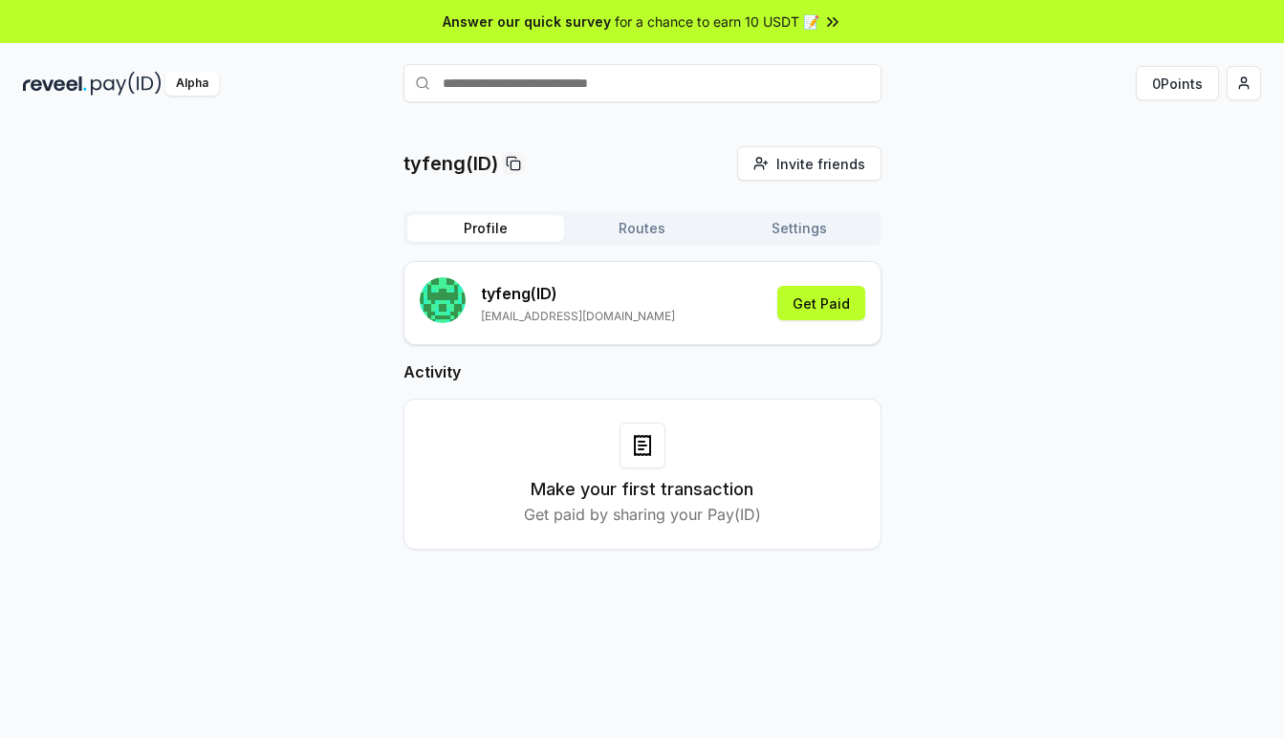
click at [863, 387] on div "Activity Make your first transaction Get paid by sharing your Pay(ID)" at bounding box center [643, 455] width 478 height 189
click at [821, 310] on button "Get Paid" at bounding box center [821, 303] width 88 height 34
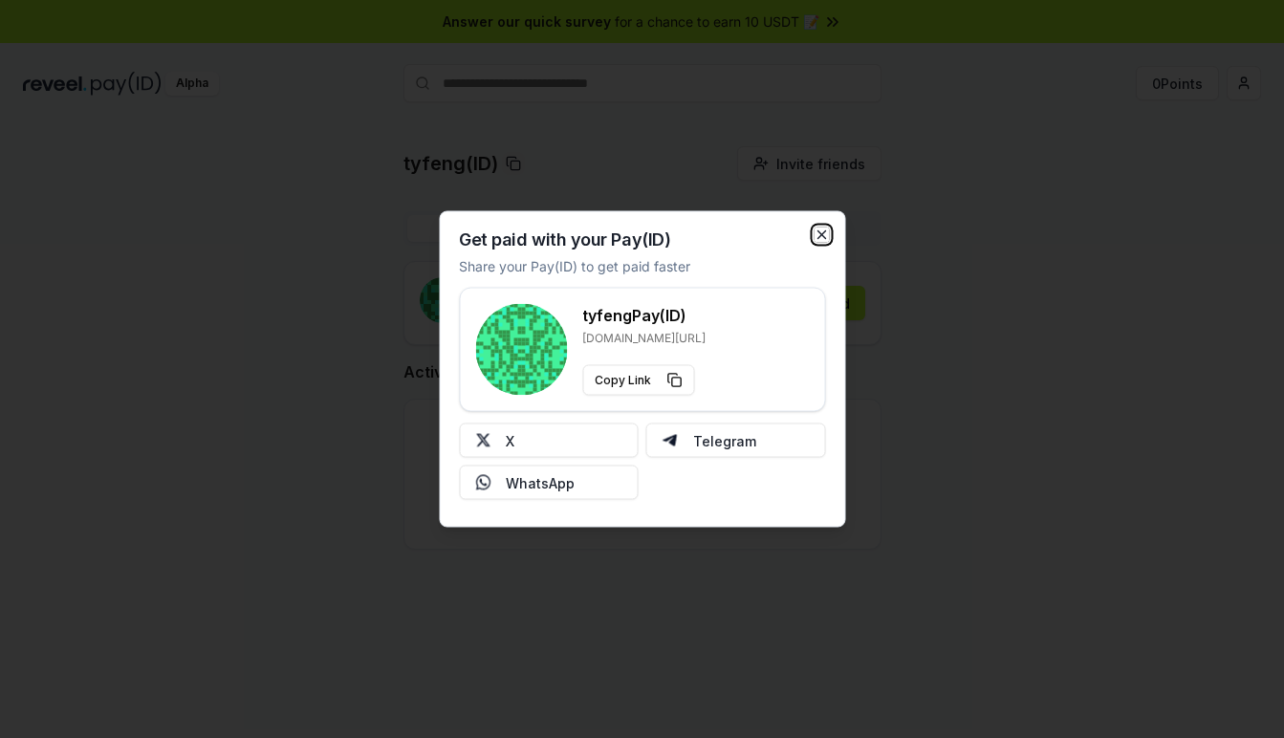
click at [817, 230] on icon "button" at bounding box center [821, 235] width 15 height 15
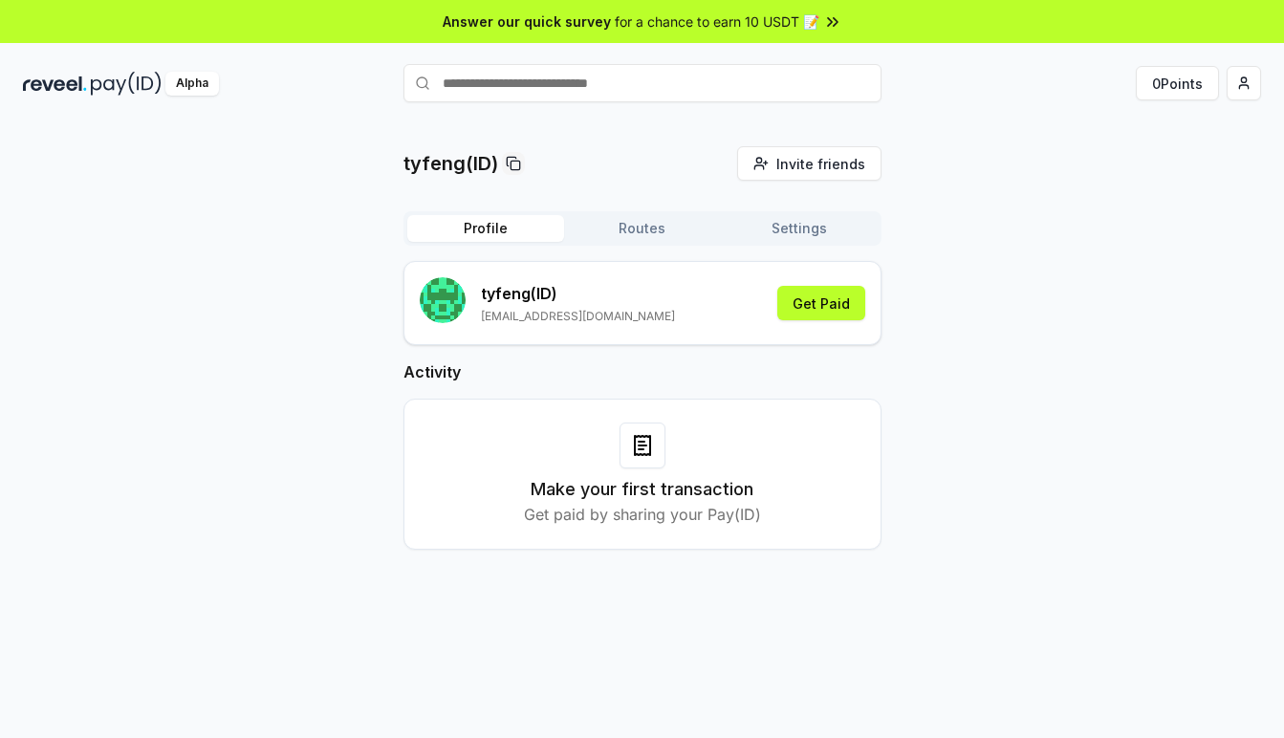
click at [703, 402] on div "Make your first transaction Get paid by sharing your Pay(ID)" at bounding box center [643, 474] width 478 height 151
click at [754, 393] on div "Activity Make your first transaction Get paid by sharing your Pay(ID)" at bounding box center [643, 455] width 478 height 189
click at [1245, 88] on html "Answer our quick survey for a chance to earn 10 USDT 📝 Alpha 0 Points tyfeng(ID…" at bounding box center [642, 369] width 1284 height 738
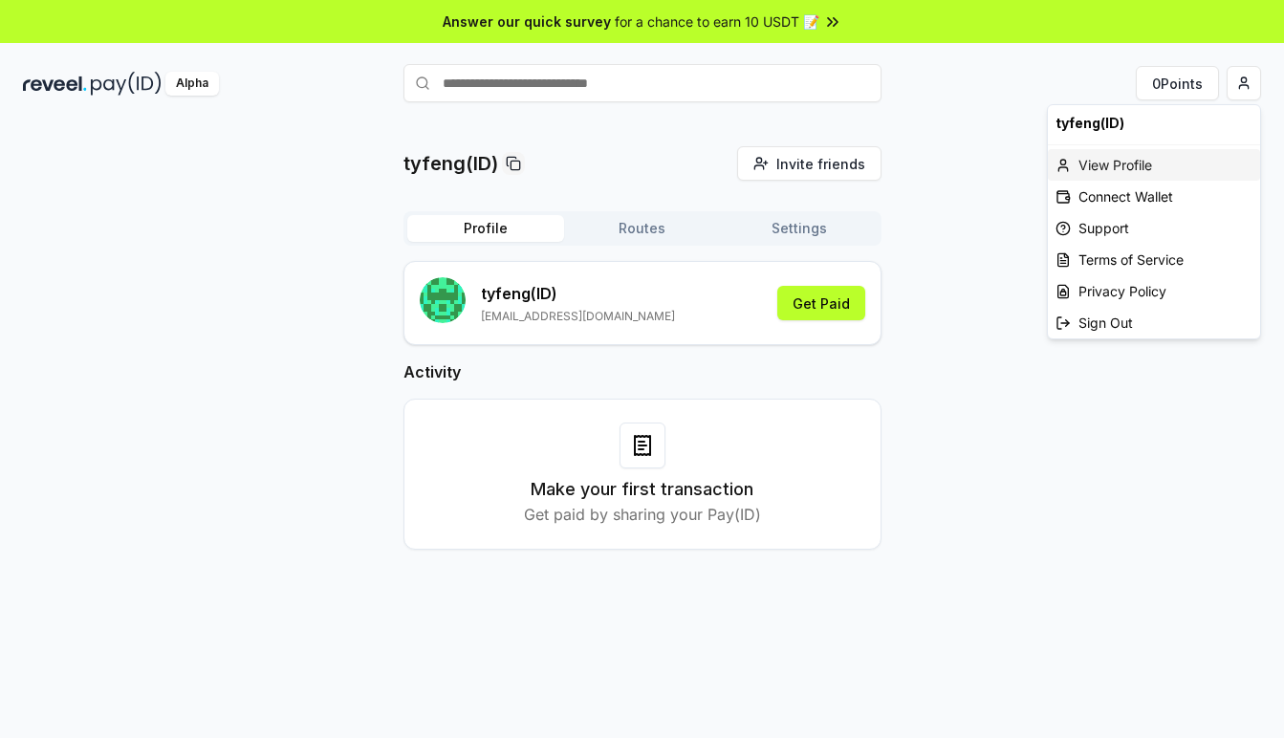
click at [1121, 171] on div "View Profile" at bounding box center [1154, 165] width 212 height 32
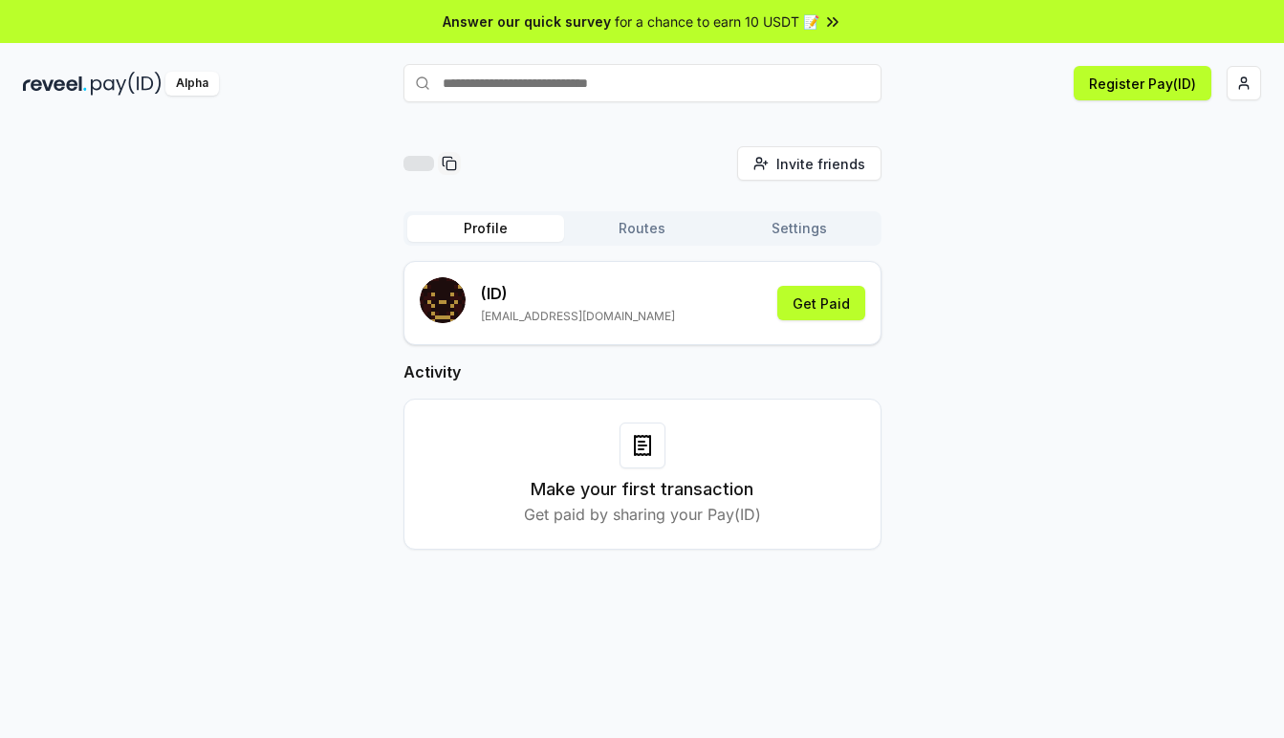
click at [819, 232] on button "Settings" at bounding box center [799, 228] width 157 height 27
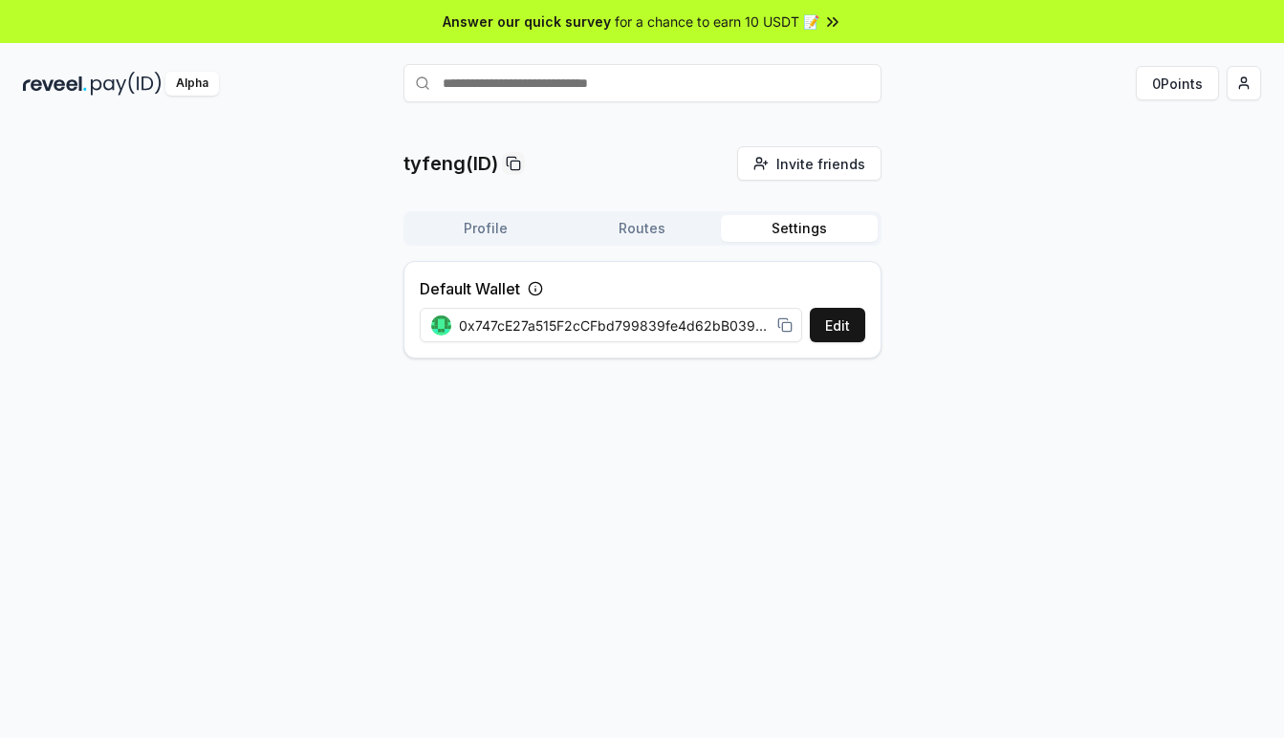
click at [500, 449] on div "tyfeng(ID) Invite friends Invite Profile Routes Settings Default Wallet Edit 0x…" at bounding box center [642, 450] width 1284 height 685
click at [573, 132] on div "tyfeng(ID) Invite friends Invite Profile Routes Settings Default Wallet Edit 0x…" at bounding box center [642, 450] width 1284 height 685
click at [570, 99] on input "text" at bounding box center [643, 83] width 478 height 38
click at [622, 98] on input "text" at bounding box center [643, 83] width 478 height 38
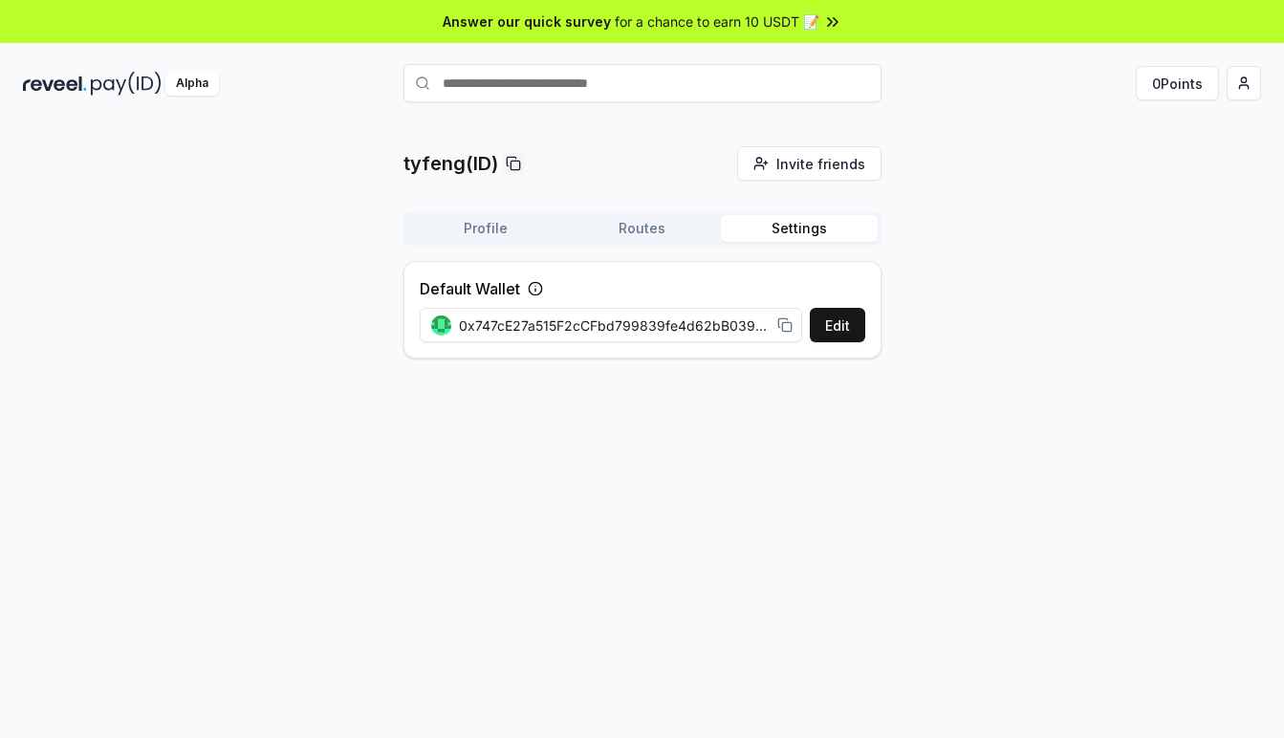
click at [486, 238] on button "Profile" at bounding box center [485, 228] width 157 height 27
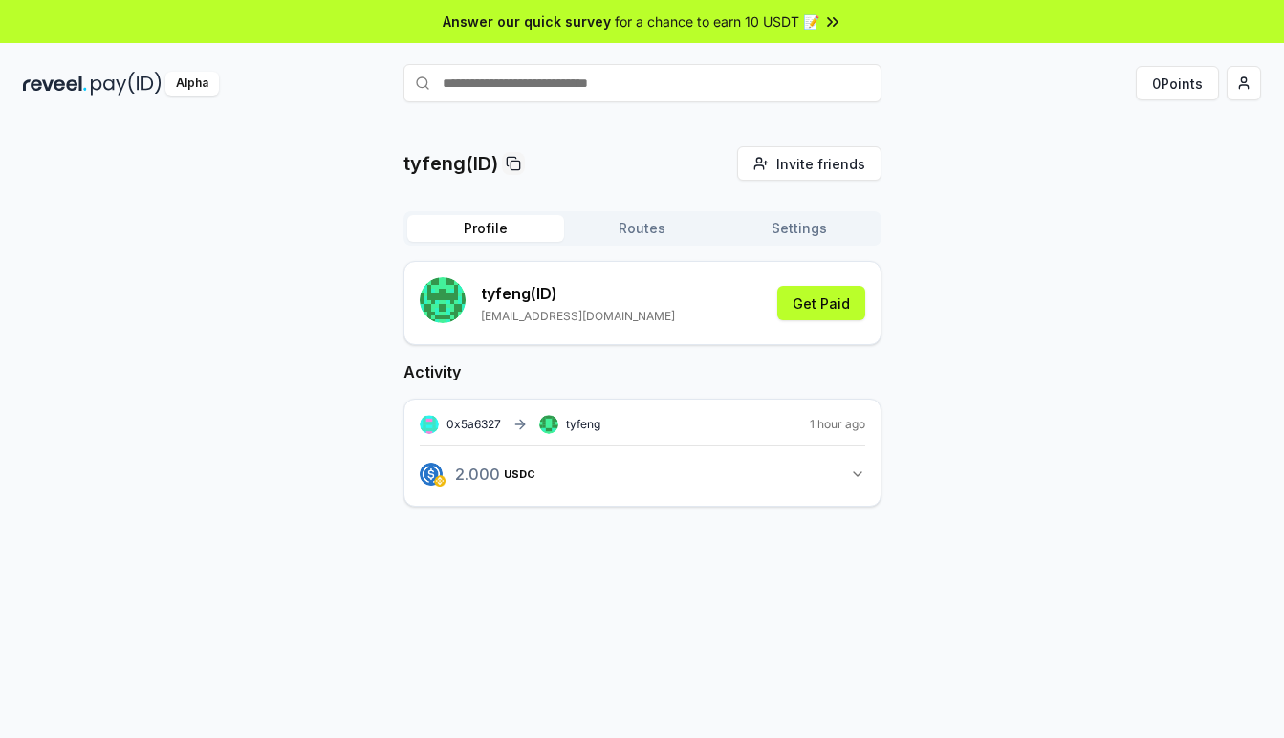
click at [857, 477] on icon "button" at bounding box center [857, 474] width 15 height 15
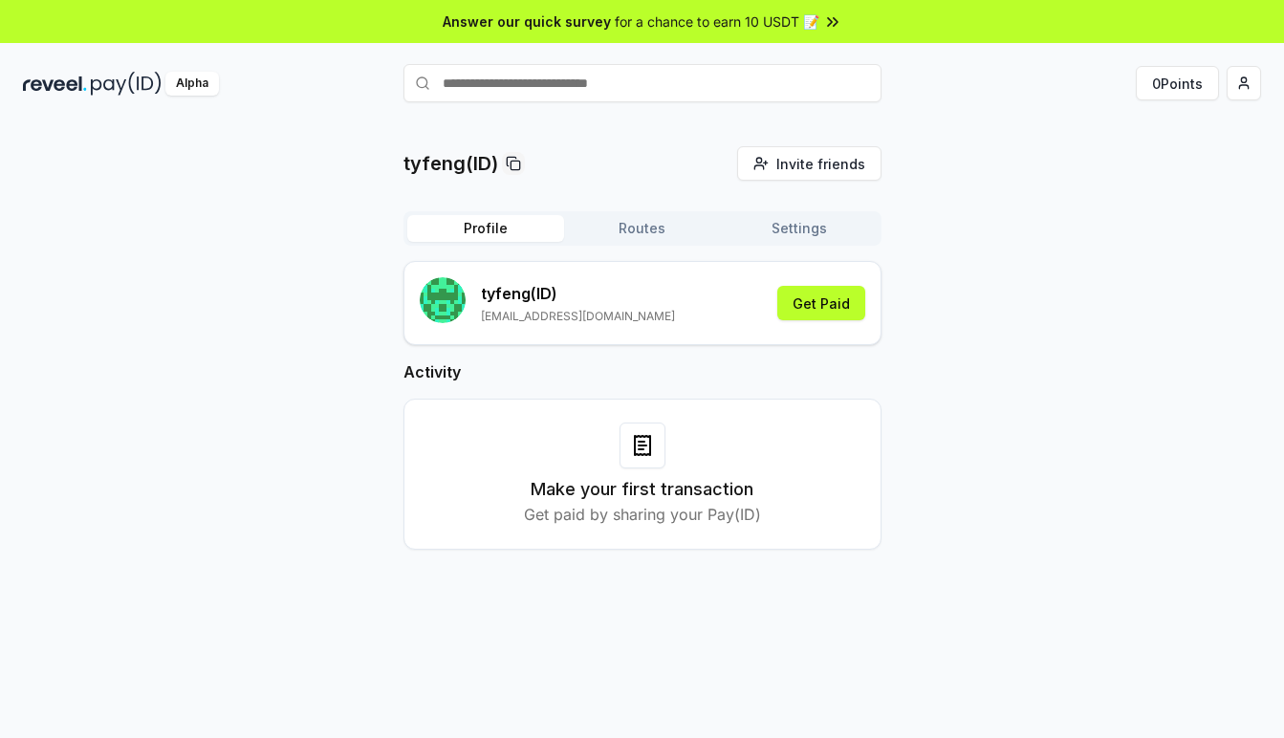
click at [1118, 339] on div "tyfeng(ID) Invite friends Invite Profile Routes Settings tyfeng (ID) [EMAIL_ADD…" at bounding box center [642, 363] width 1238 height 434
